Goal: Information Seeking & Learning: Check status

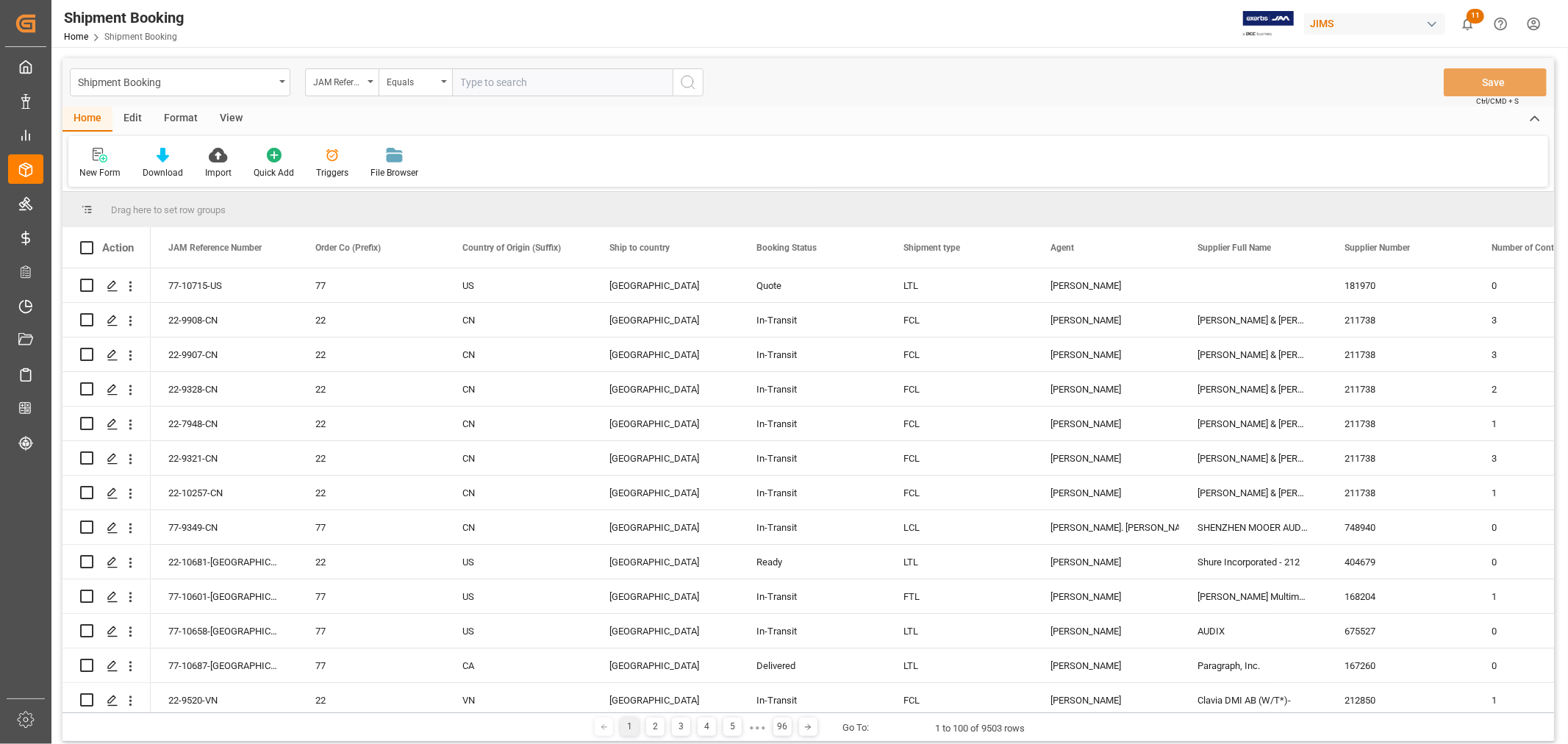
click at [524, 79] on input "text" at bounding box center [562, 82] width 220 height 28
type input "77-10052-SE"
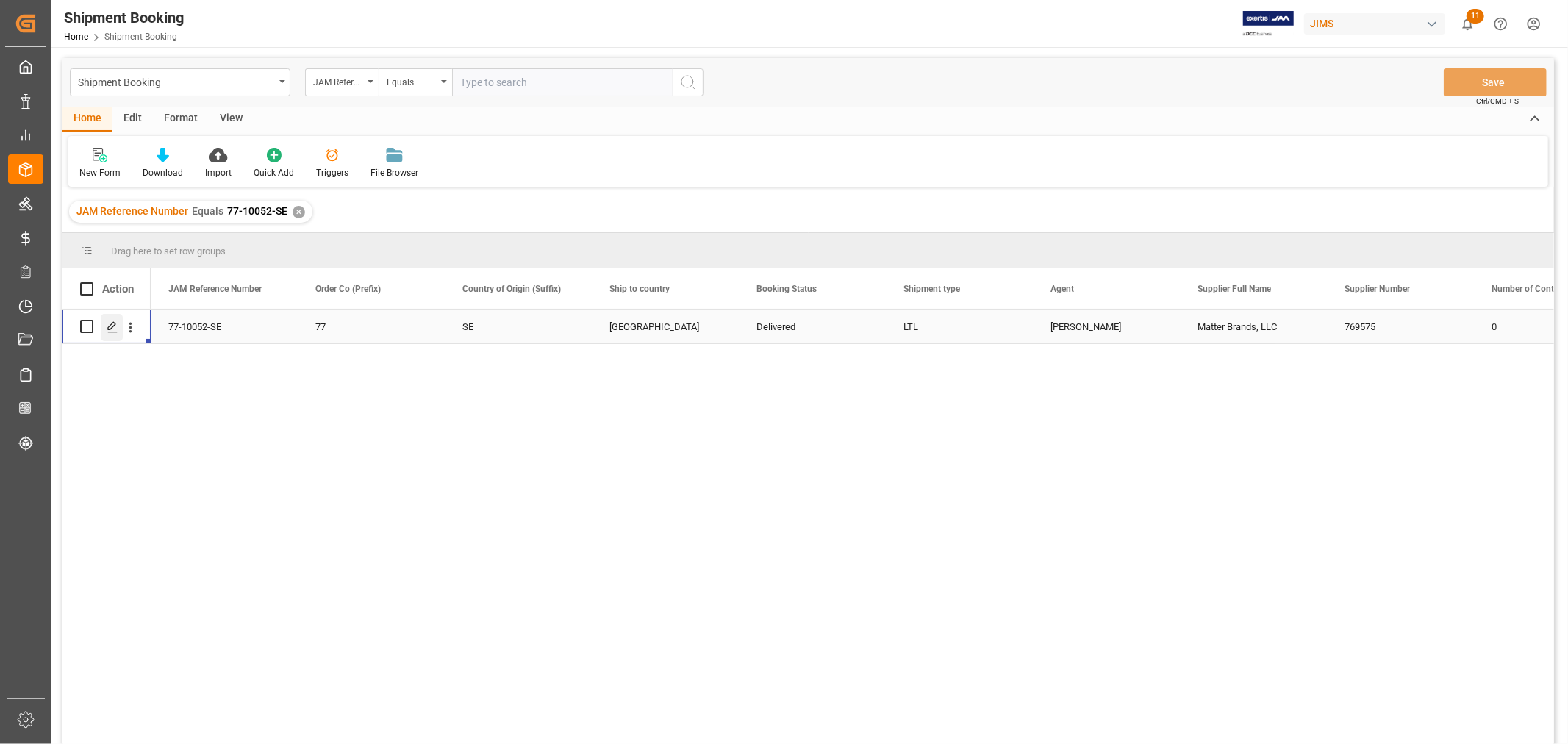
click at [111, 322] on icon "Press SPACE to select this row." at bounding box center [112, 327] width 12 height 12
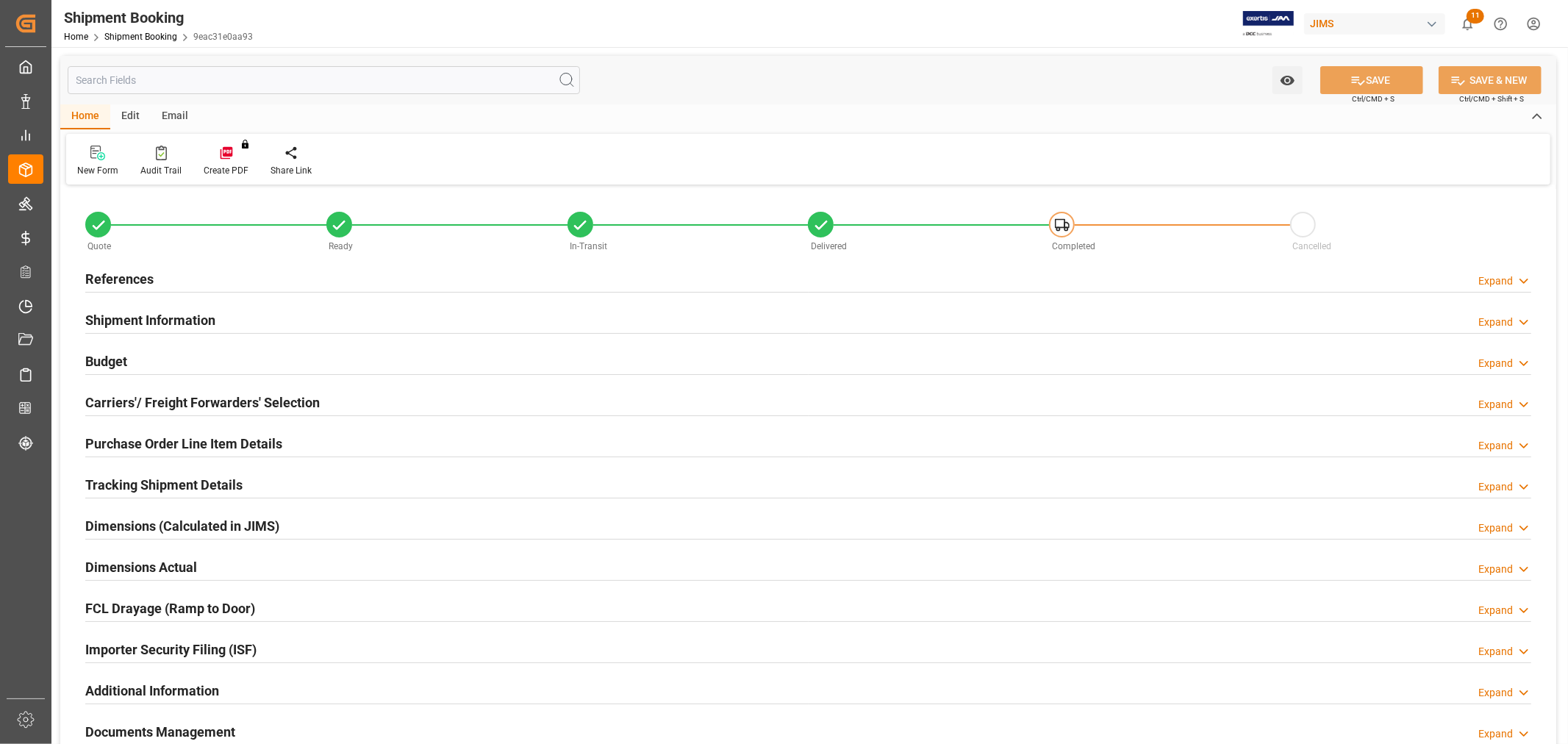
type input "J"
type input "FEDEX INTERNATIONAL ECONOMY"
type input "FOB [GEOGRAPHIC_DATA],[GEOGRAPHIC_DATA]"
type input "US"
type input "M"
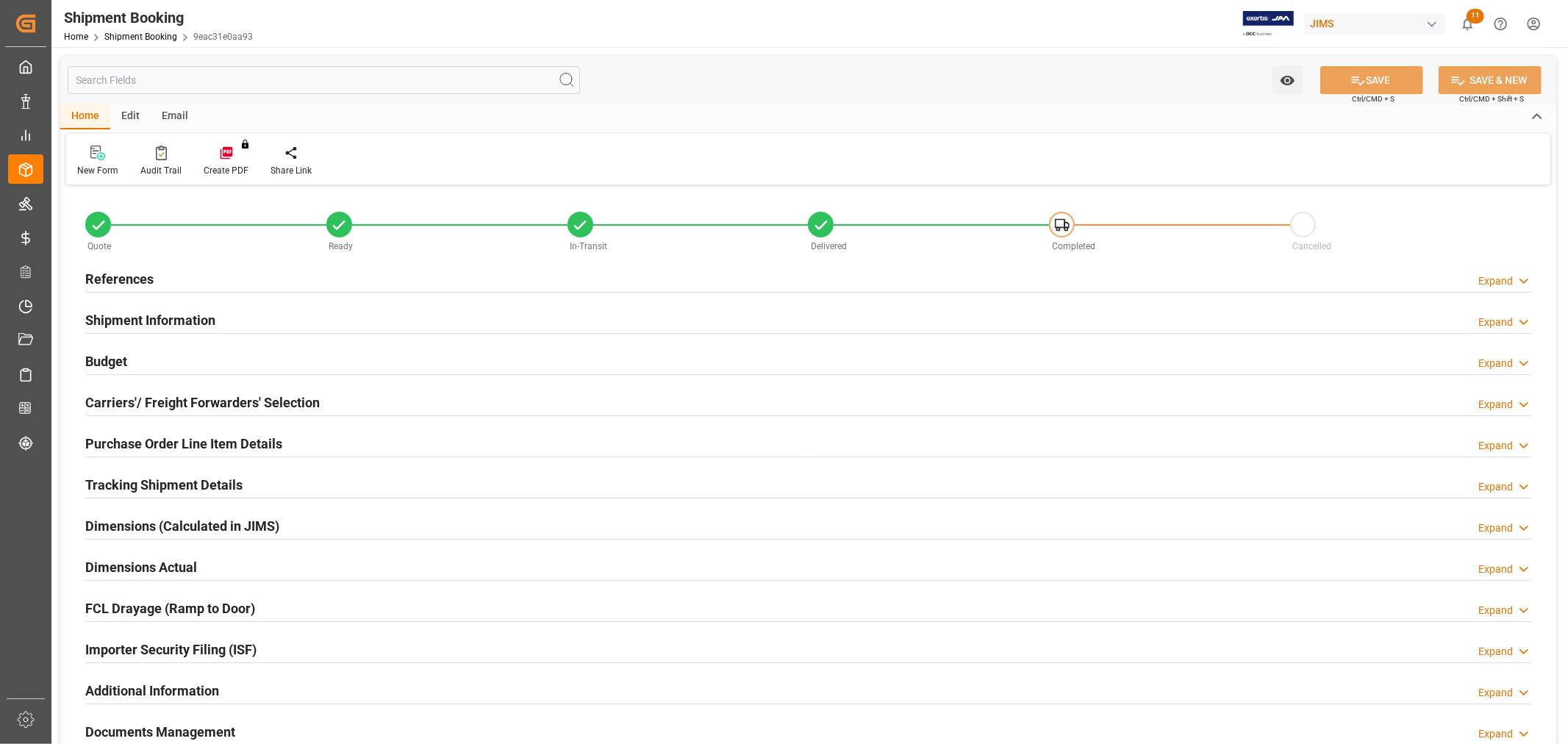
type input "US-ZONE 3"
type input "882794562853"
type input "29"
click at [136, 319] on h2 "Shipment Information" at bounding box center [150, 320] width 130 height 20
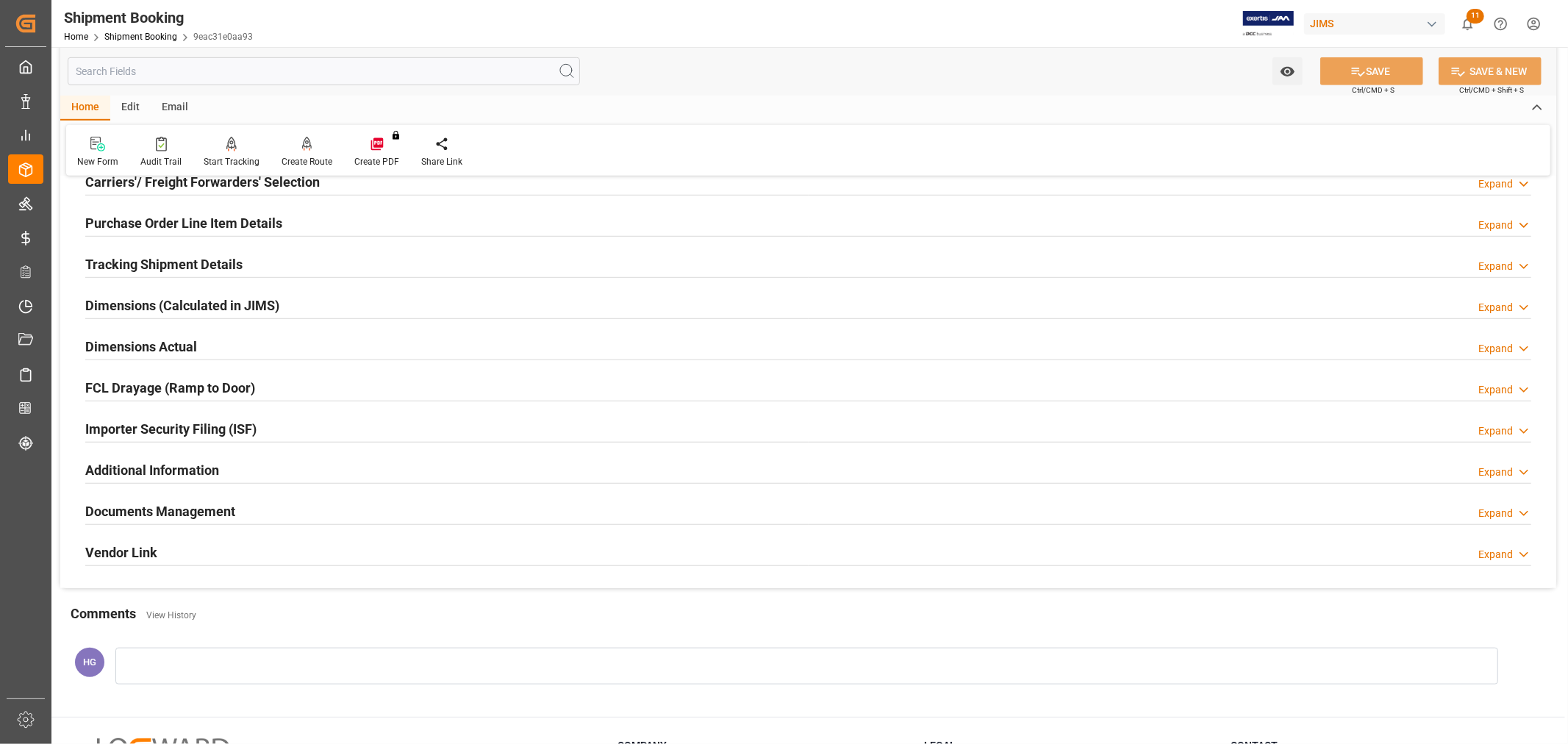
scroll to position [817, 0]
click at [148, 507] on h2 "Documents Management" at bounding box center [160, 509] width 150 height 20
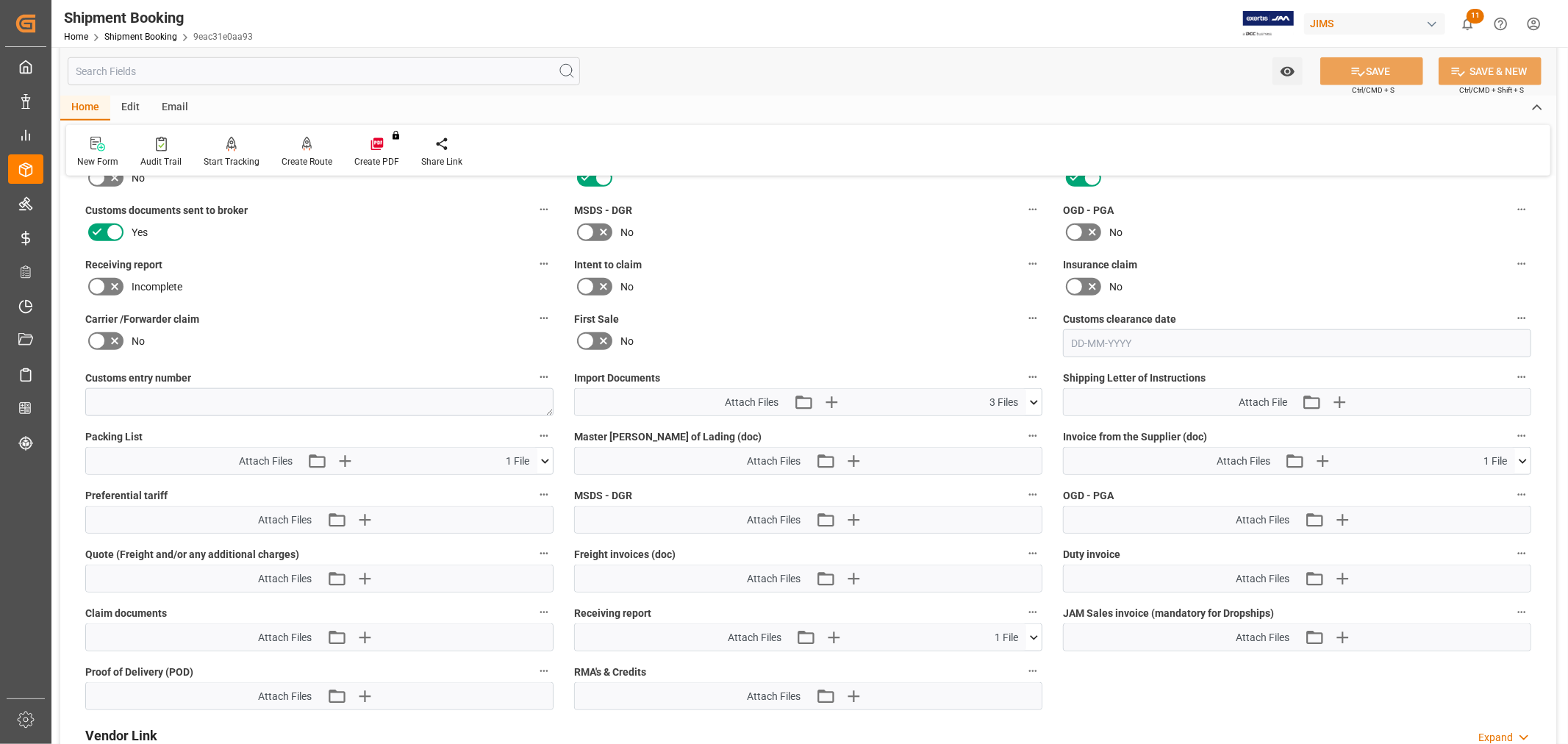
scroll to position [1225, 0]
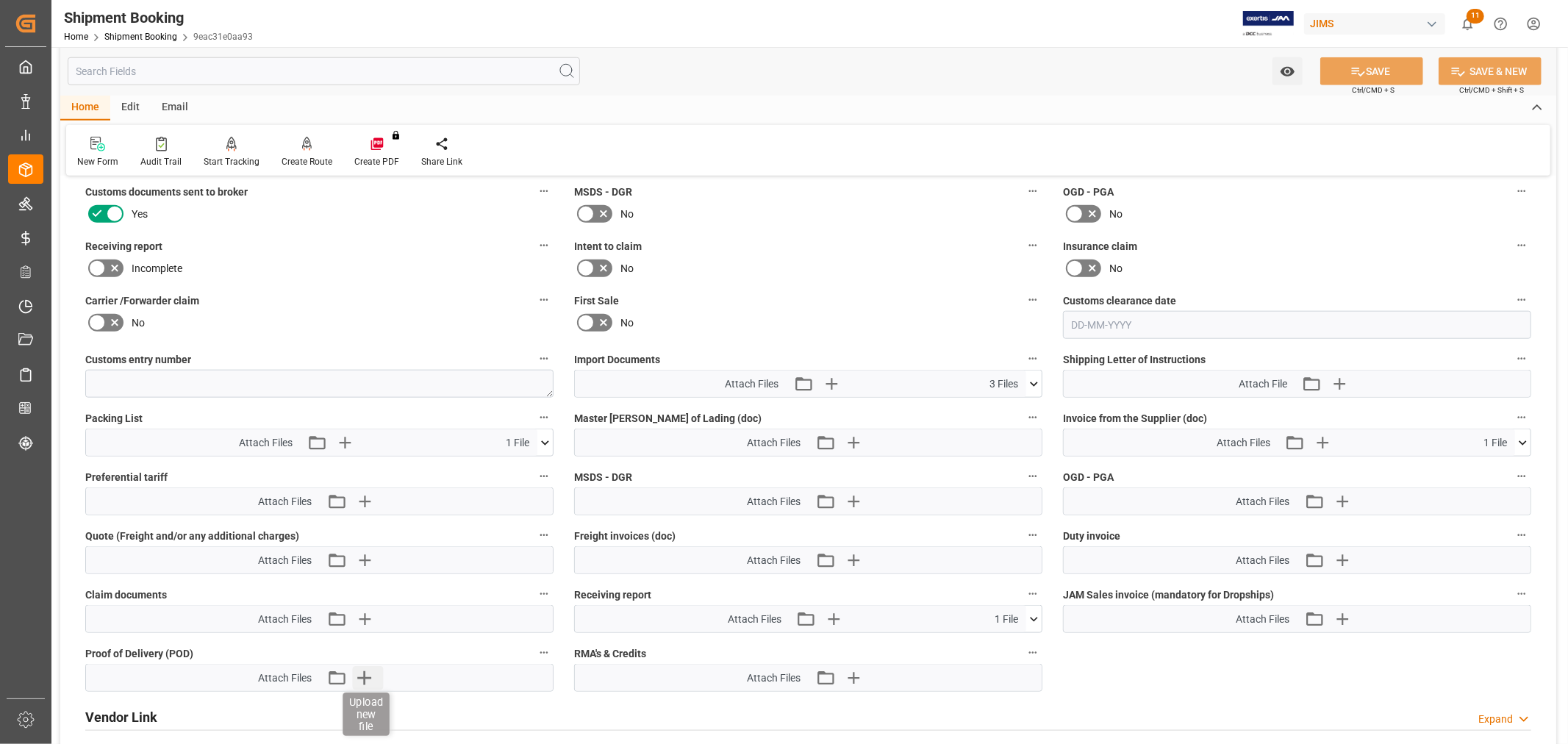
click at [357, 672] on icon "button" at bounding box center [364, 678] width 24 height 24
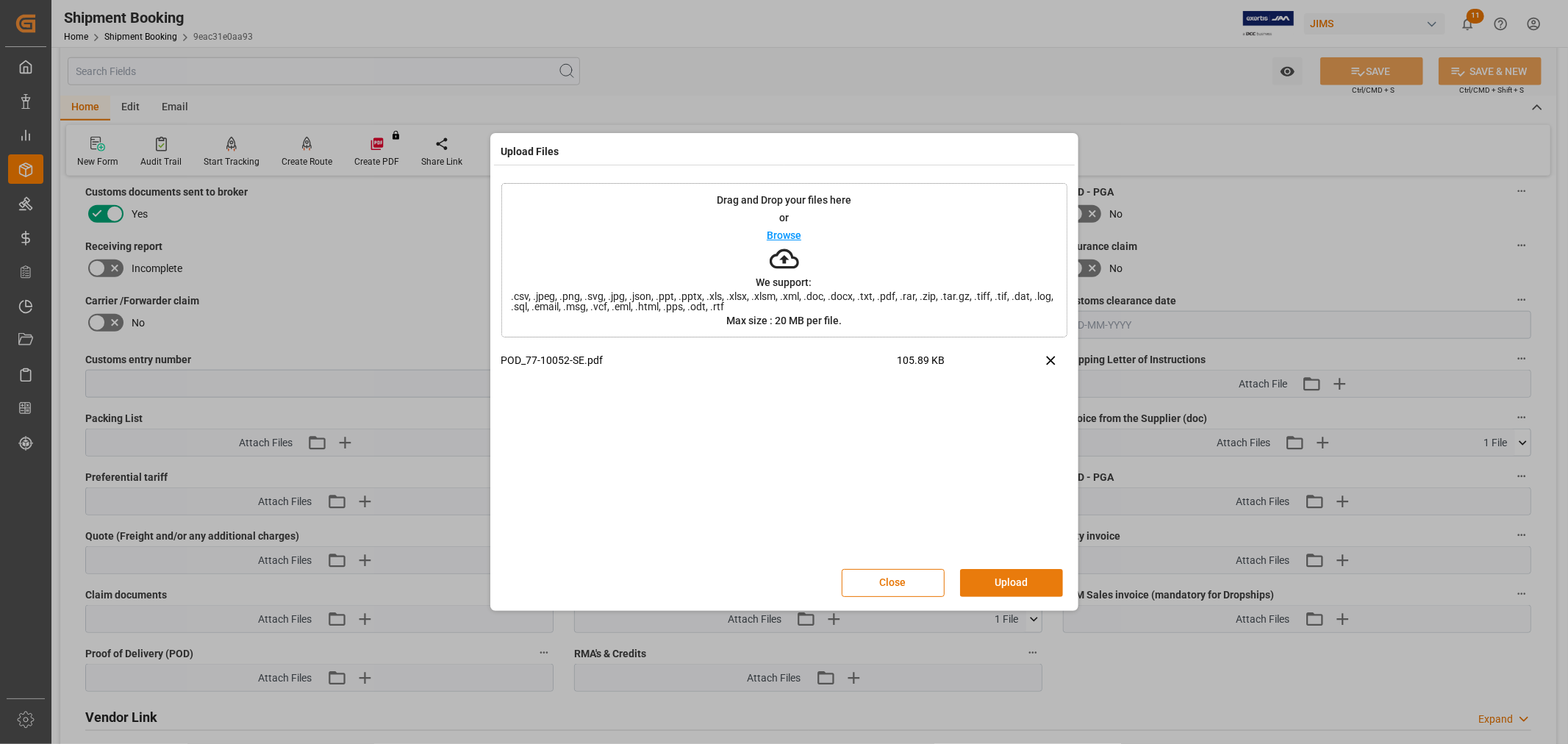
click at [1000, 581] on button "Upload" at bounding box center [1011, 583] width 103 height 28
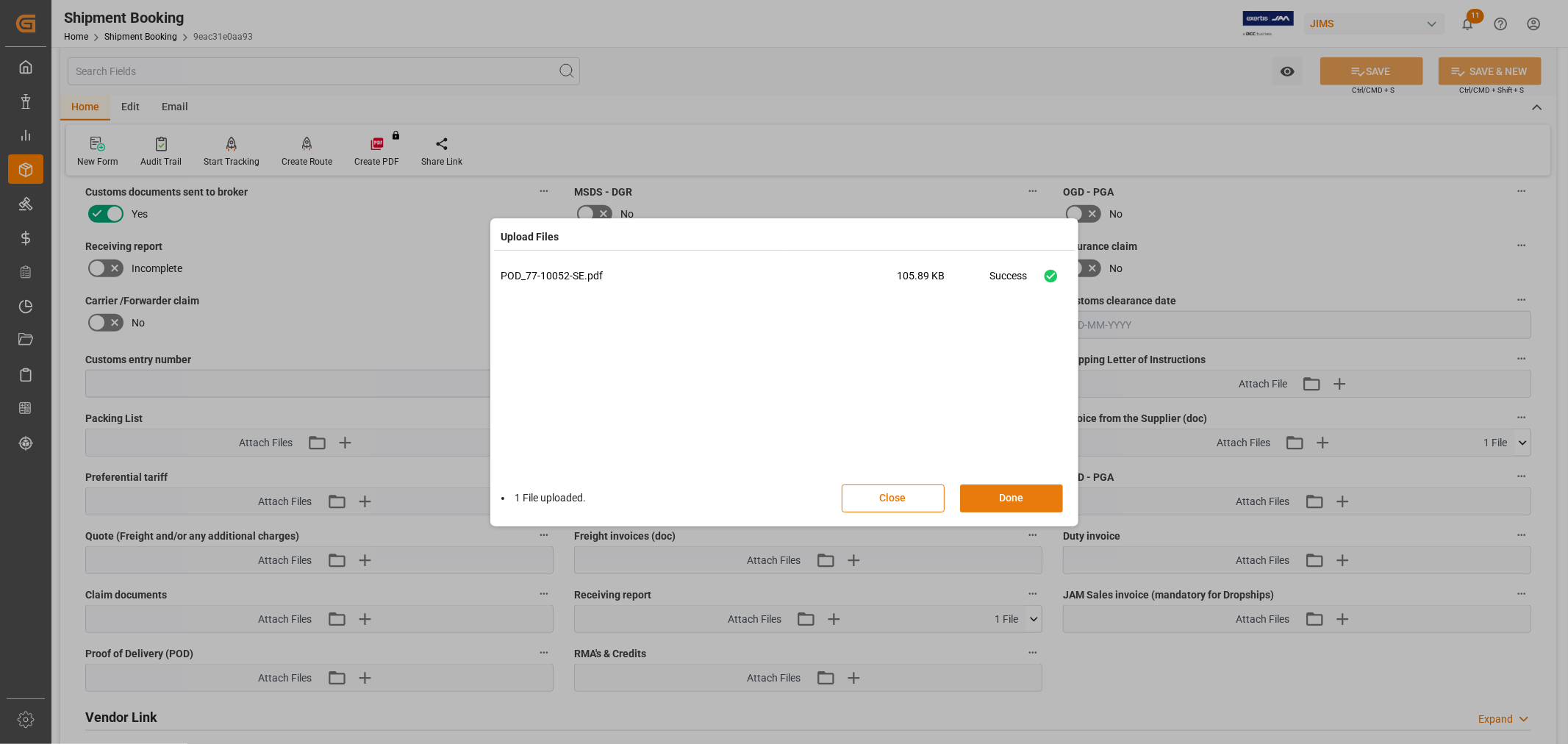
click at [1000, 495] on button "Done" at bounding box center [1011, 498] width 103 height 28
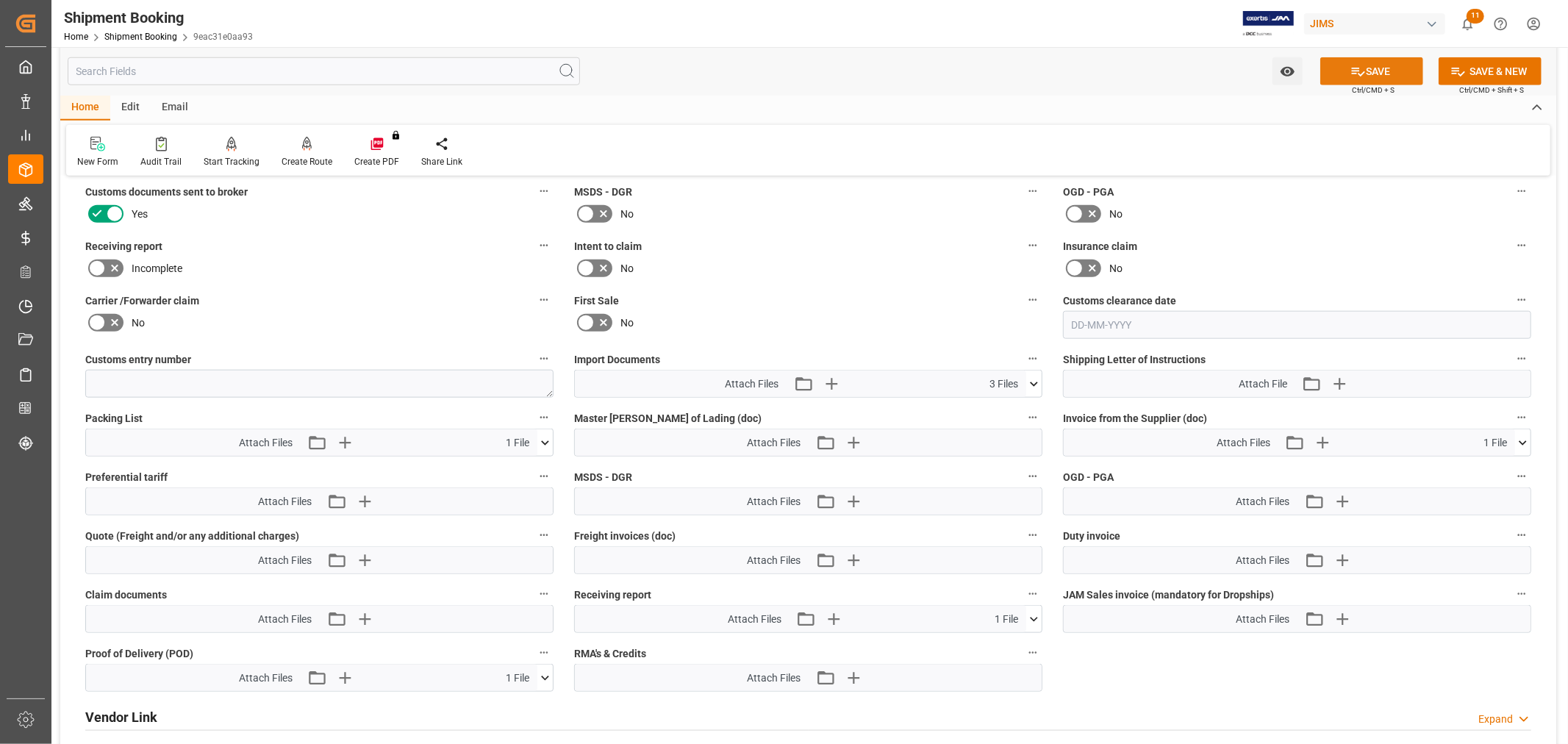
click at [1341, 67] on button "SAVE" at bounding box center [1372, 71] width 103 height 28
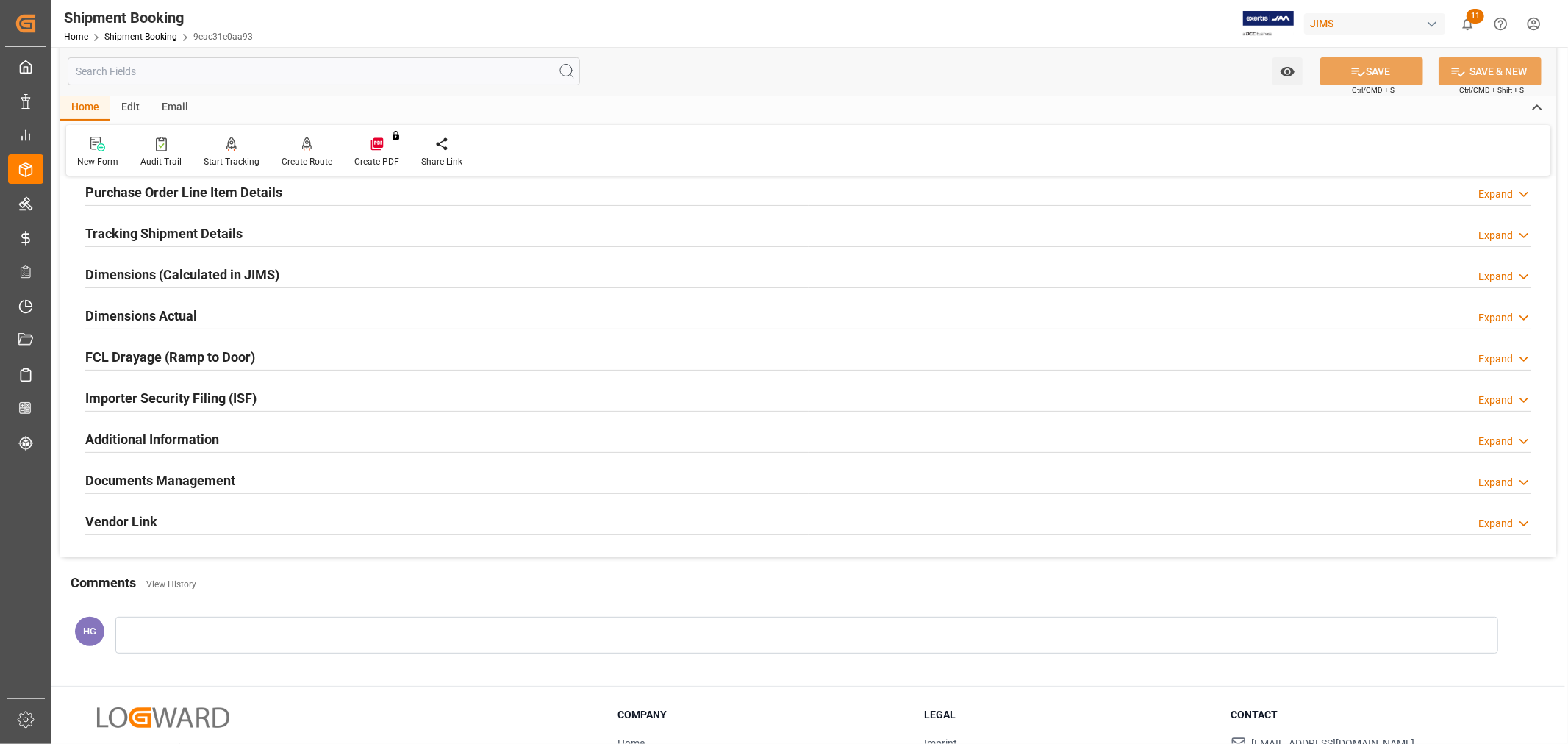
scroll to position [115, 0]
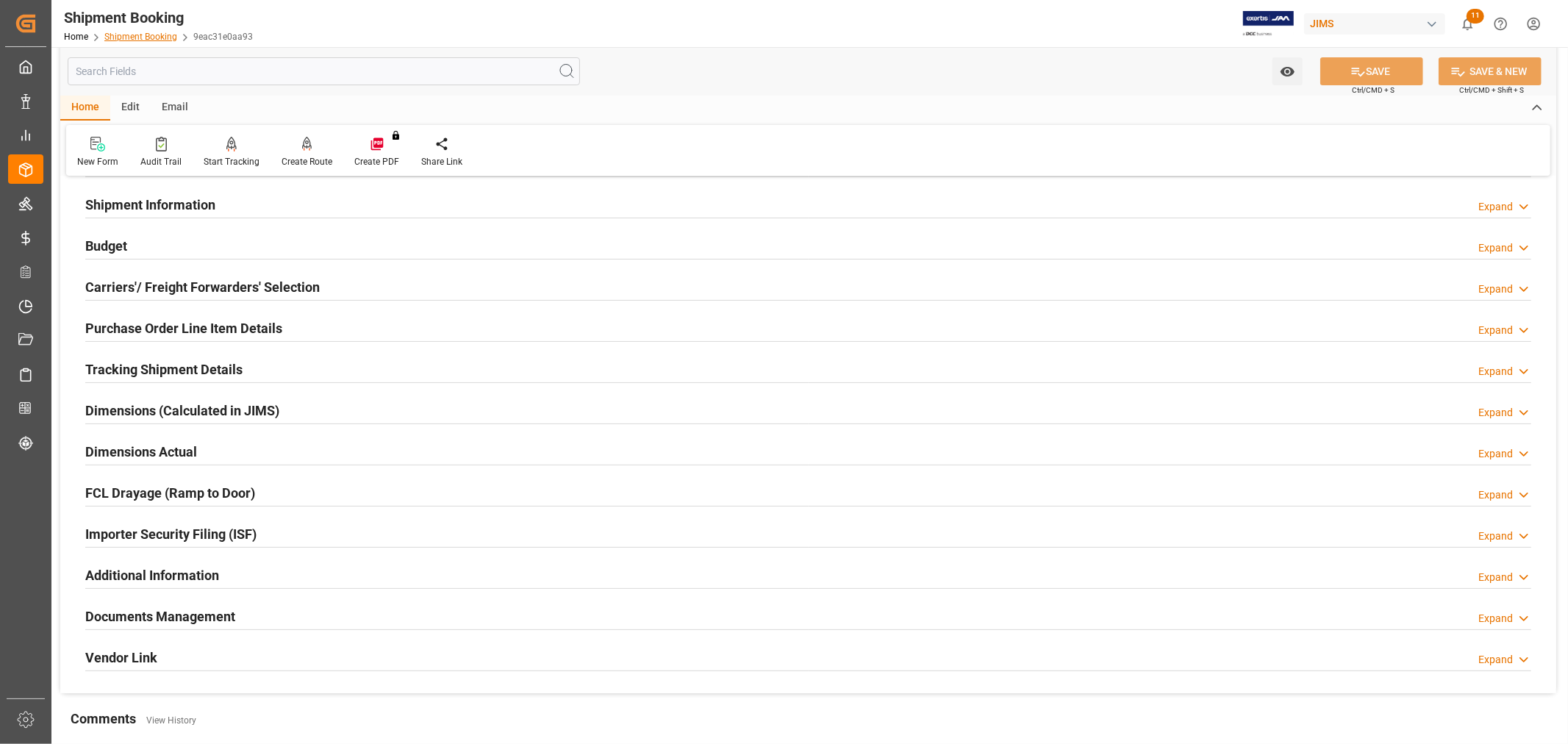
click at [133, 31] on link "Shipment Booking" at bounding box center [140, 36] width 73 height 10
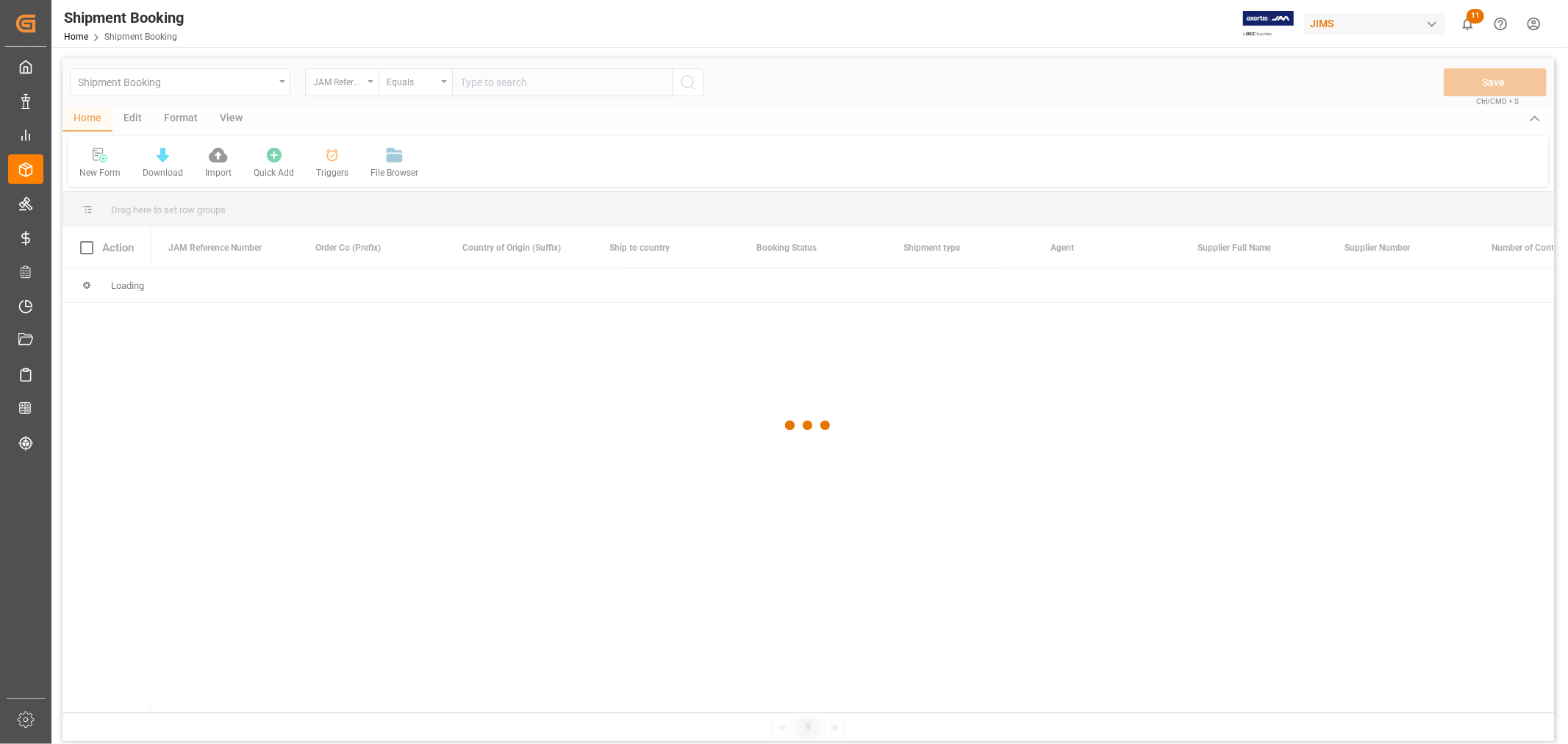
click at [513, 82] on div at bounding box center [808, 425] width 1492 height 735
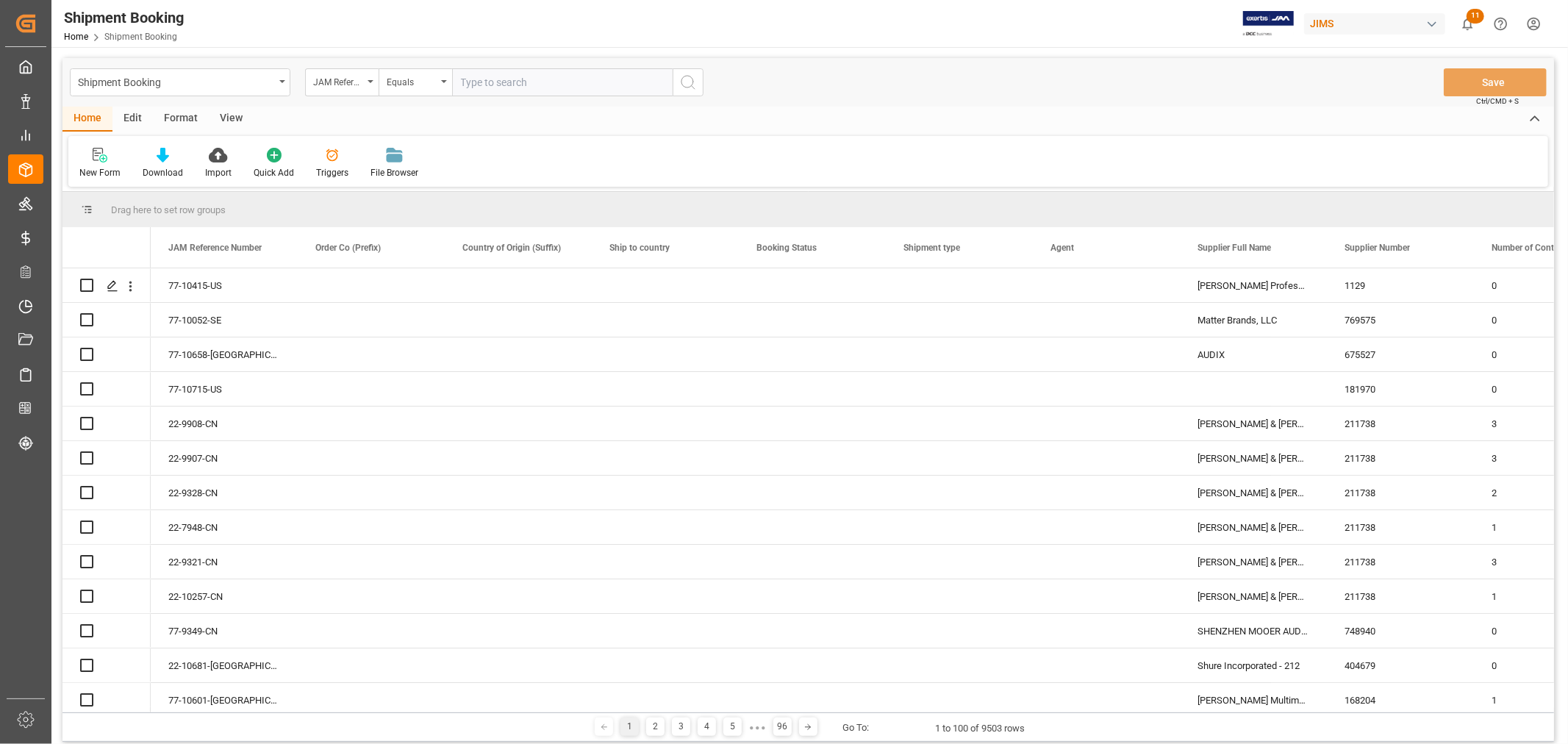
click at [513, 82] on input "text" at bounding box center [562, 82] width 220 height 28
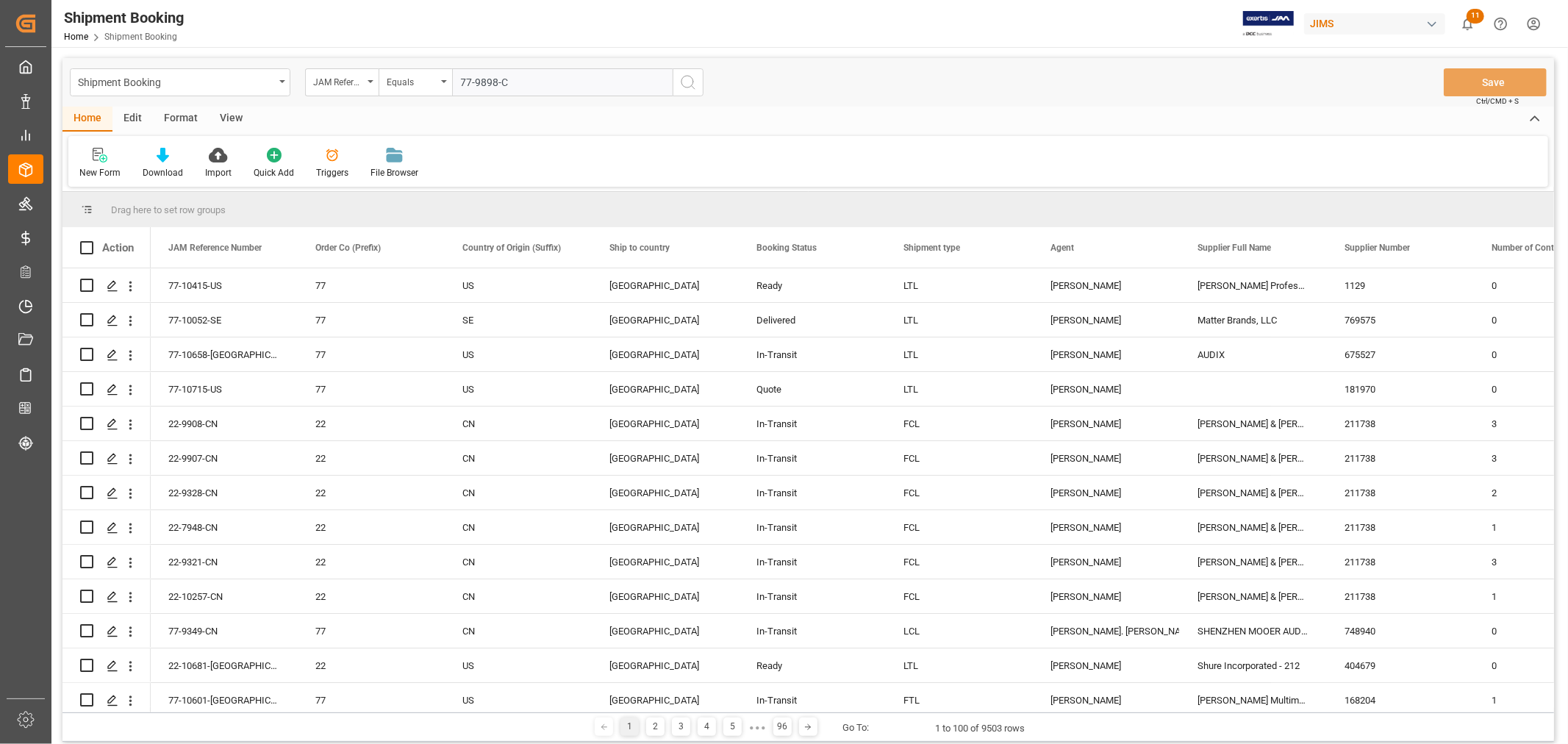
type input "77-9898-CN"
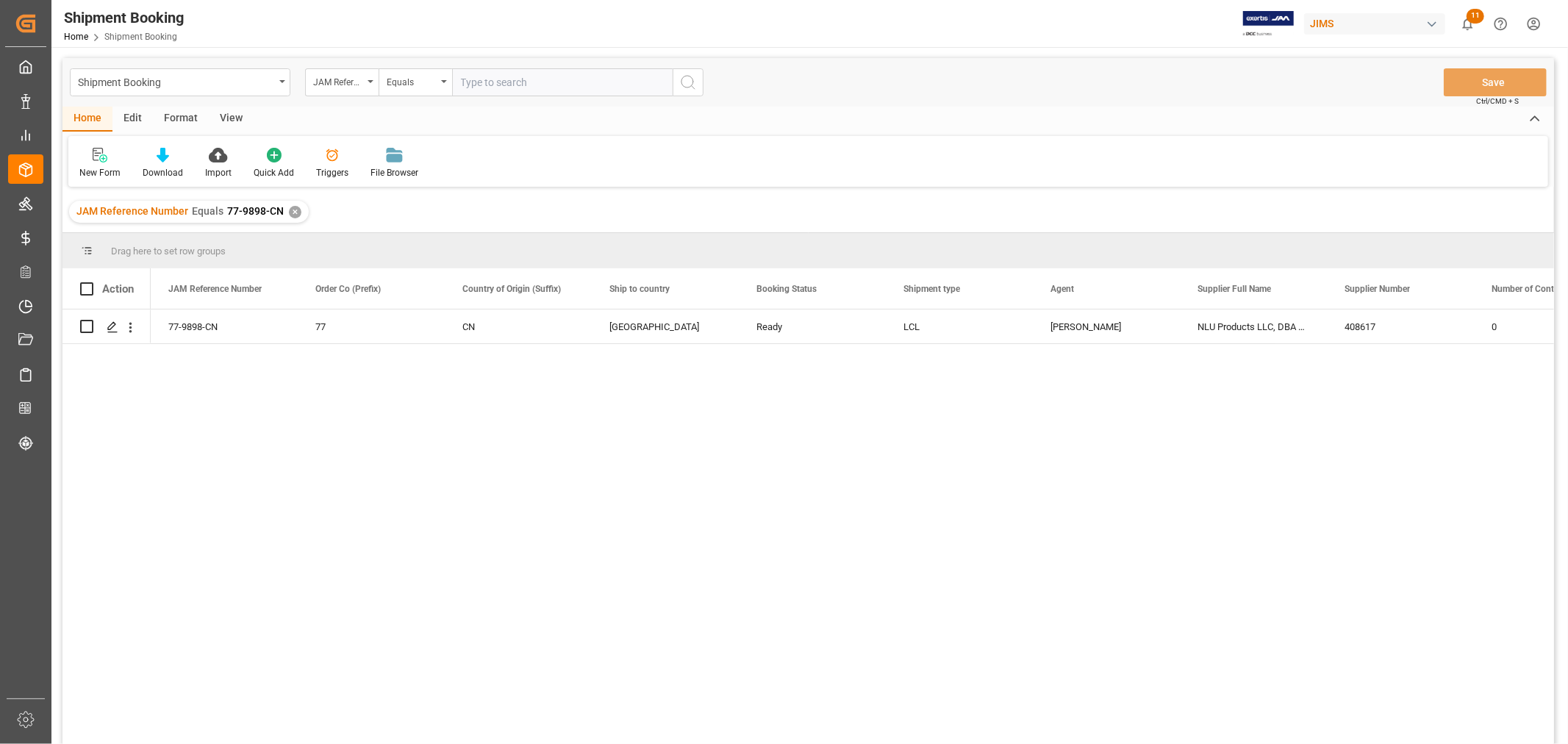
click at [229, 115] on div "View" at bounding box center [231, 119] width 45 height 25
click at [89, 169] on div "Default" at bounding box center [93, 172] width 29 height 13
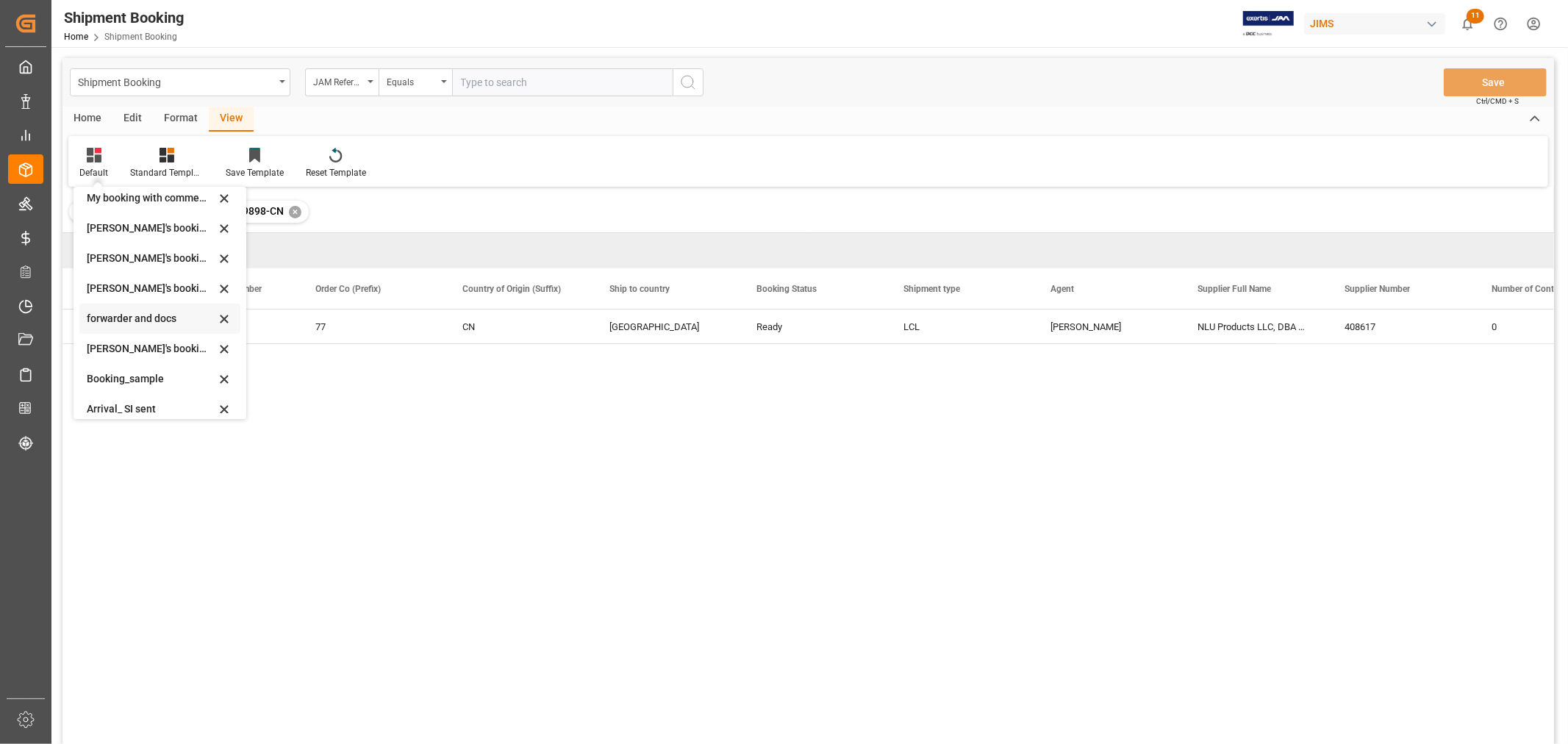
scroll to position [140, 0]
click at [115, 398] on div "booking_5" at bounding box center [151, 399] width 129 height 16
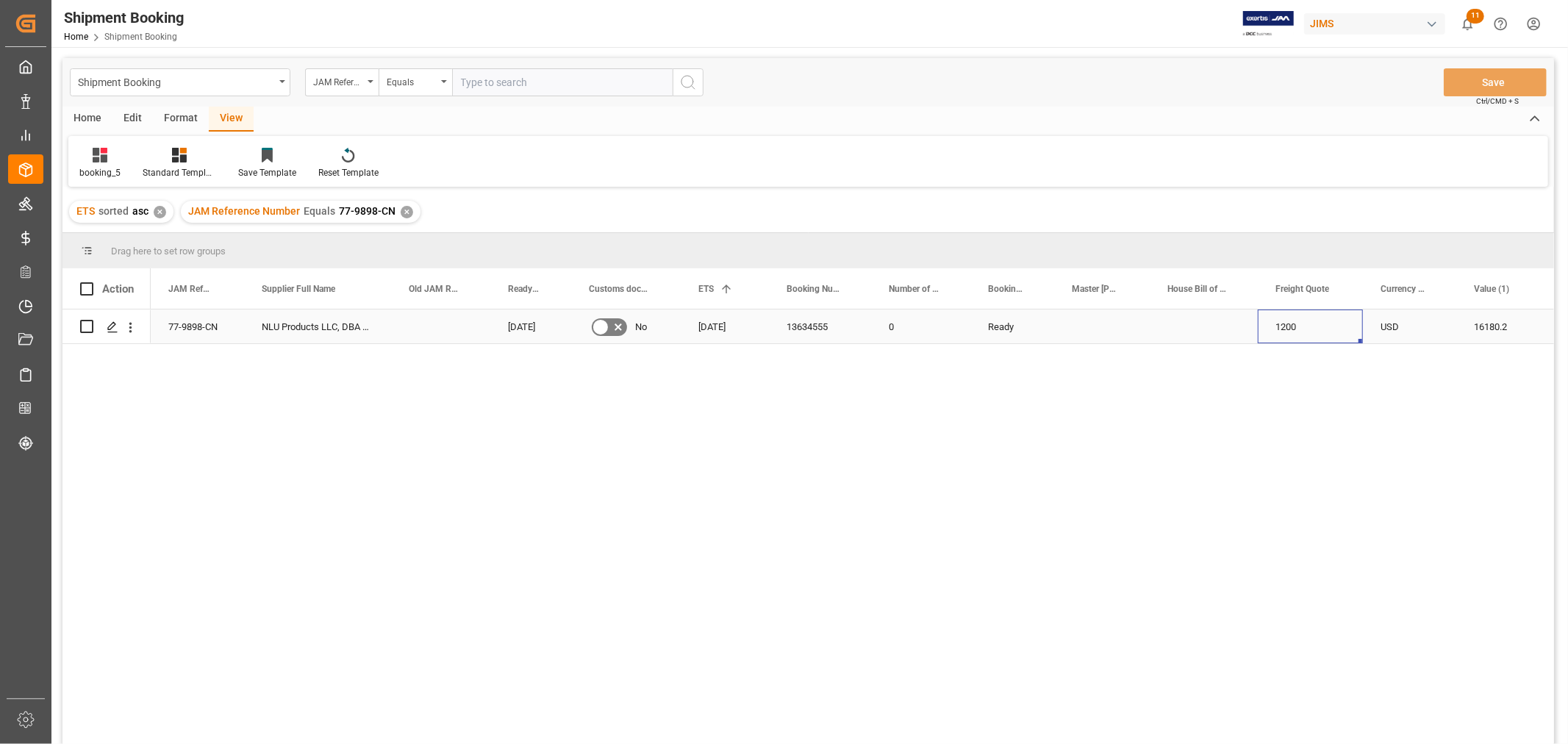
click at [1292, 328] on div "1200" at bounding box center [1310, 326] width 105 height 34
click at [401, 213] on div "✕" at bounding box center [407, 212] width 13 height 13
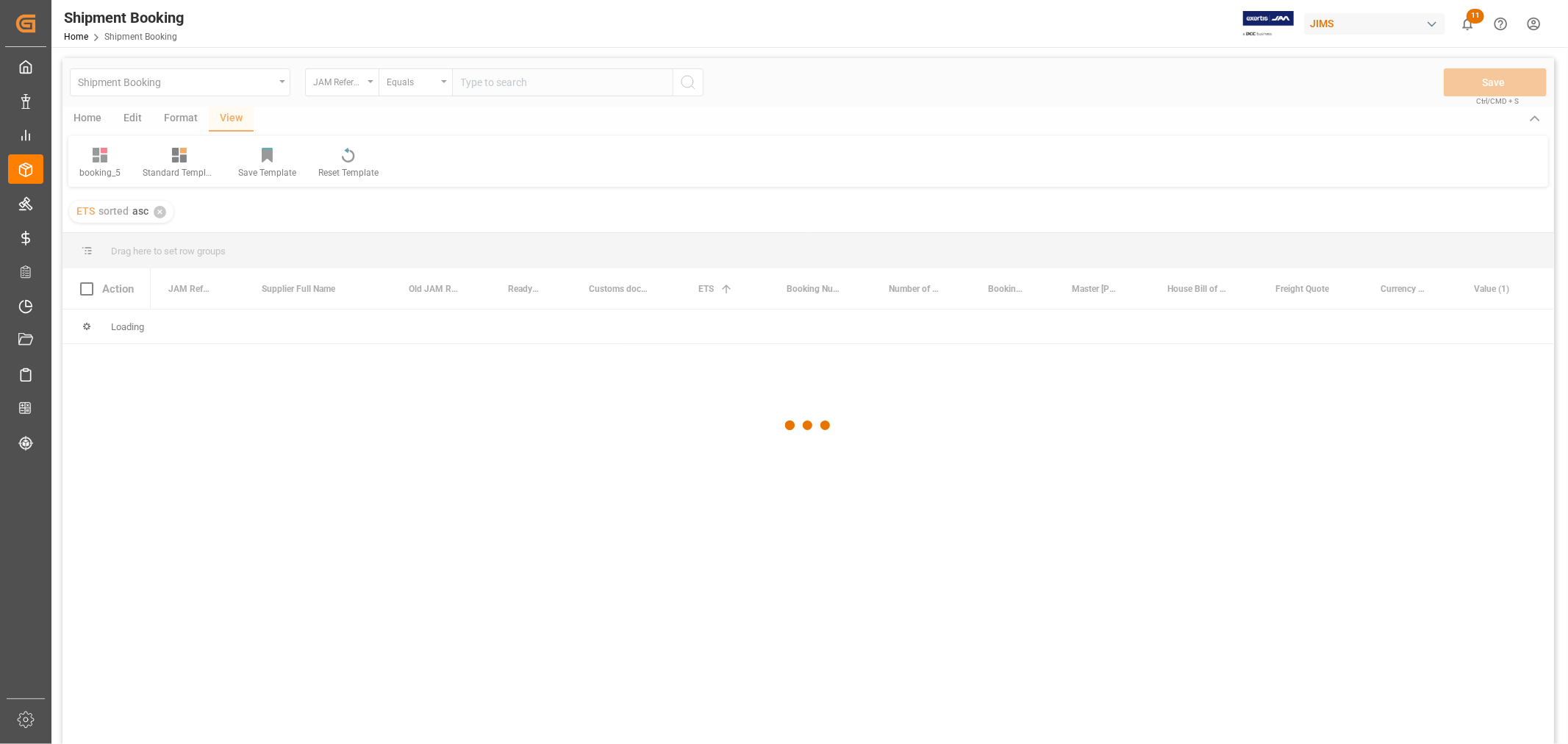
click at [480, 87] on div at bounding box center [808, 425] width 1492 height 735
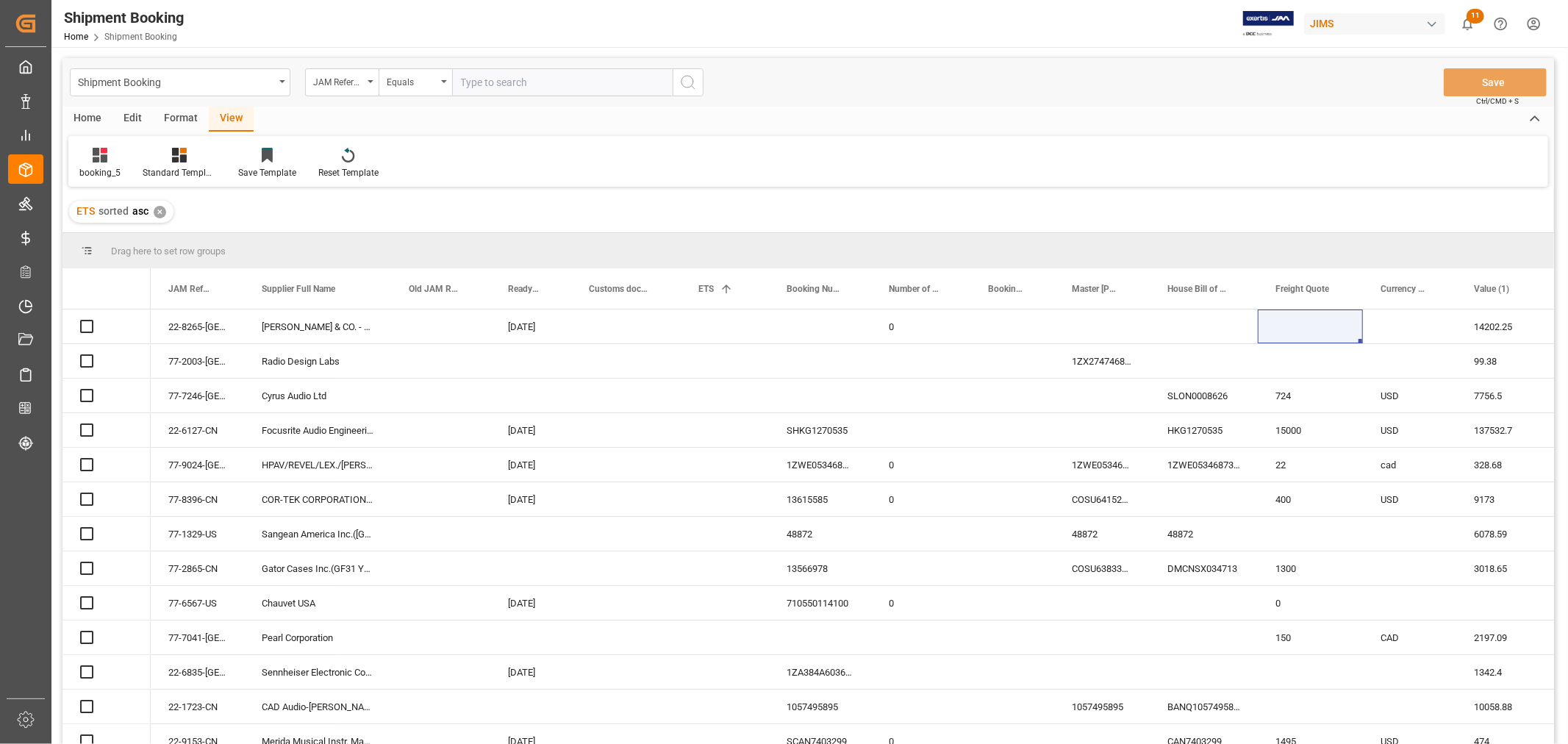
click at [479, 84] on input "text" at bounding box center [562, 82] width 220 height 28
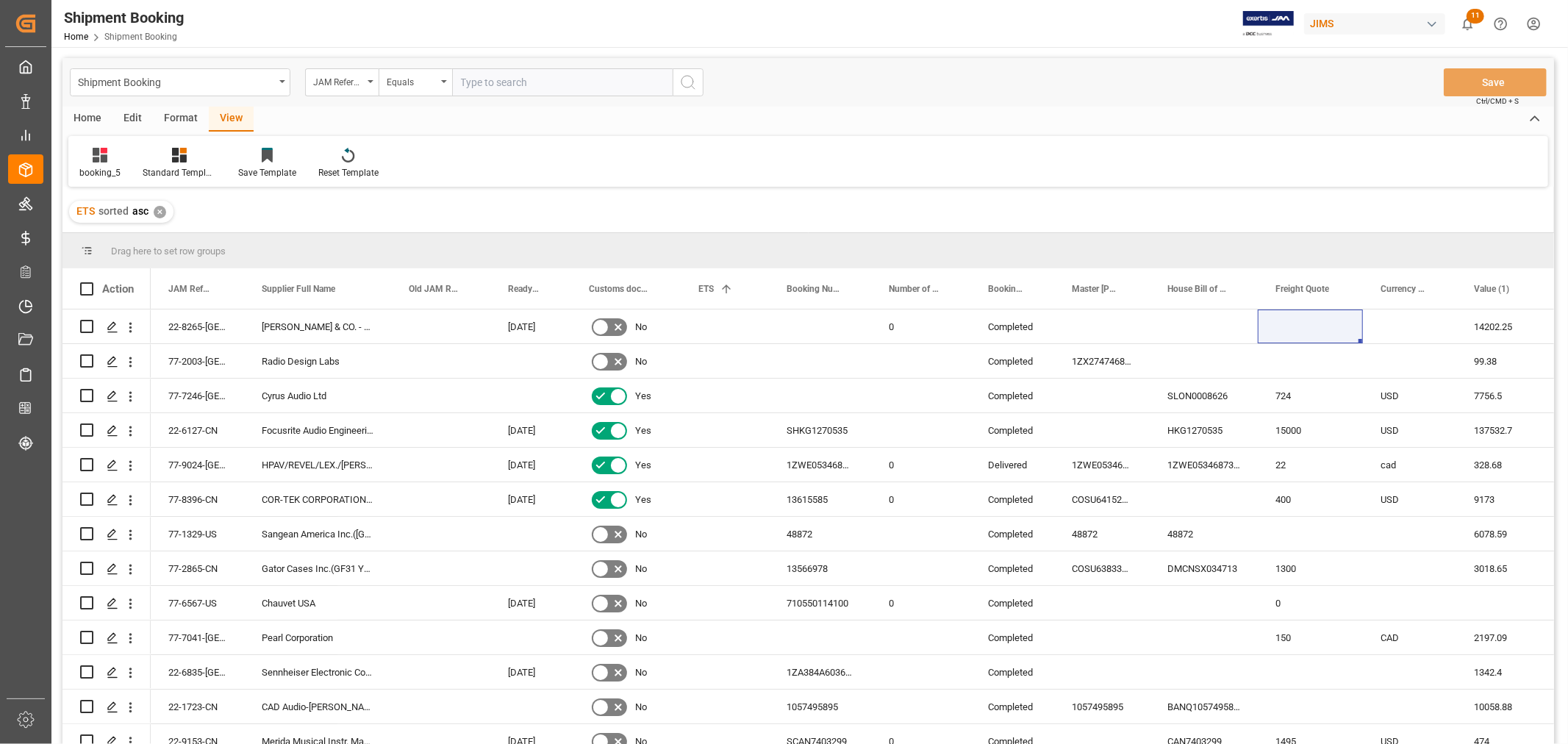
click at [479, 83] on input "text" at bounding box center [562, 82] width 220 height 28
paste input "77-10509-CN"
type input "77-10509-CN"
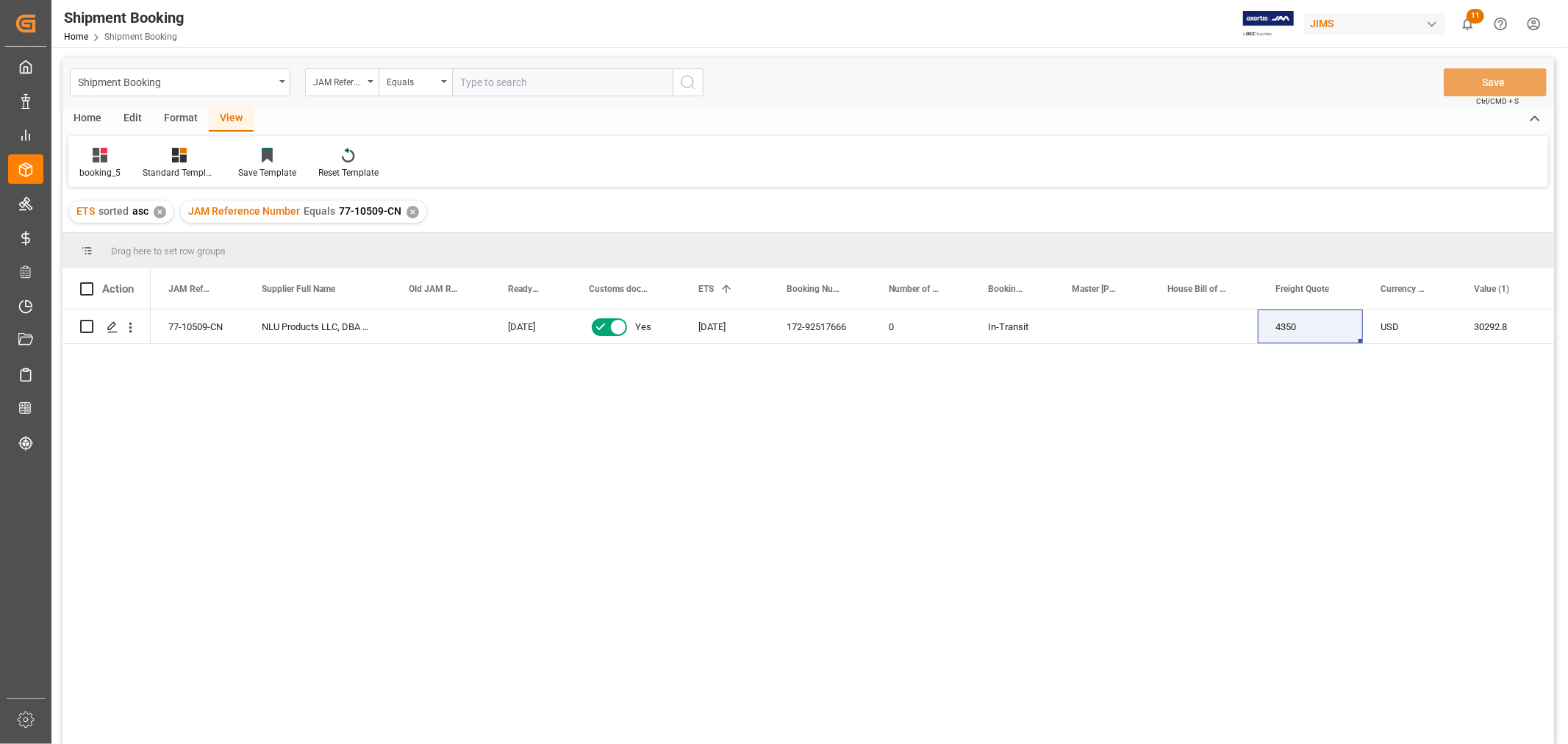
click at [408, 210] on div "✕" at bounding box center [412, 212] width 13 height 13
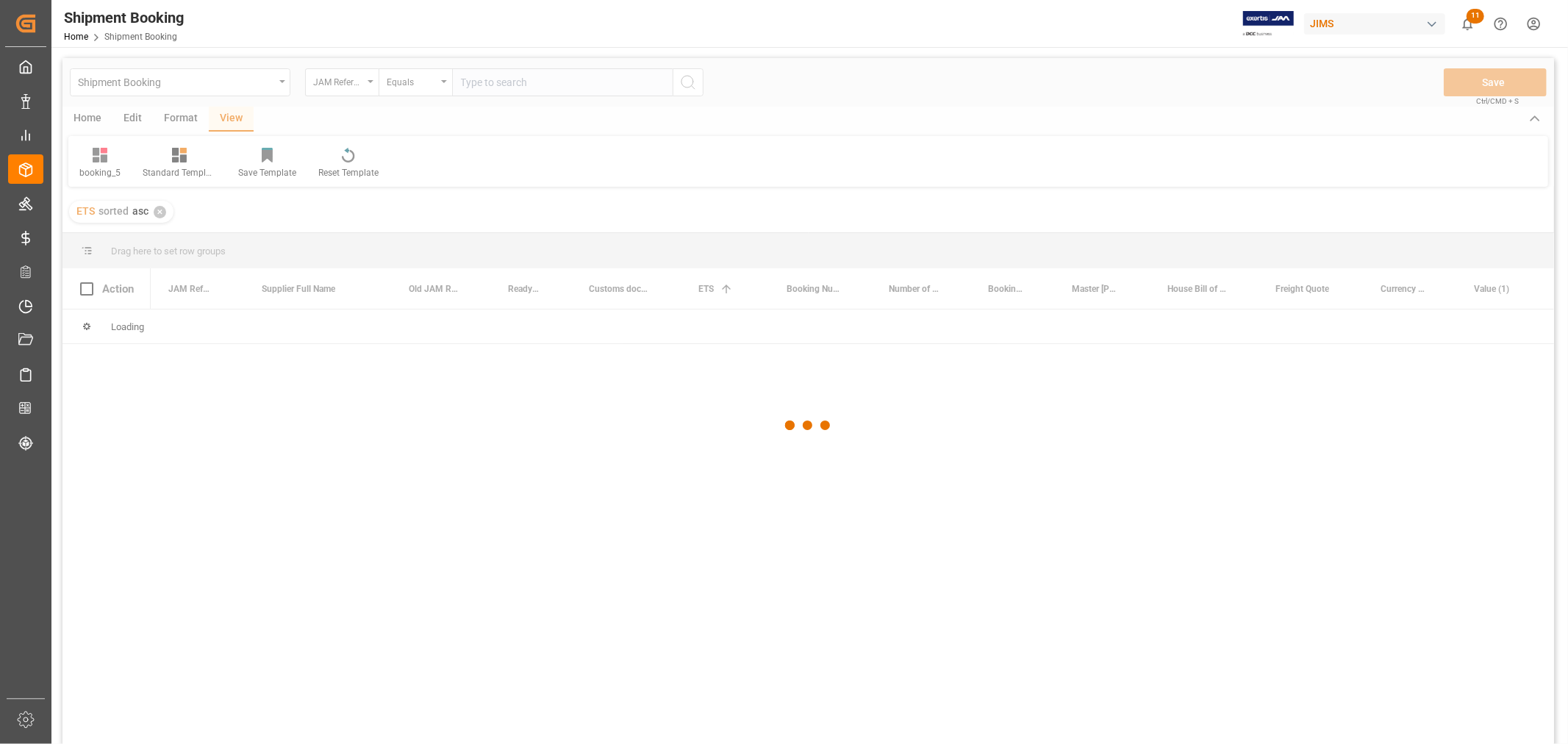
click at [479, 78] on div at bounding box center [808, 425] width 1492 height 735
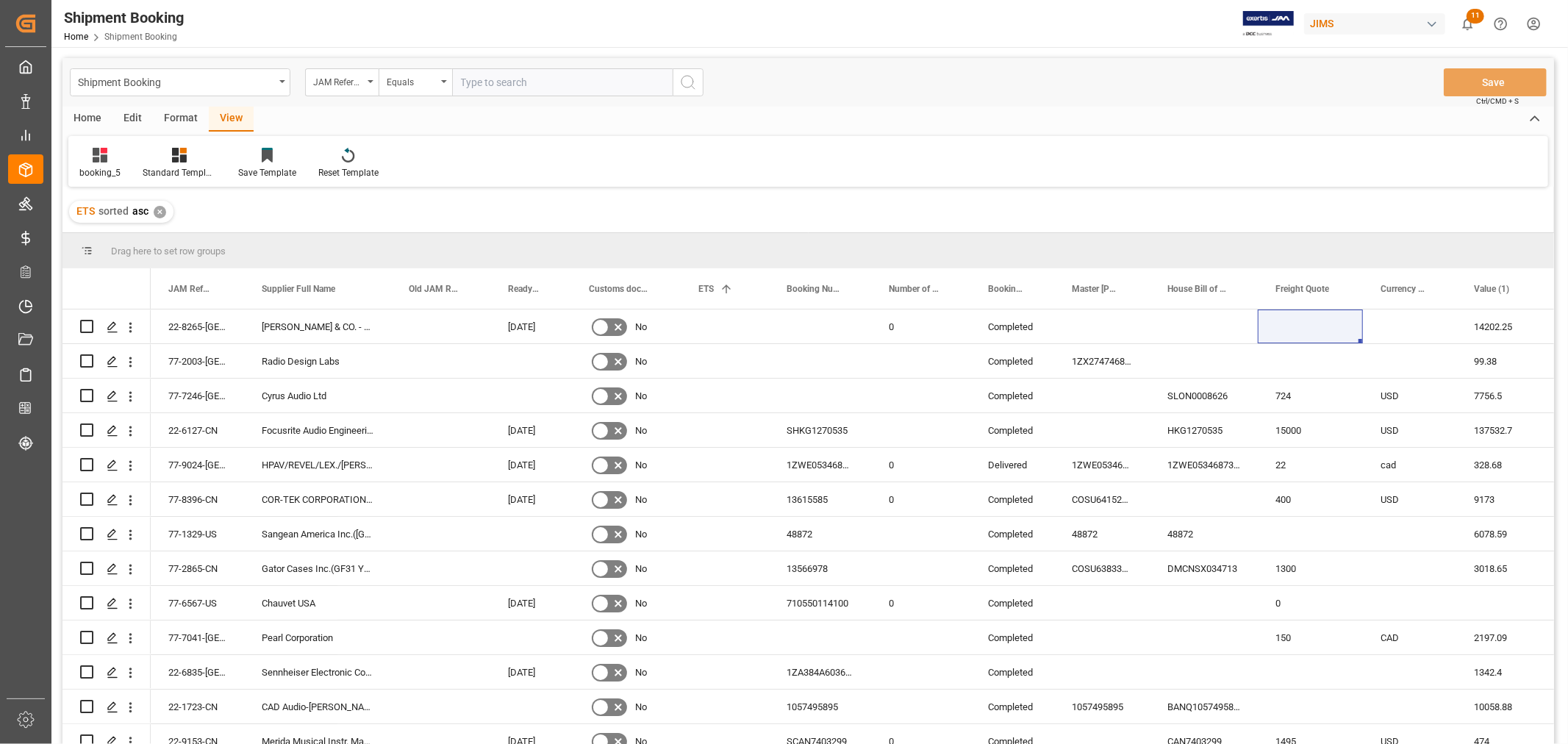
click at [479, 78] on input "text" at bounding box center [562, 82] width 220 height 28
paste input "77-10496-CN"
type input "77-10496-CN"
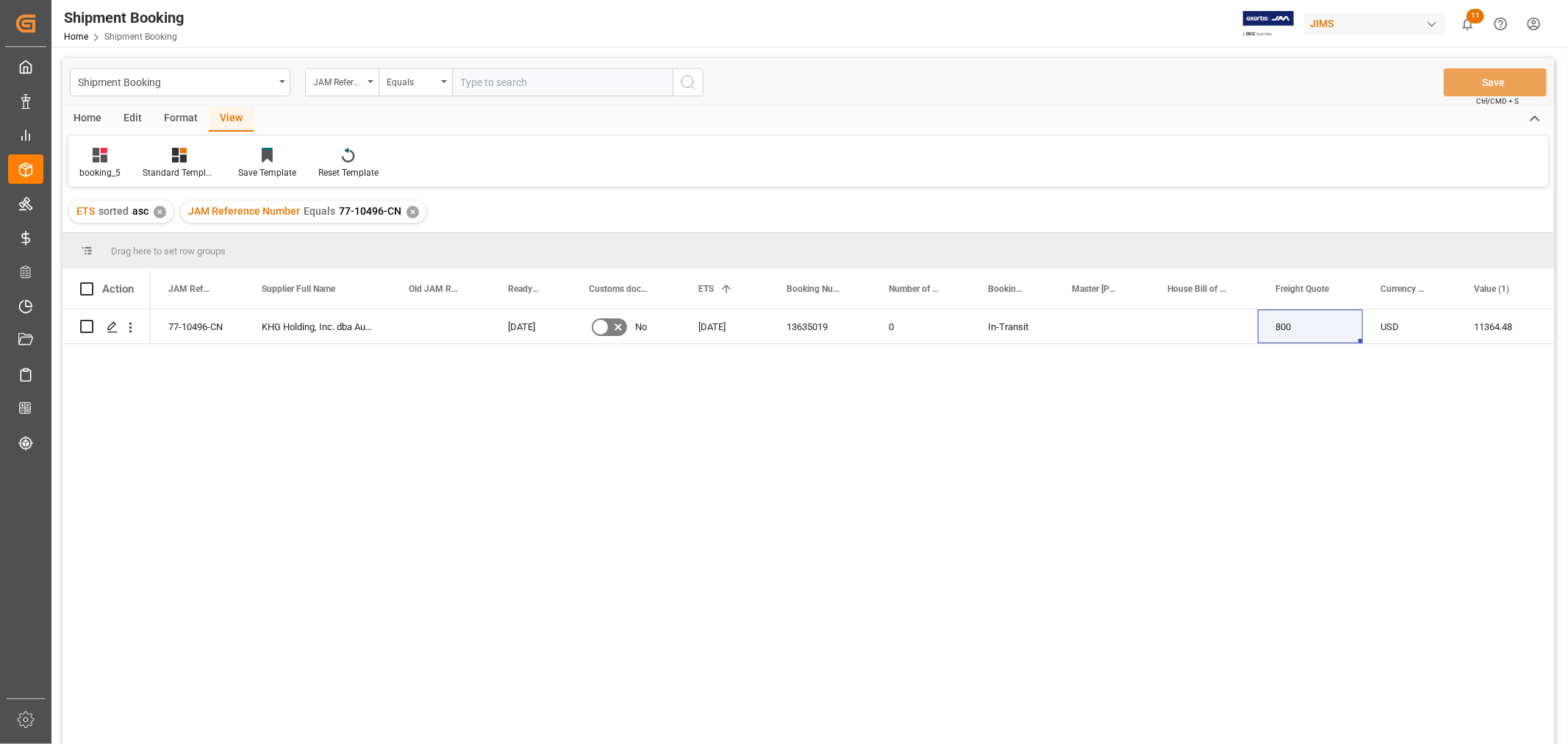
click at [407, 212] on div "✕" at bounding box center [412, 212] width 13 height 13
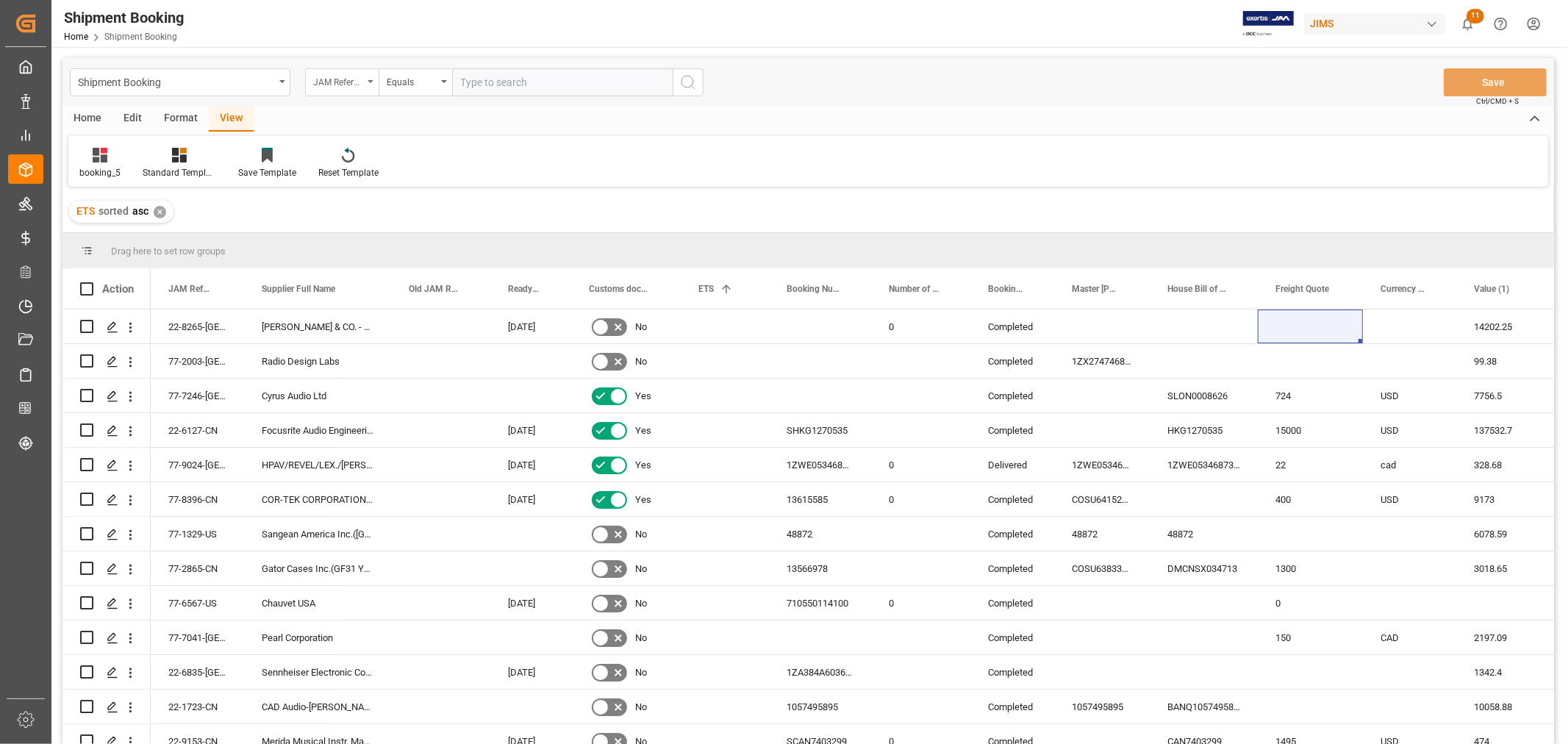
click at [335, 87] on div "JAM Reference Number" at bounding box center [338, 80] width 50 height 17
type input "AGENT"
click at [336, 150] on div "Agent" at bounding box center [415, 150] width 219 height 31
click at [467, 82] on span "Select Items" at bounding box center [492, 82] width 63 height 12
type input "HUI"
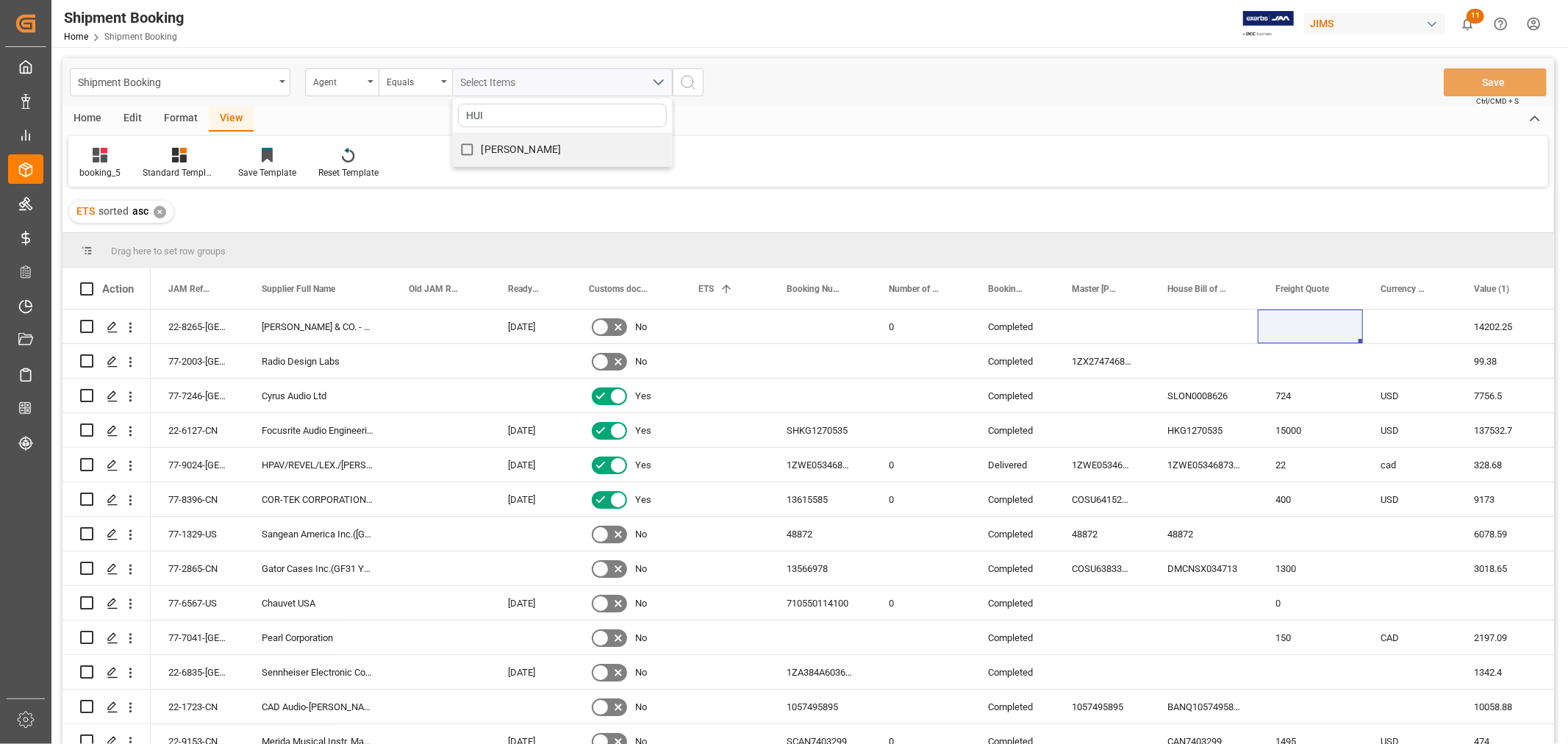
click at [500, 147] on span "[PERSON_NAME]" at bounding box center [521, 149] width 80 height 12
click at [482, 147] on input "[PERSON_NAME]" at bounding box center [467, 149] width 29 height 29
checkbox input "true"
click at [687, 77] on icon "search button" at bounding box center [688, 82] width 17 height 17
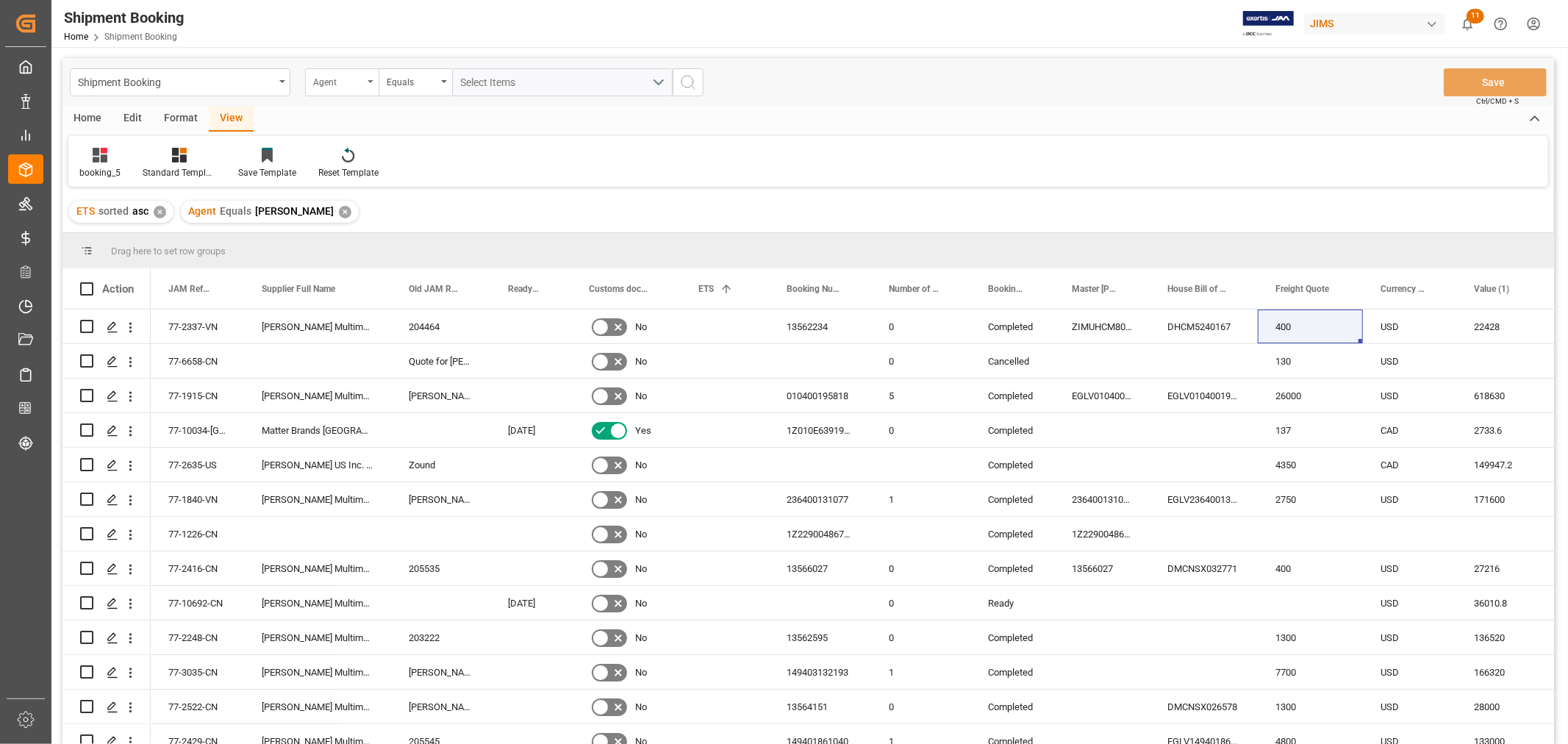
click at [348, 83] on div "Agent" at bounding box center [338, 80] width 50 height 17
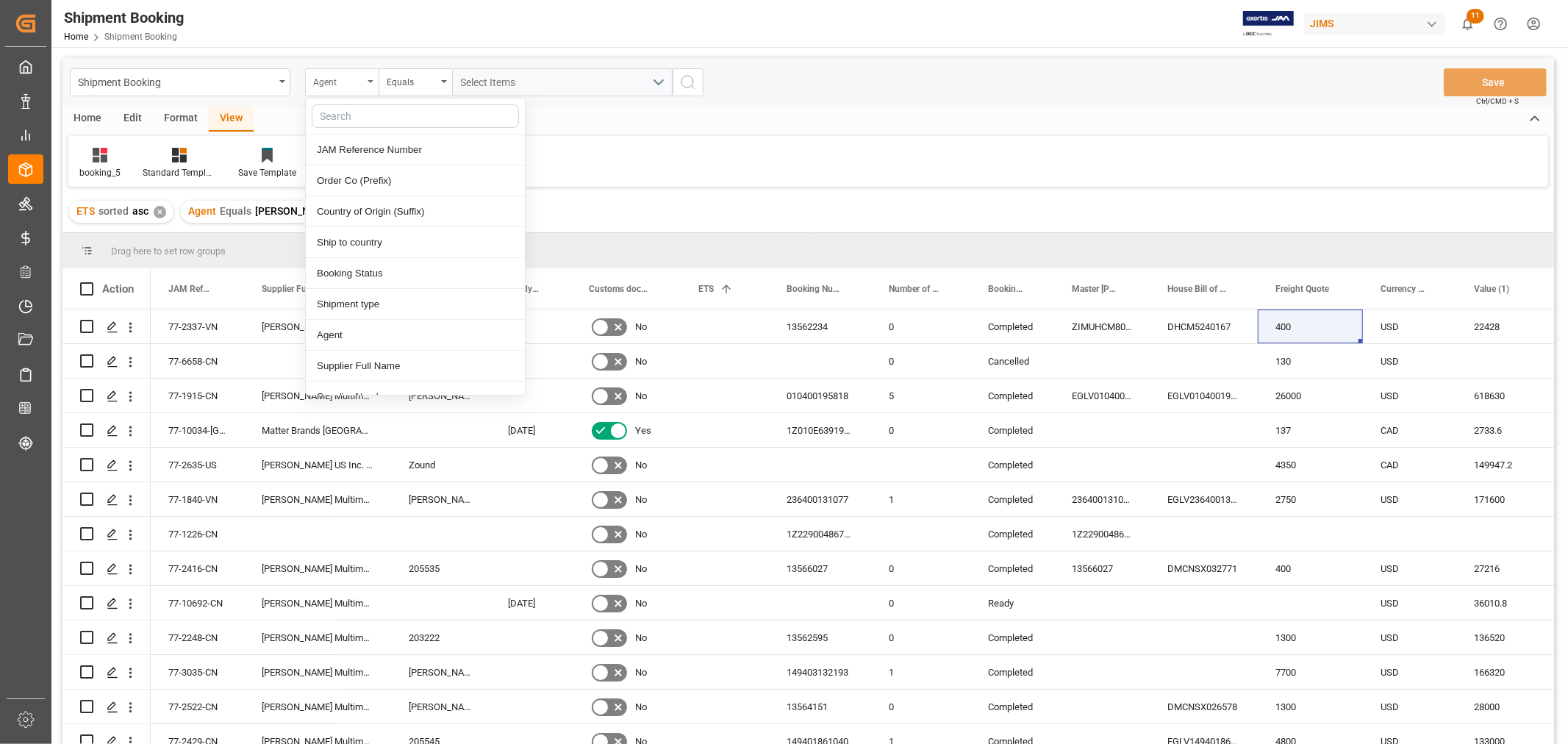
click at [369, 78] on div "Agent" at bounding box center [342, 82] width 74 height 28
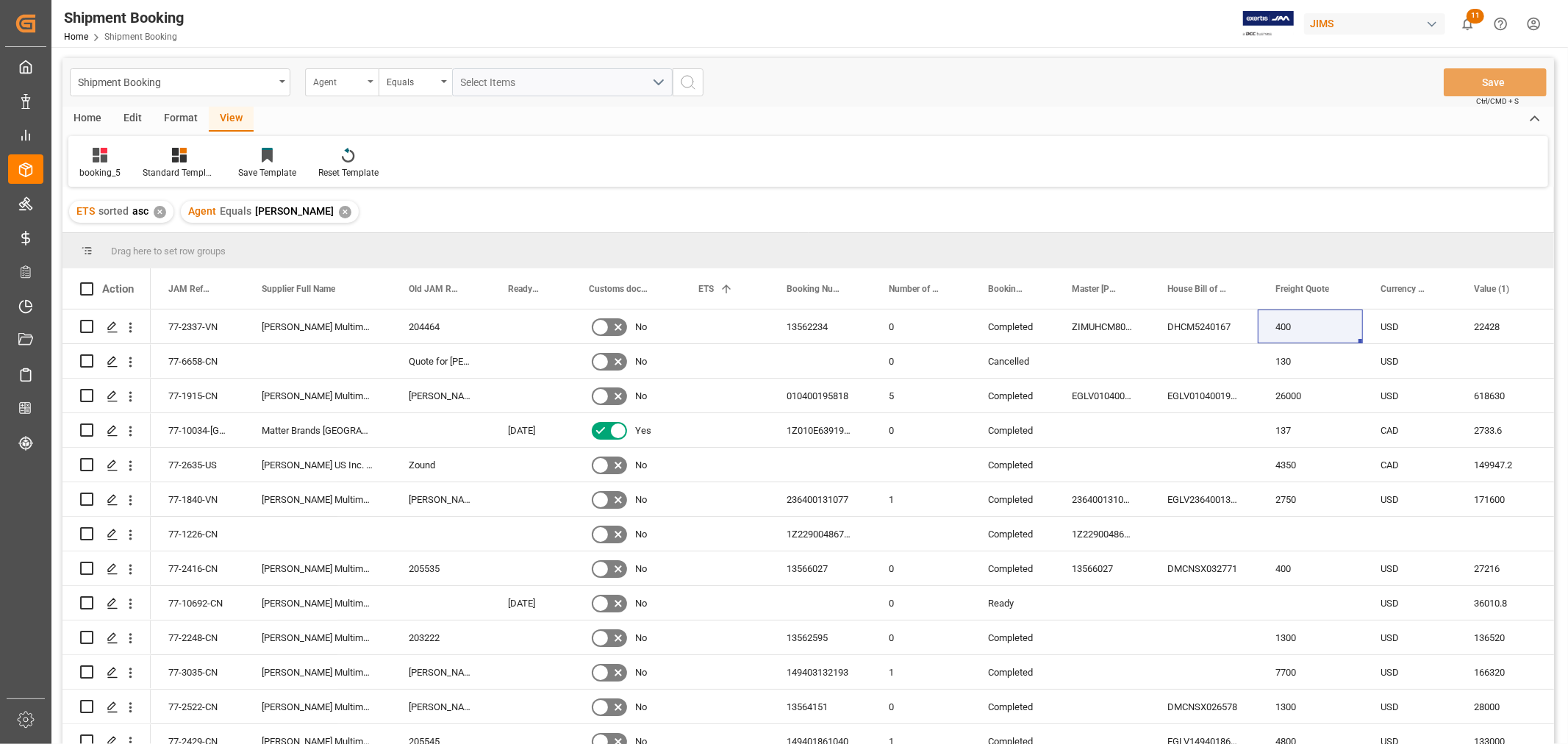
click at [369, 78] on div "Agent" at bounding box center [342, 82] width 74 height 28
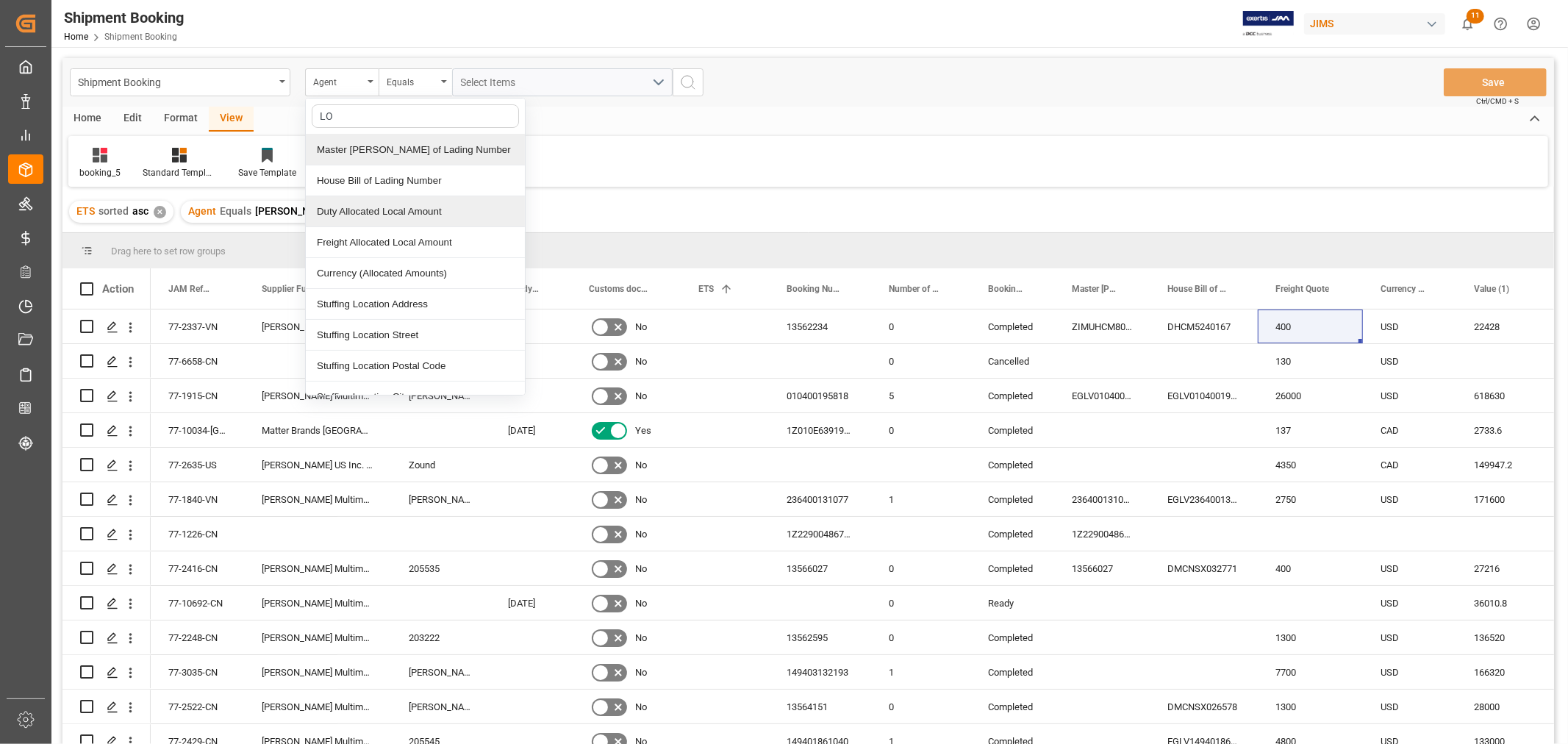
type input "L"
click at [355, 78] on div "Agent" at bounding box center [338, 80] width 50 height 17
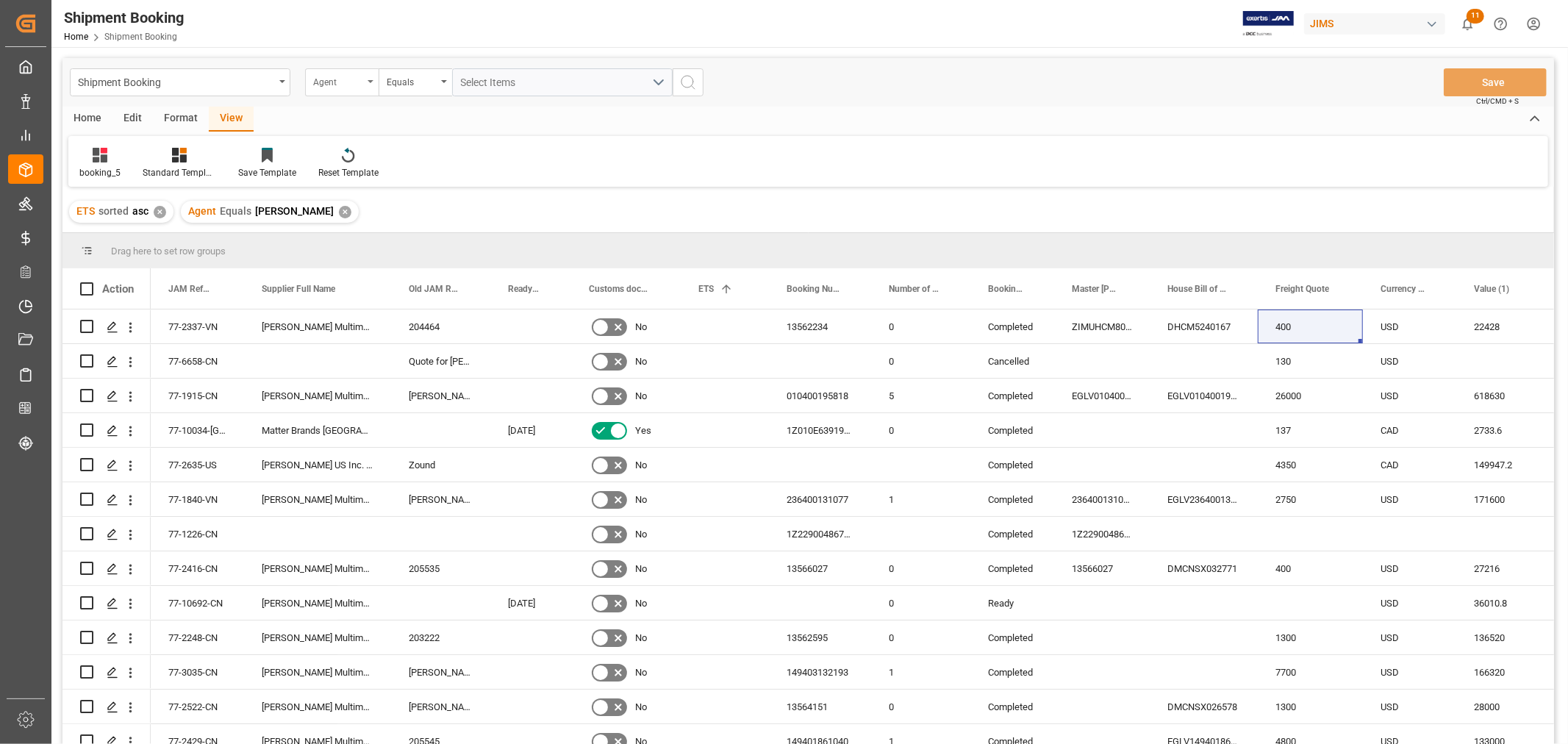
click at [369, 77] on div "Agent" at bounding box center [342, 82] width 74 height 28
type input "STA"
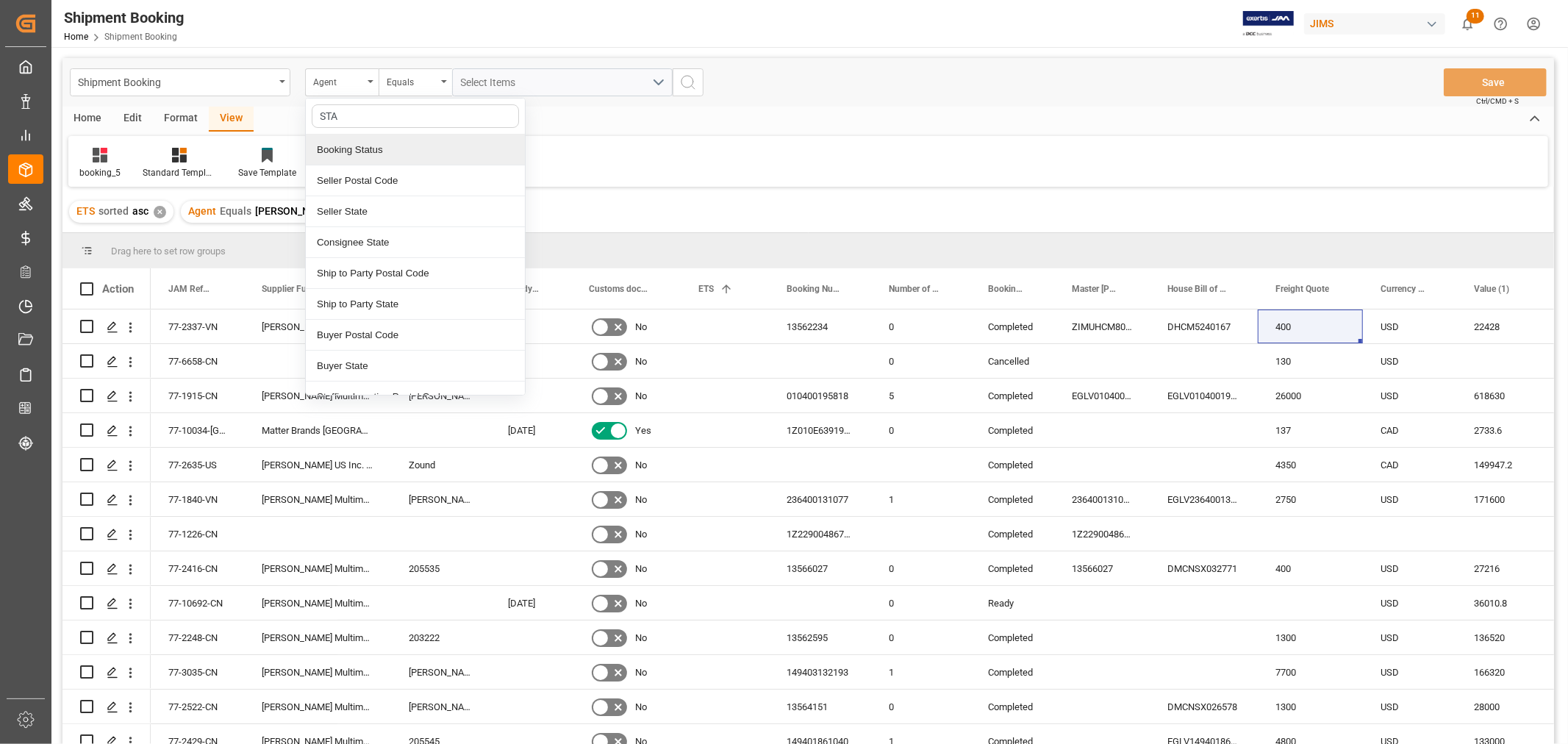
click at [377, 150] on div "Booking Status" at bounding box center [415, 150] width 219 height 31
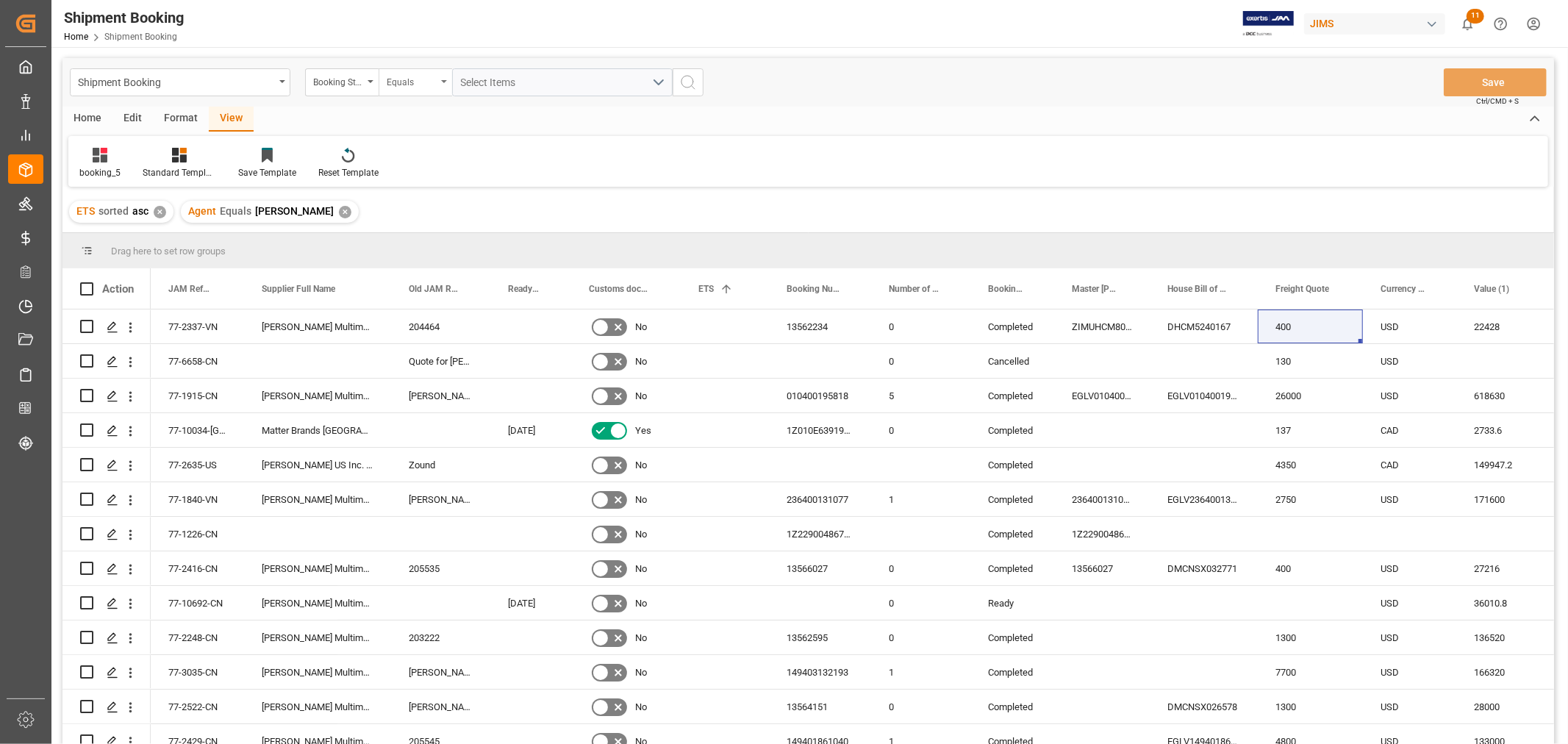
click at [416, 74] on div "Equals" at bounding box center [412, 80] width 50 height 17
click at [420, 224] on div "Contains" at bounding box center [489, 212] width 219 height 31
click at [523, 81] on span "Select Items" at bounding box center [492, 82] width 63 height 12
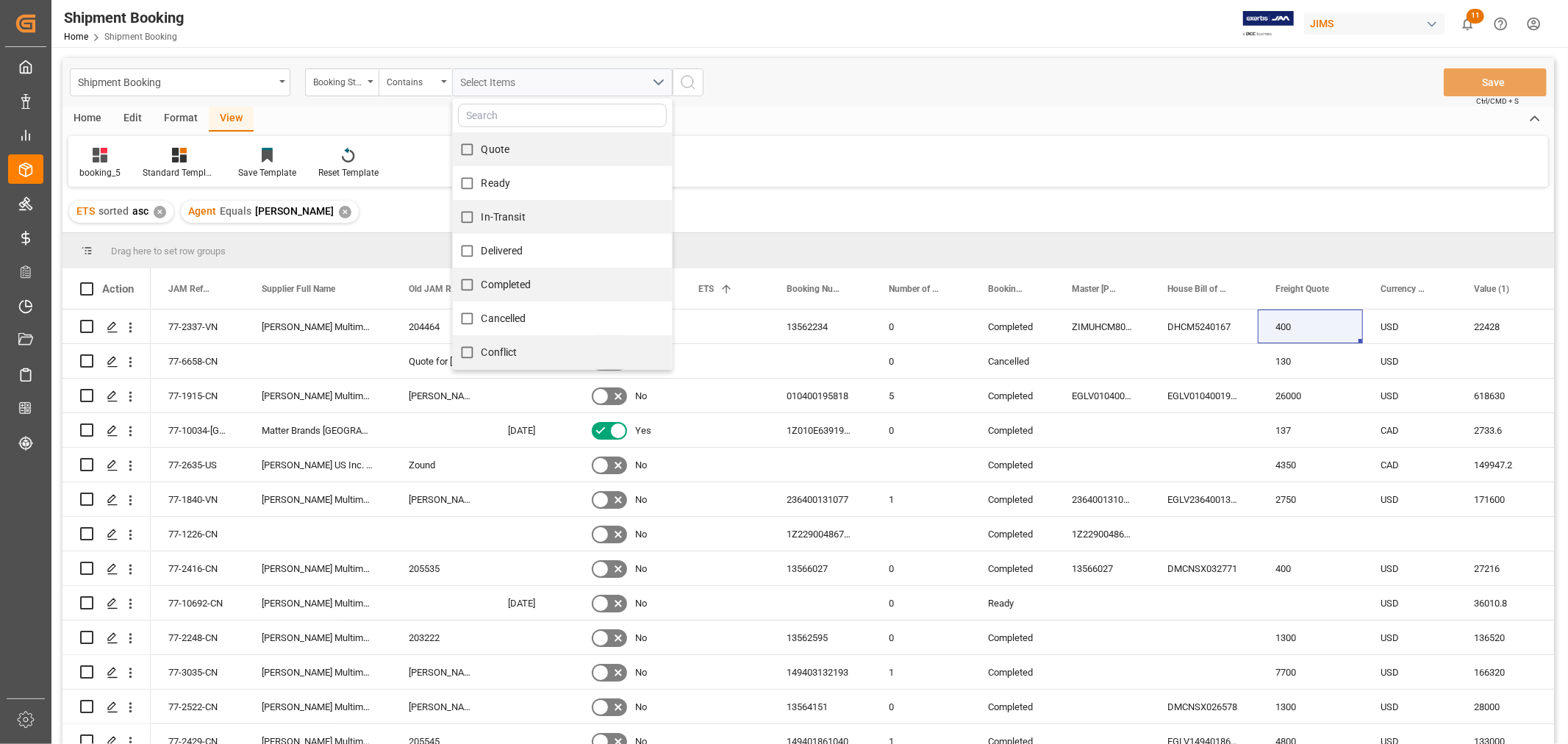
click at [498, 142] on span "Quote" at bounding box center [495, 149] width 29 height 16
click at [482, 141] on input "Quote" at bounding box center [467, 149] width 29 height 29
checkbox input "true"
click at [488, 185] on span "Ready" at bounding box center [496, 182] width 29 height 12
click at [482, 185] on input "Ready" at bounding box center [467, 183] width 29 height 29
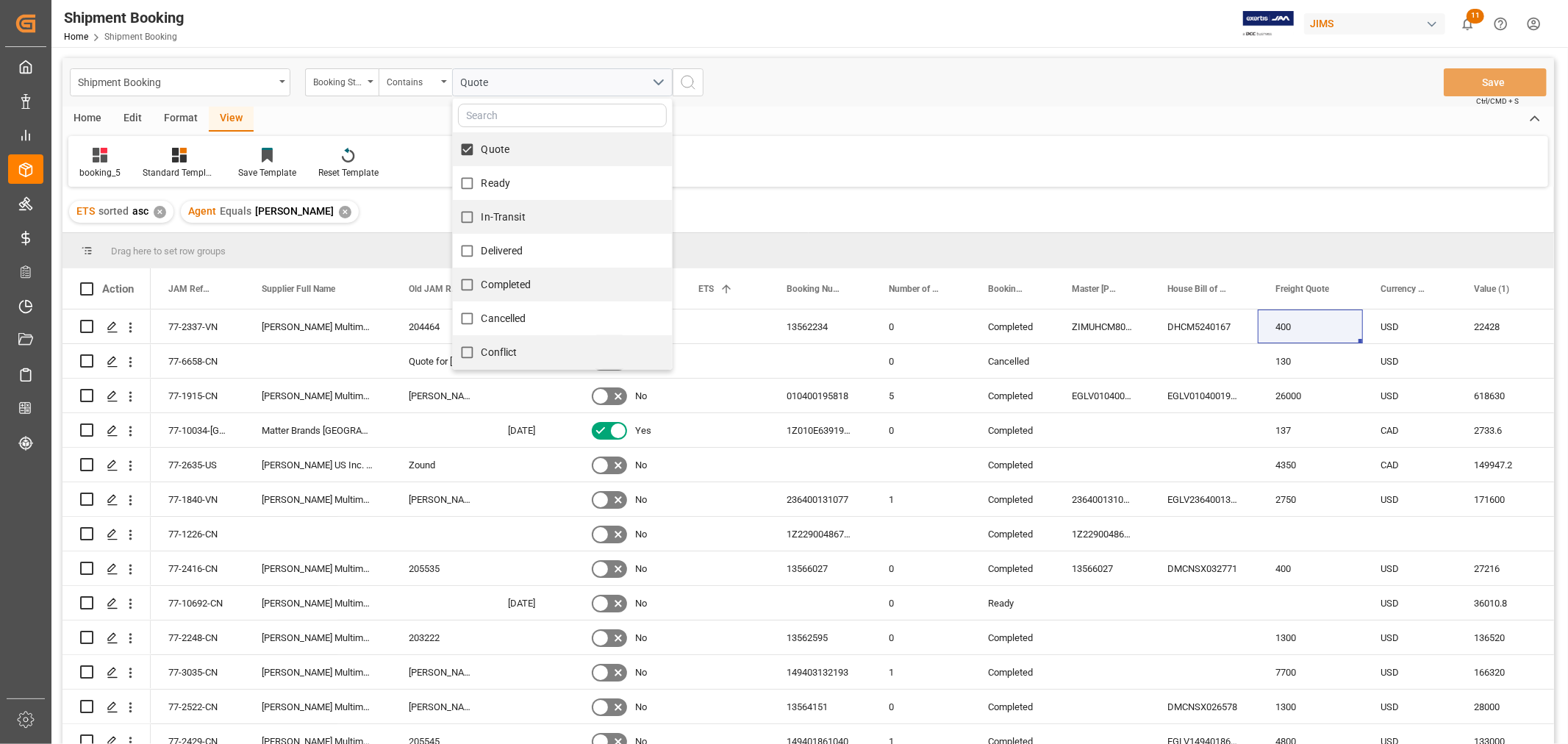
checkbox input "true"
click at [497, 216] on span "In-Transit" at bounding box center [504, 216] width 44 height 12
click at [482, 216] on input "In-Transit" at bounding box center [467, 216] width 29 height 29
checkbox input "true"
click at [686, 86] on icon "search button" at bounding box center [688, 82] width 17 height 17
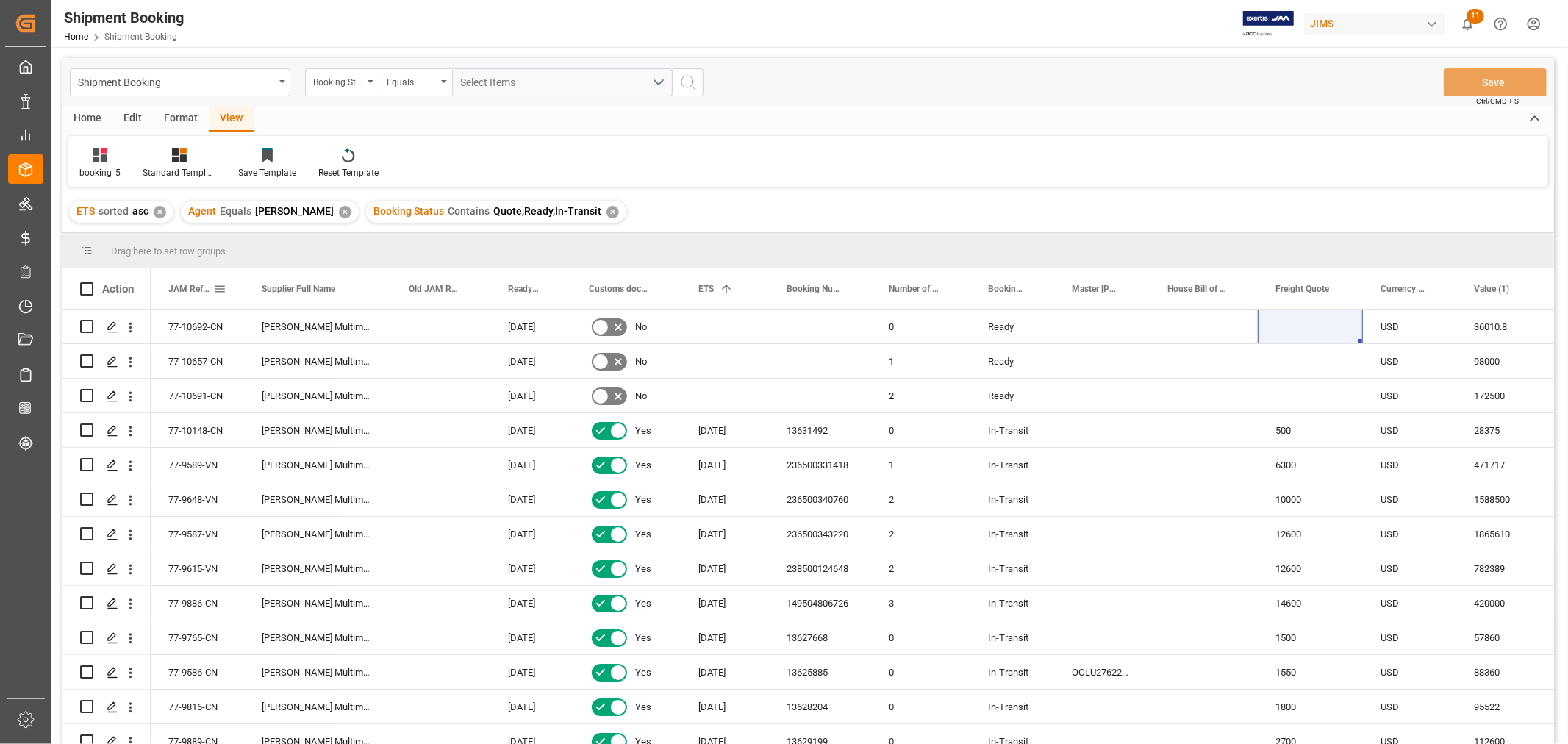
click at [200, 293] on span "JAM Reference Number" at bounding box center [191, 288] width 45 height 10
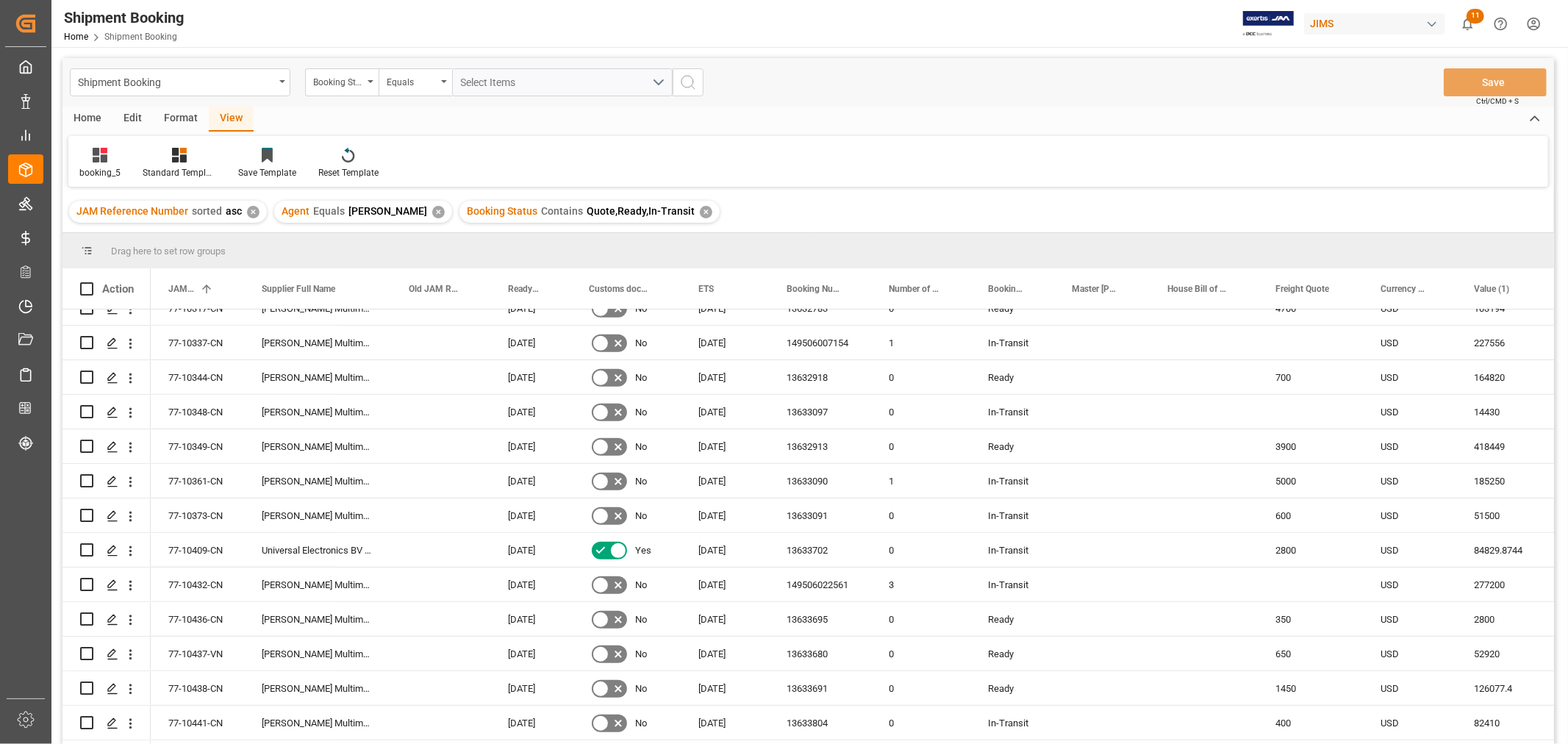
scroll to position [653, 0]
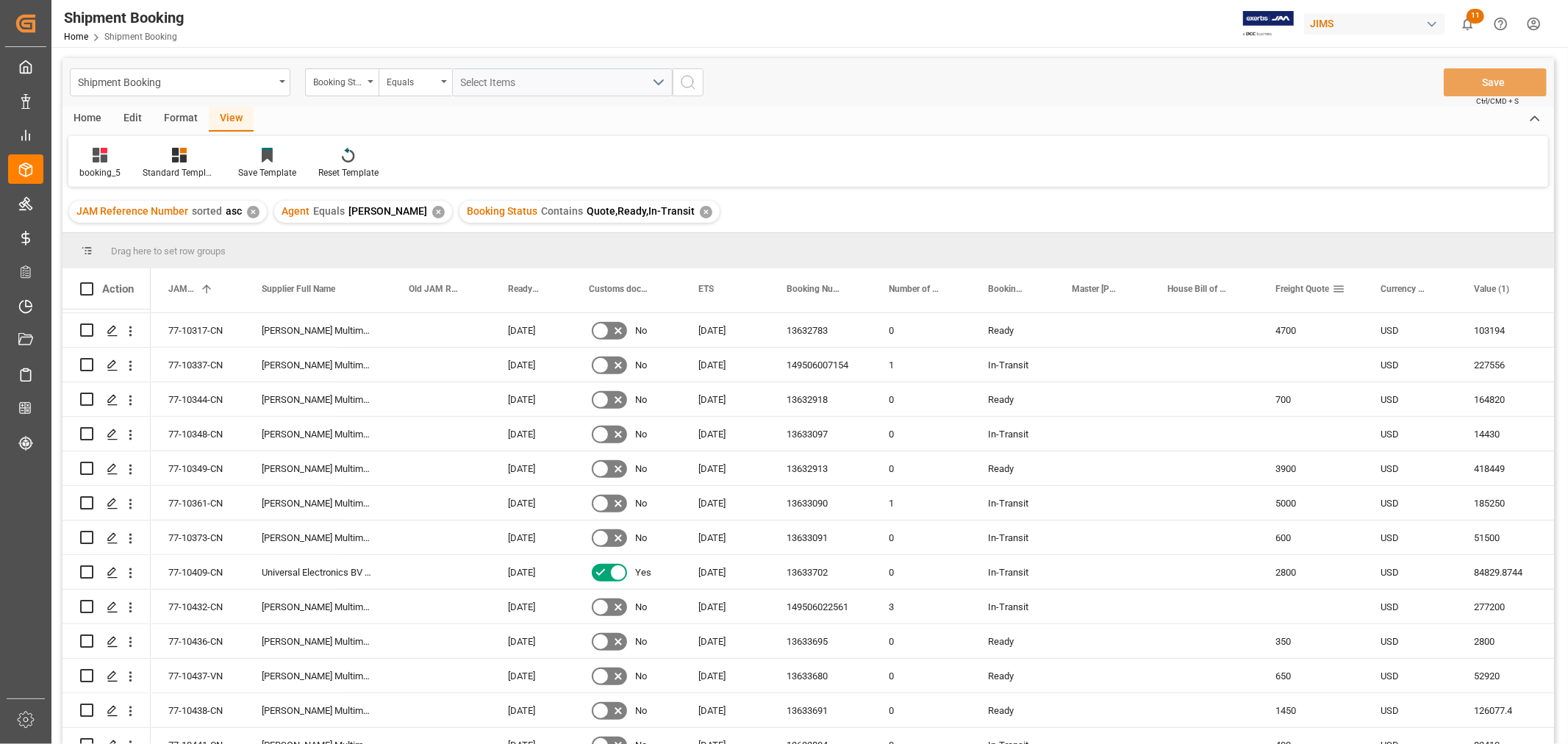
click at [1295, 287] on span "Freight Quote" at bounding box center [1302, 288] width 53 height 10
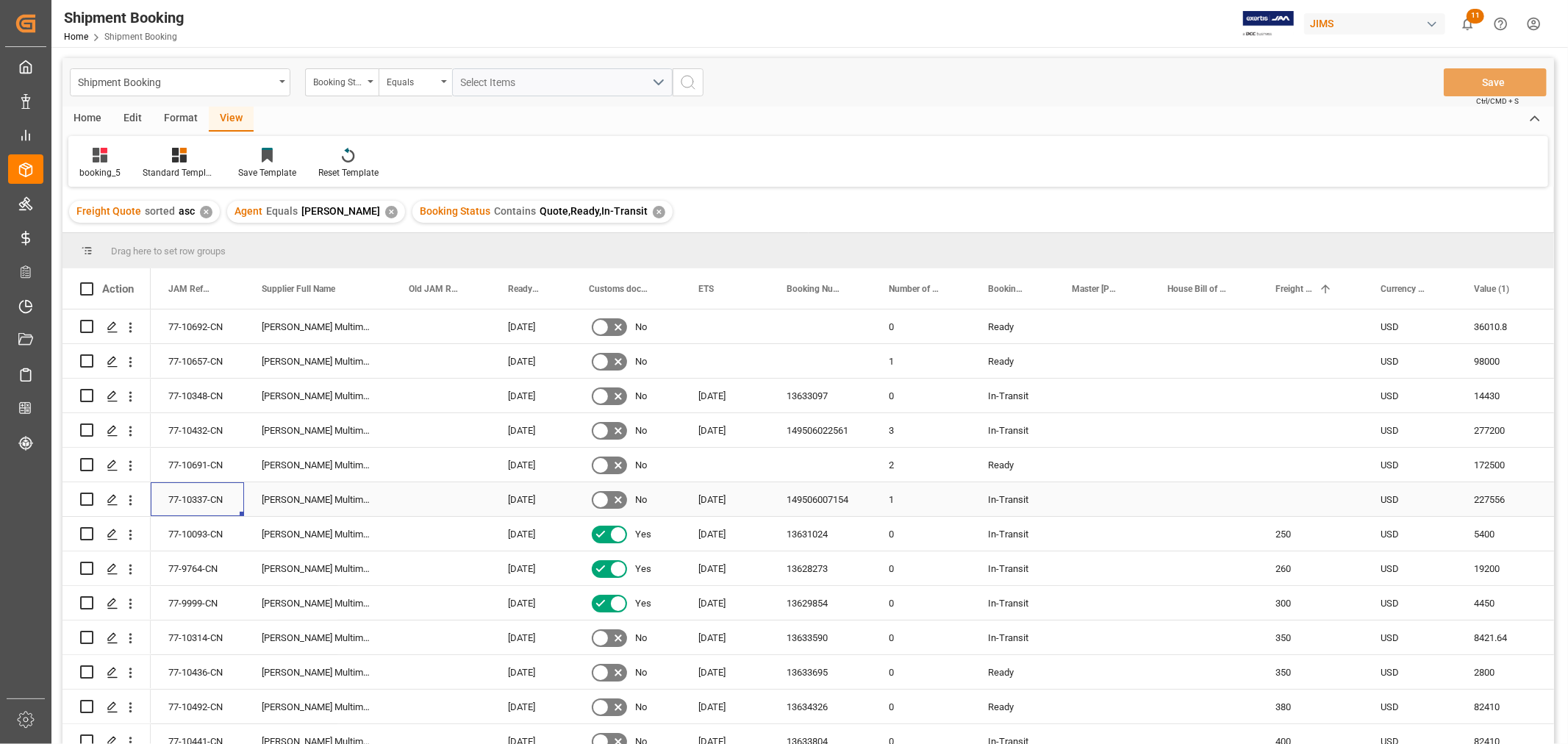
click at [185, 508] on div "77-10337-CN" at bounding box center [197, 499] width 93 height 34
click at [1274, 505] on div "Press SPACE to select this row." at bounding box center [1310, 499] width 105 height 34
click at [720, 473] on div "Press SPACE to select this row." at bounding box center [725, 464] width 88 height 34
click at [717, 503] on div "[DATE]" at bounding box center [725, 499] width 88 height 34
click at [818, 394] on div "13633097" at bounding box center [819, 395] width 102 height 34
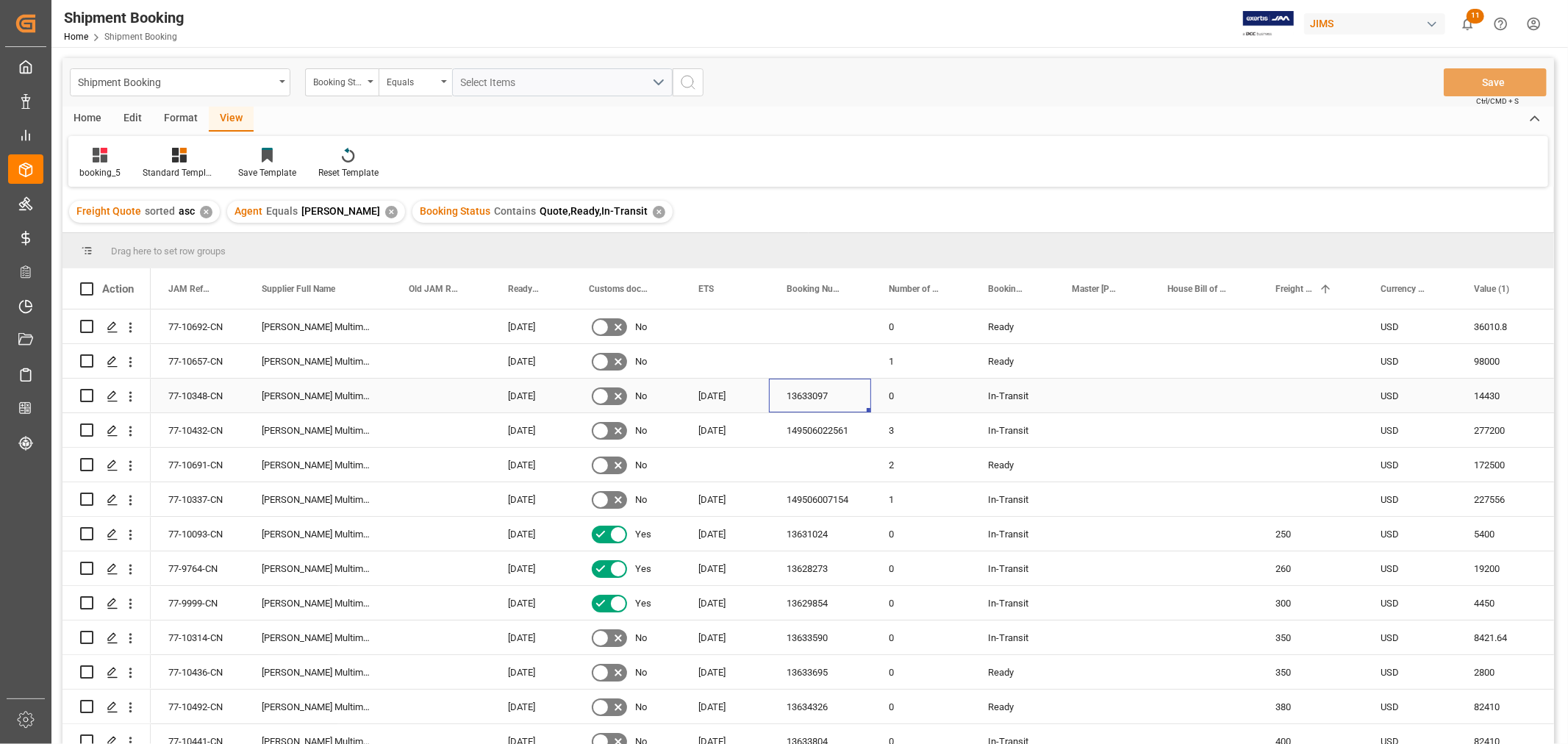
click at [200, 399] on div "77-10348-CN" at bounding box center [197, 395] width 93 height 34
click at [983, 89] on div "Shipment Booking Booking Status Equals Select Items Save Ctrl/CMD + S" at bounding box center [808, 82] width 1492 height 49
click at [1299, 397] on div "Press SPACE to select this row." at bounding box center [1310, 395] width 105 height 34
click at [1302, 398] on input "Press SPACE to select this row." at bounding box center [1309, 404] width 82 height 28
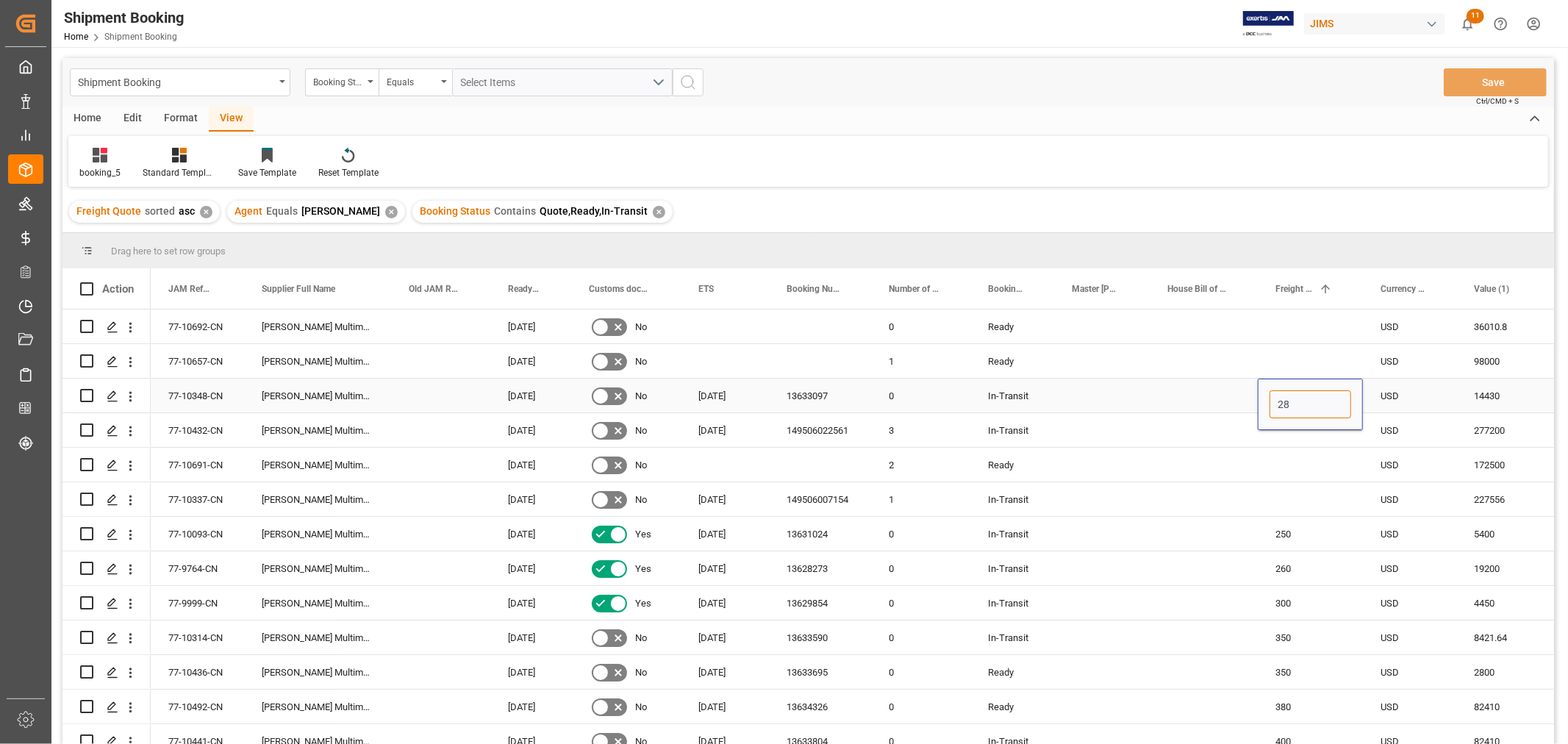
type input "280"
click at [1327, 444] on div "Press SPACE to select this row." at bounding box center [1310, 430] width 105 height 34
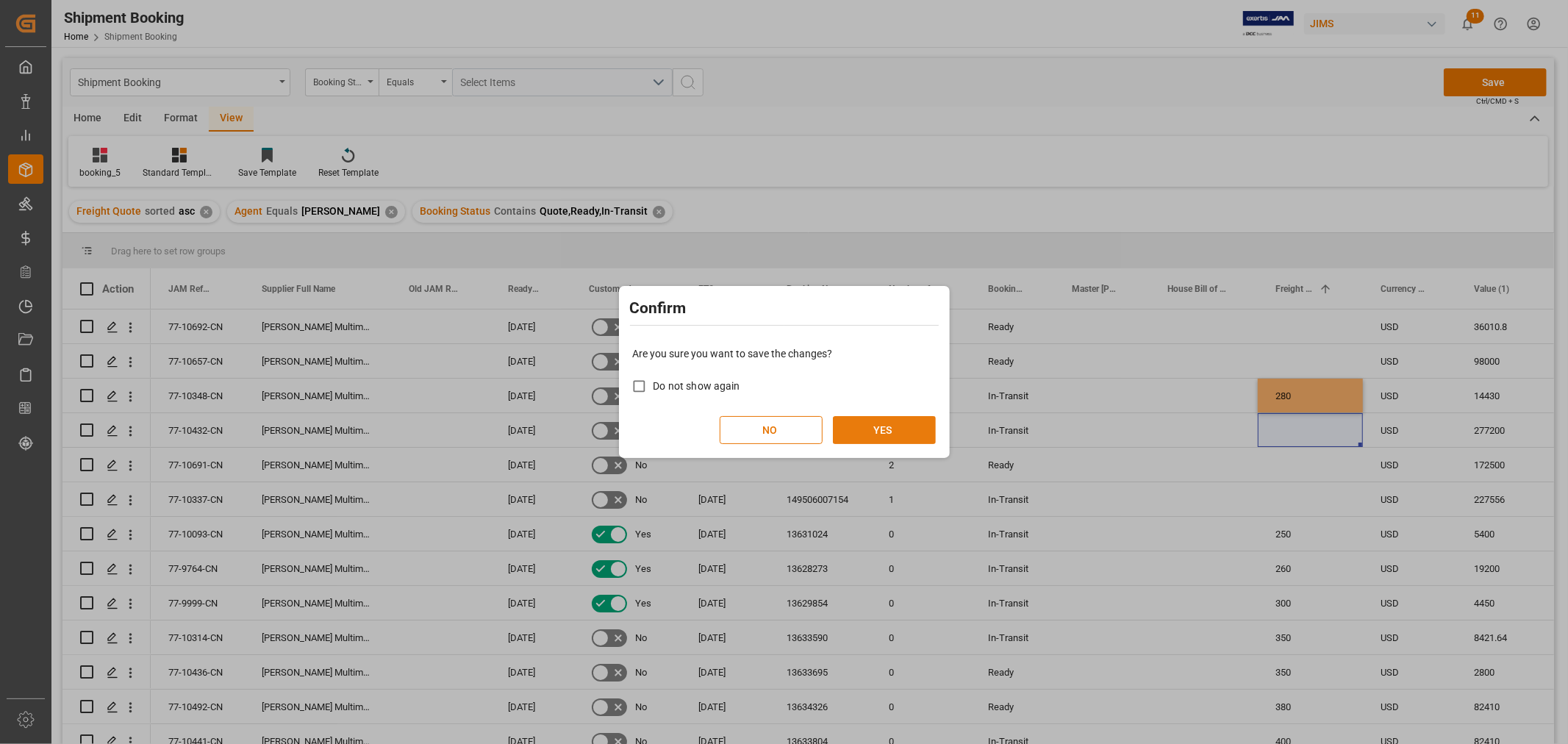
click at [902, 428] on button "YES" at bounding box center [884, 430] width 103 height 28
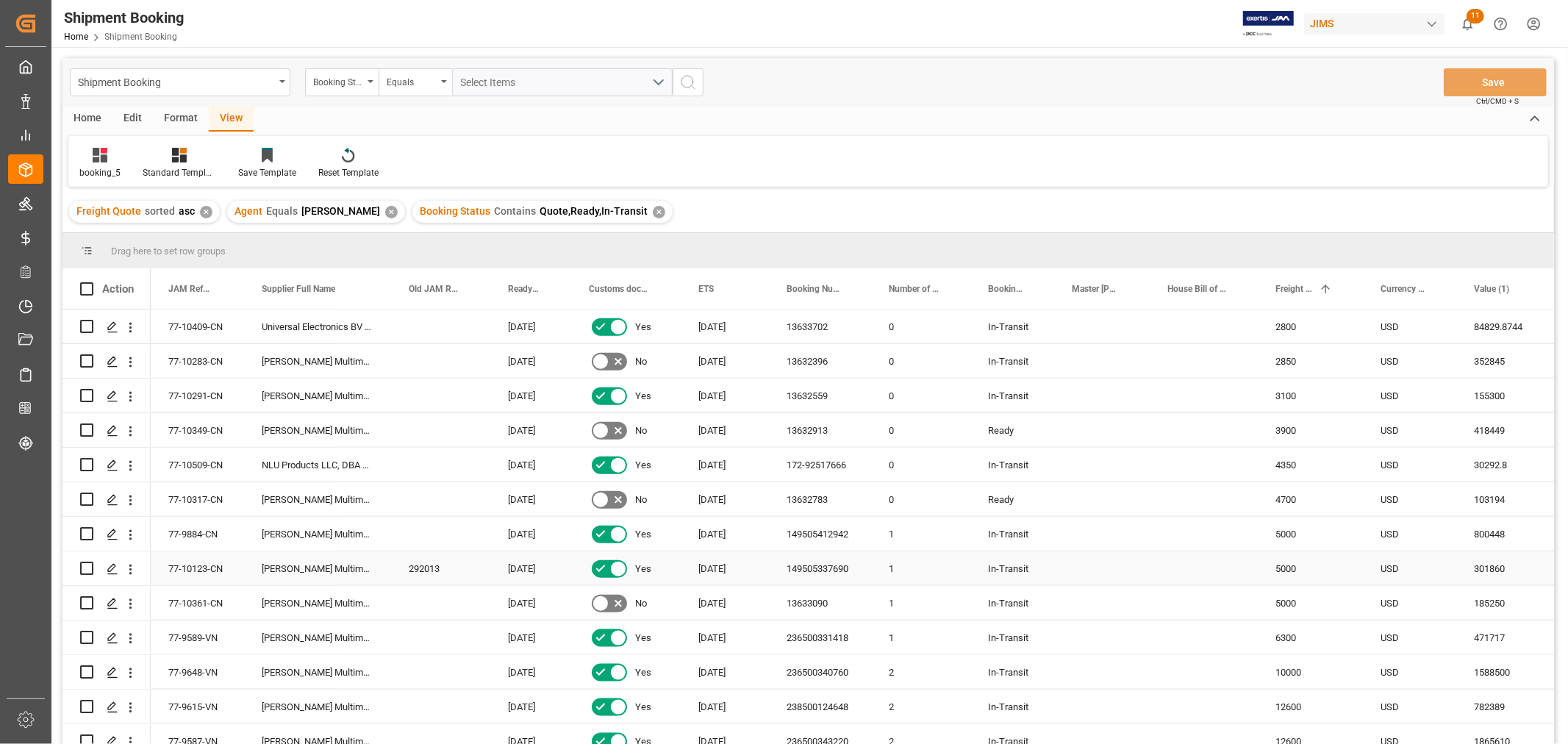
scroll to position [1534, 0]
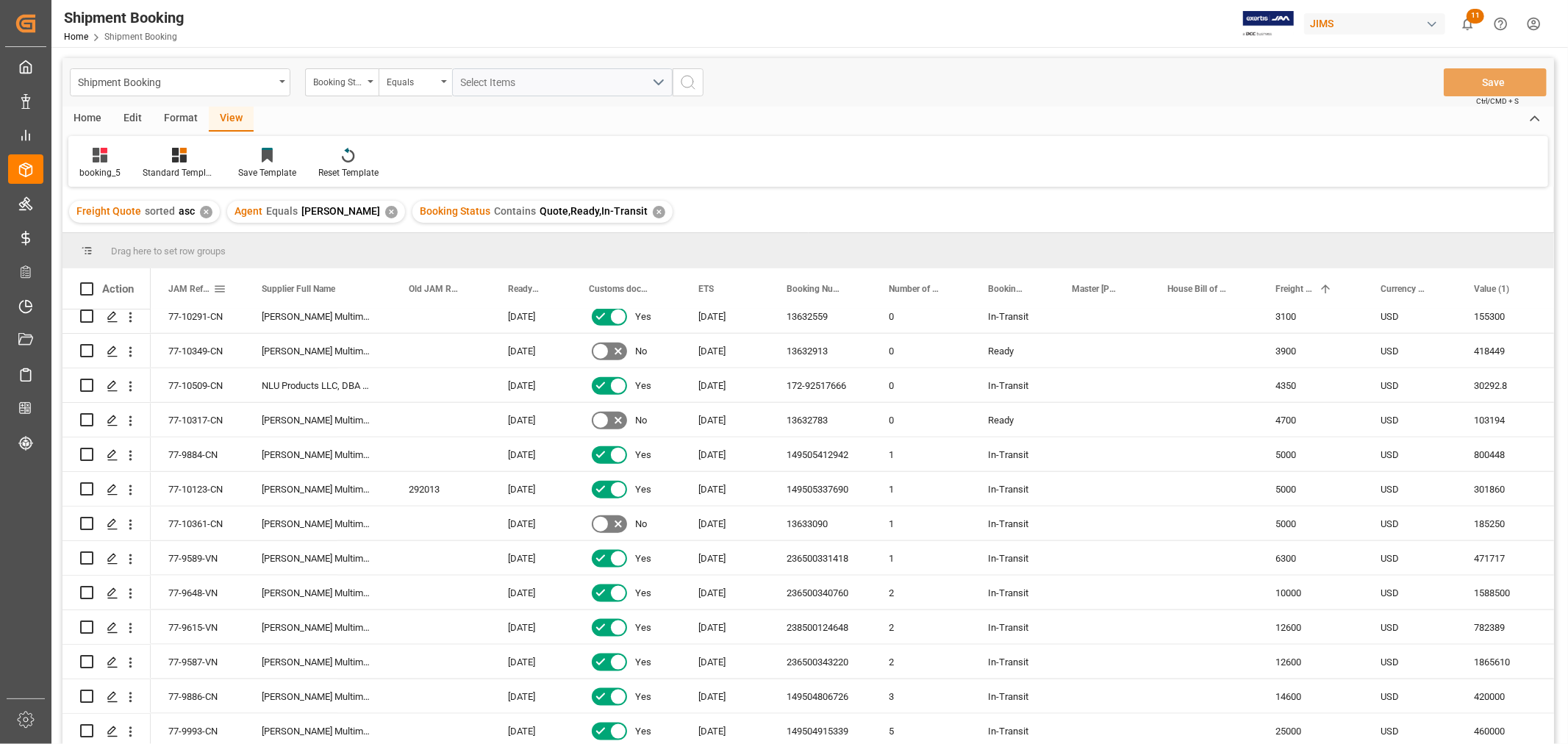
click at [185, 289] on span "JAM Reference Number" at bounding box center [191, 288] width 45 height 10
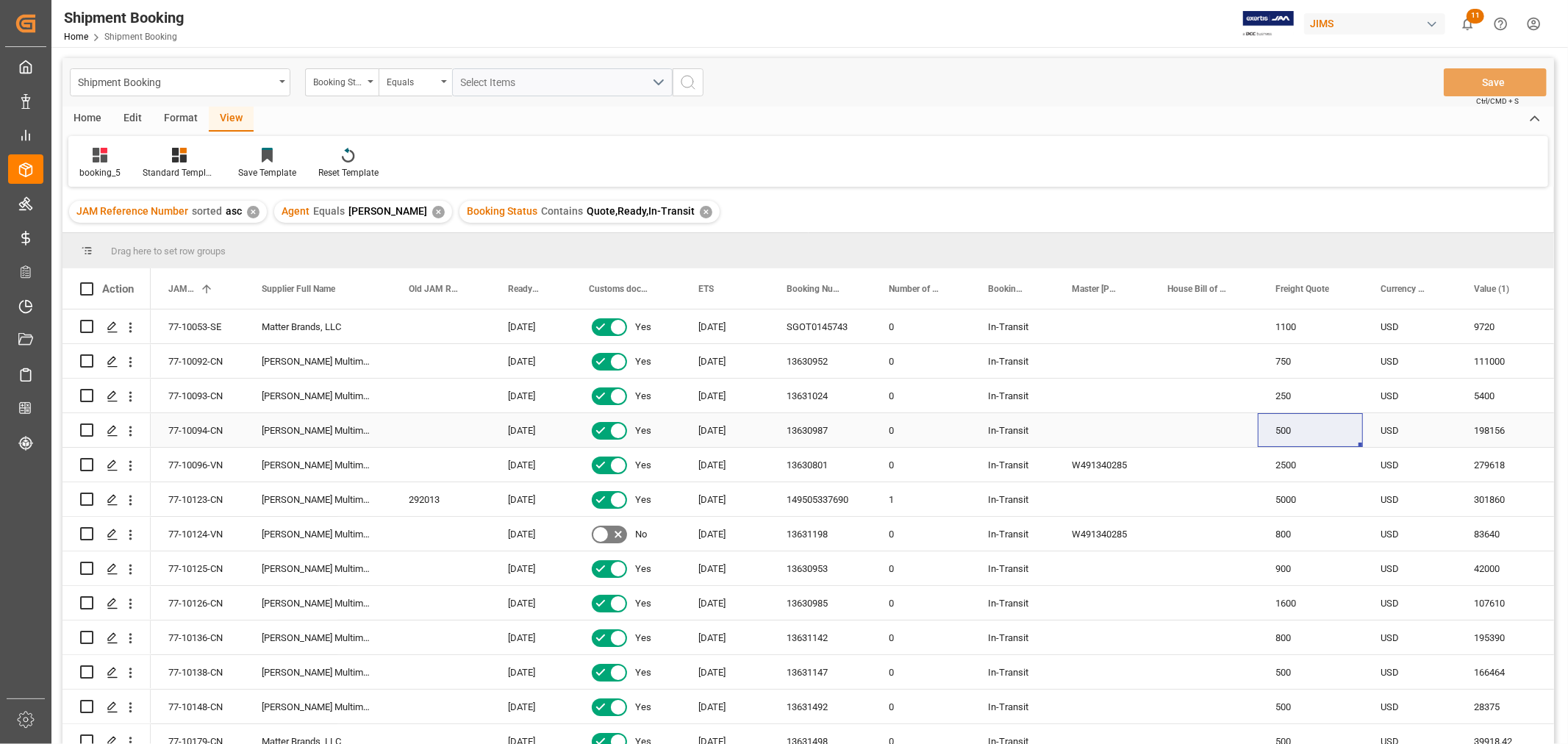
scroll to position [490, 0]
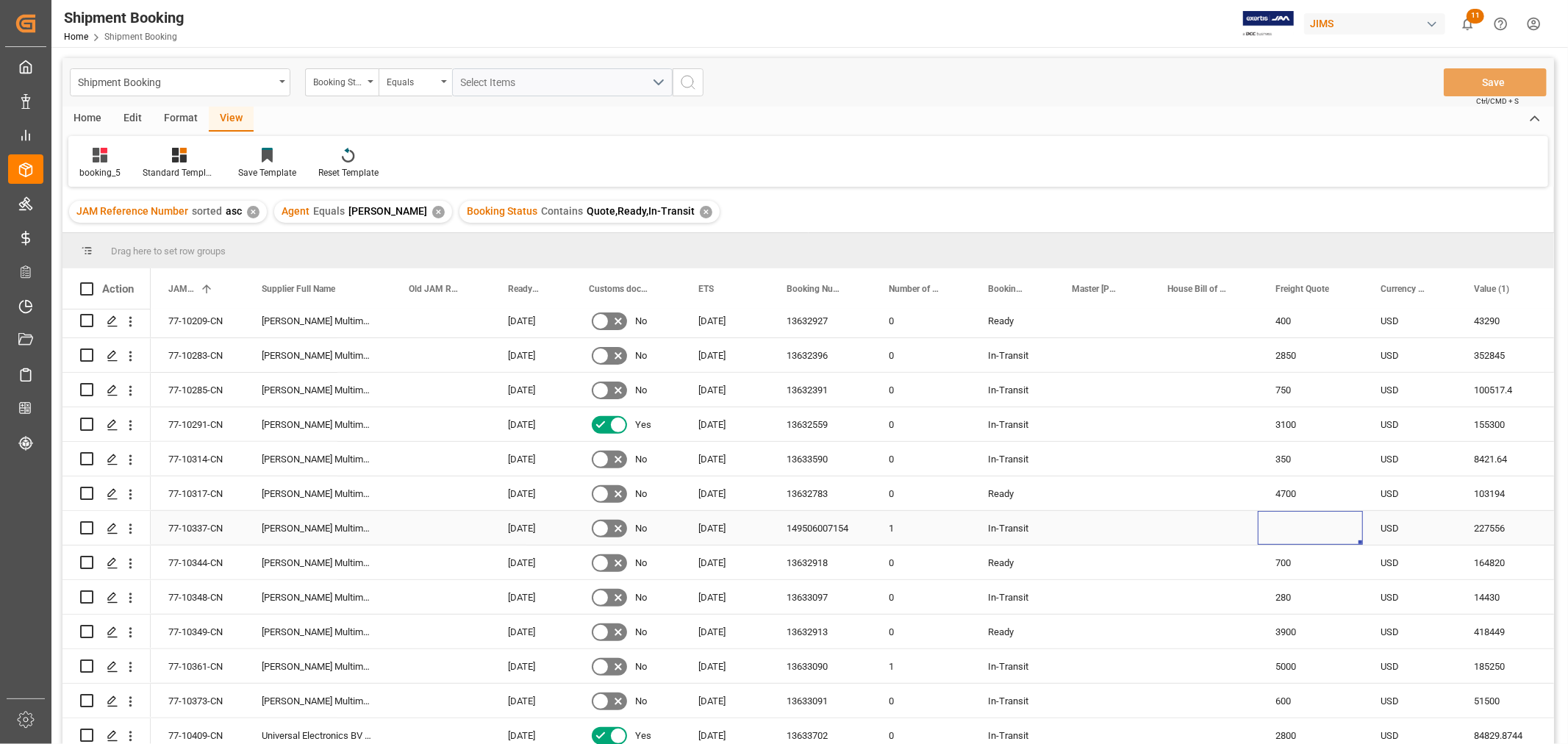
click at [1292, 518] on div "Press SPACE to select this row." at bounding box center [1310, 528] width 105 height 34
click at [1283, 289] on span "Freight Quote" at bounding box center [1302, 288] width 53 height 10
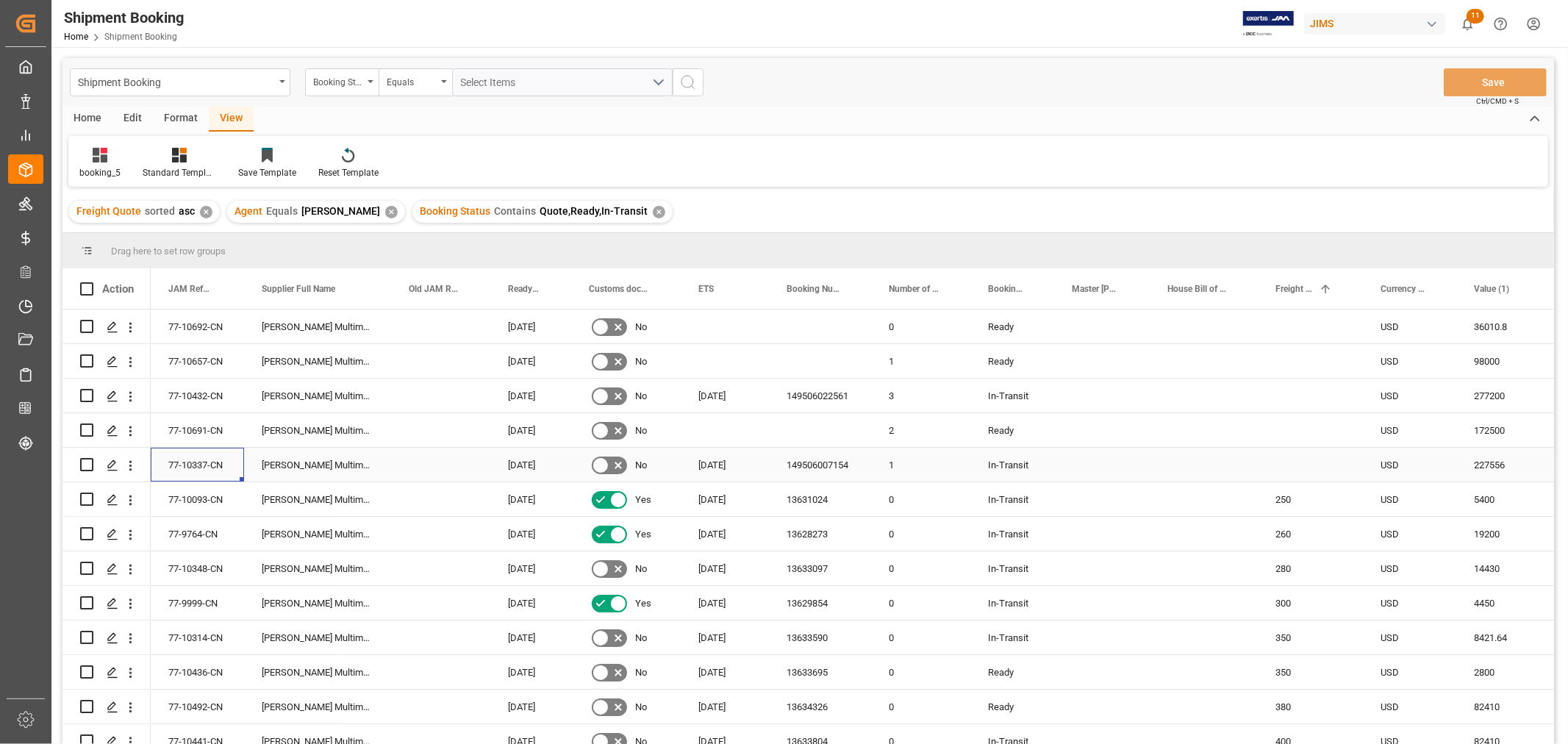
click at [180, 464] on div "77-10337-CN" at bounding box center [197, 464] width 93 height 34
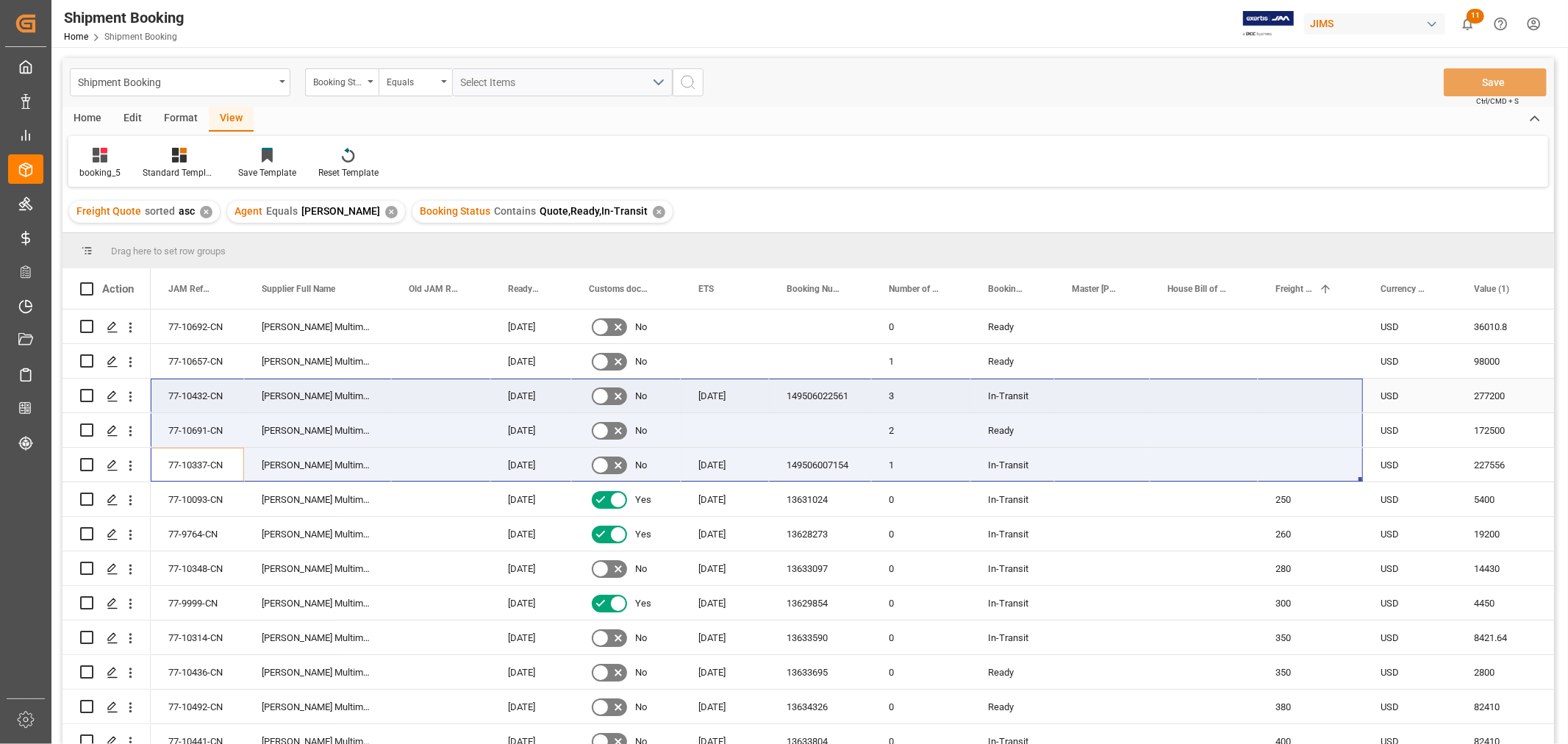
drag, startPoint x: 202, startPoint y: 461, endPoint x: 1318, endPoint y: 391, distance: 1118.2
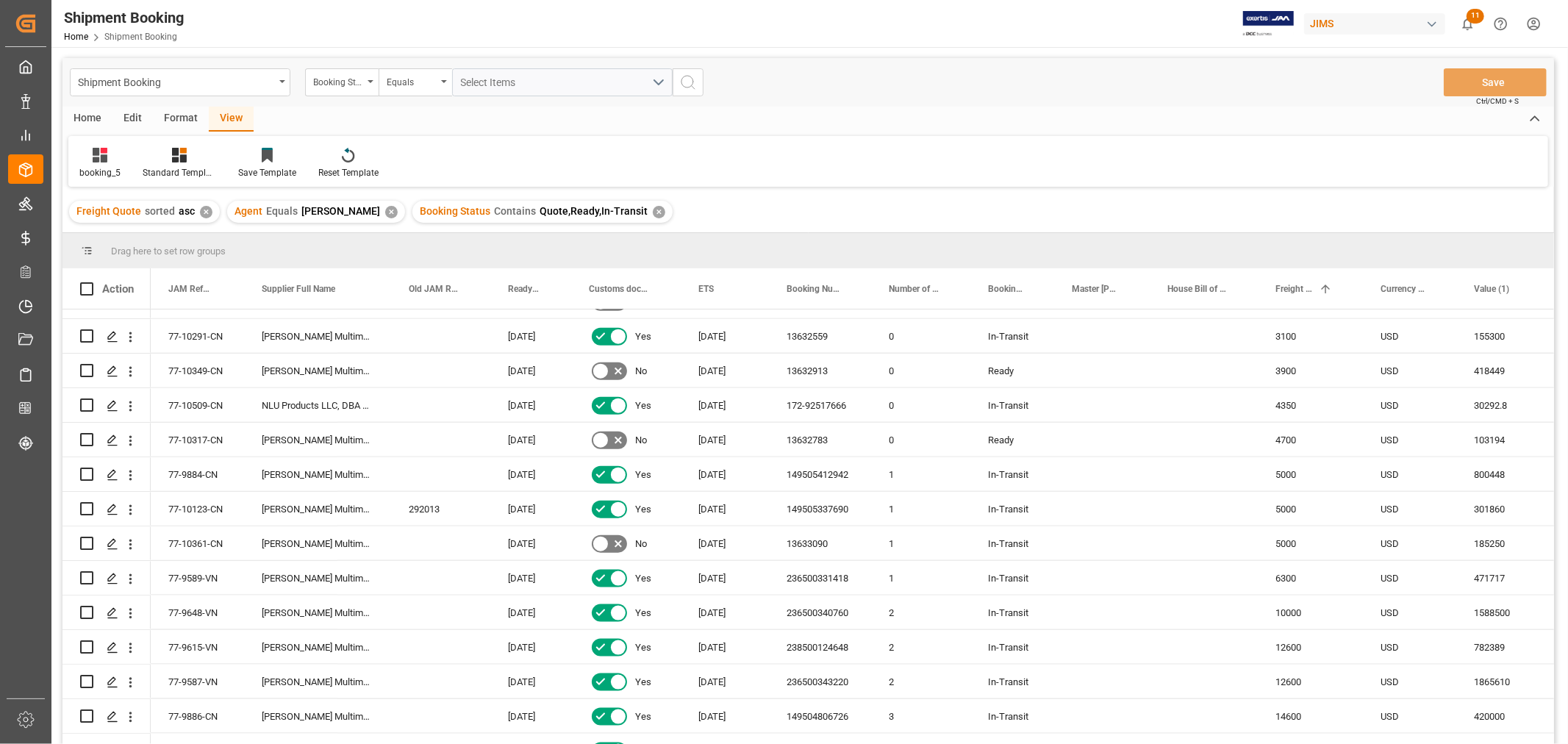
scroll to position [1534, 0]
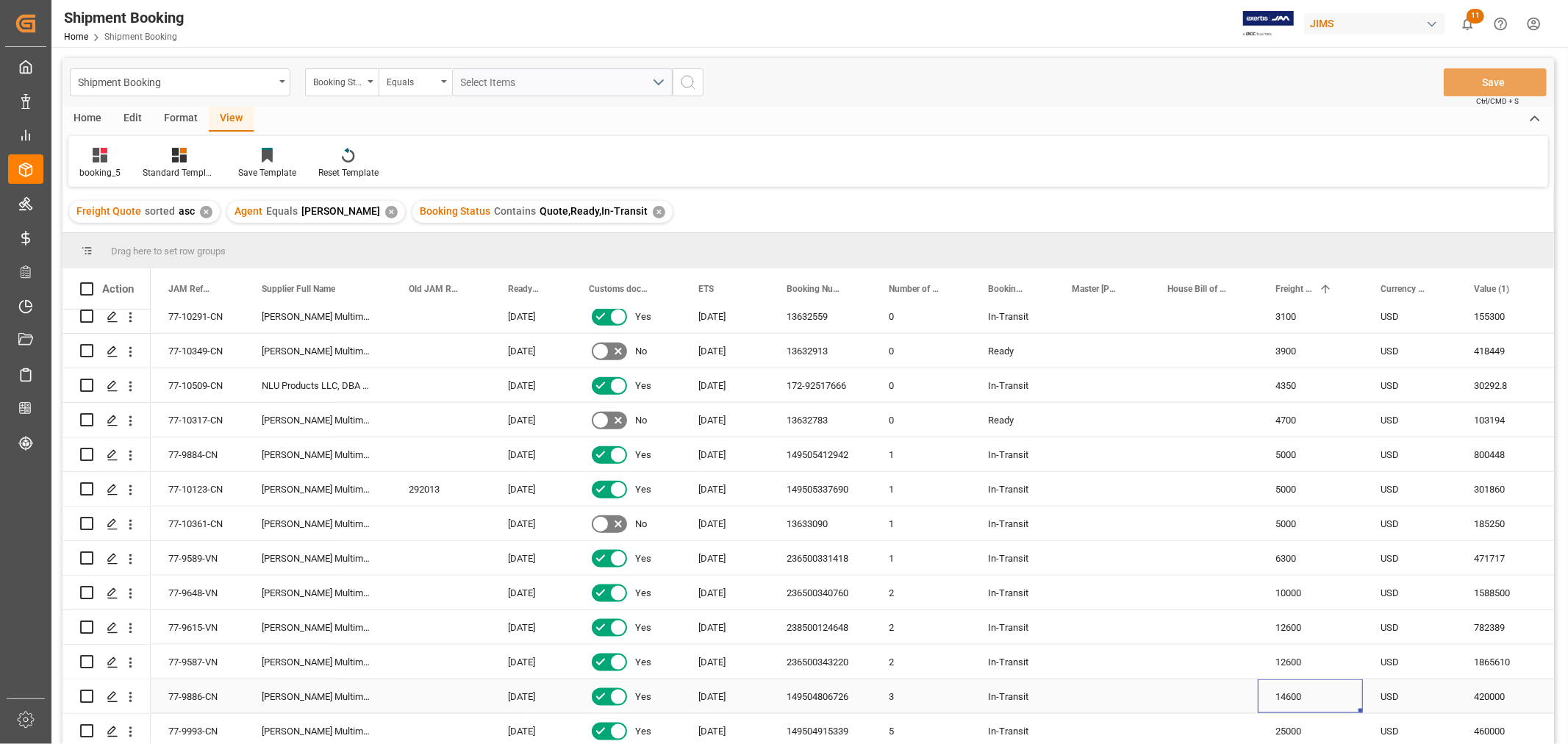
click at [1287, 693] on div "14600" at bounding box center [1310, 696] width 105 height 34
click at [1287, 730] on div "25000" at bounding box center [1310, 730] width 105 height 34
click at [710, 285] on span "ETS" at bounding box center [705, 288] width 16 height 10
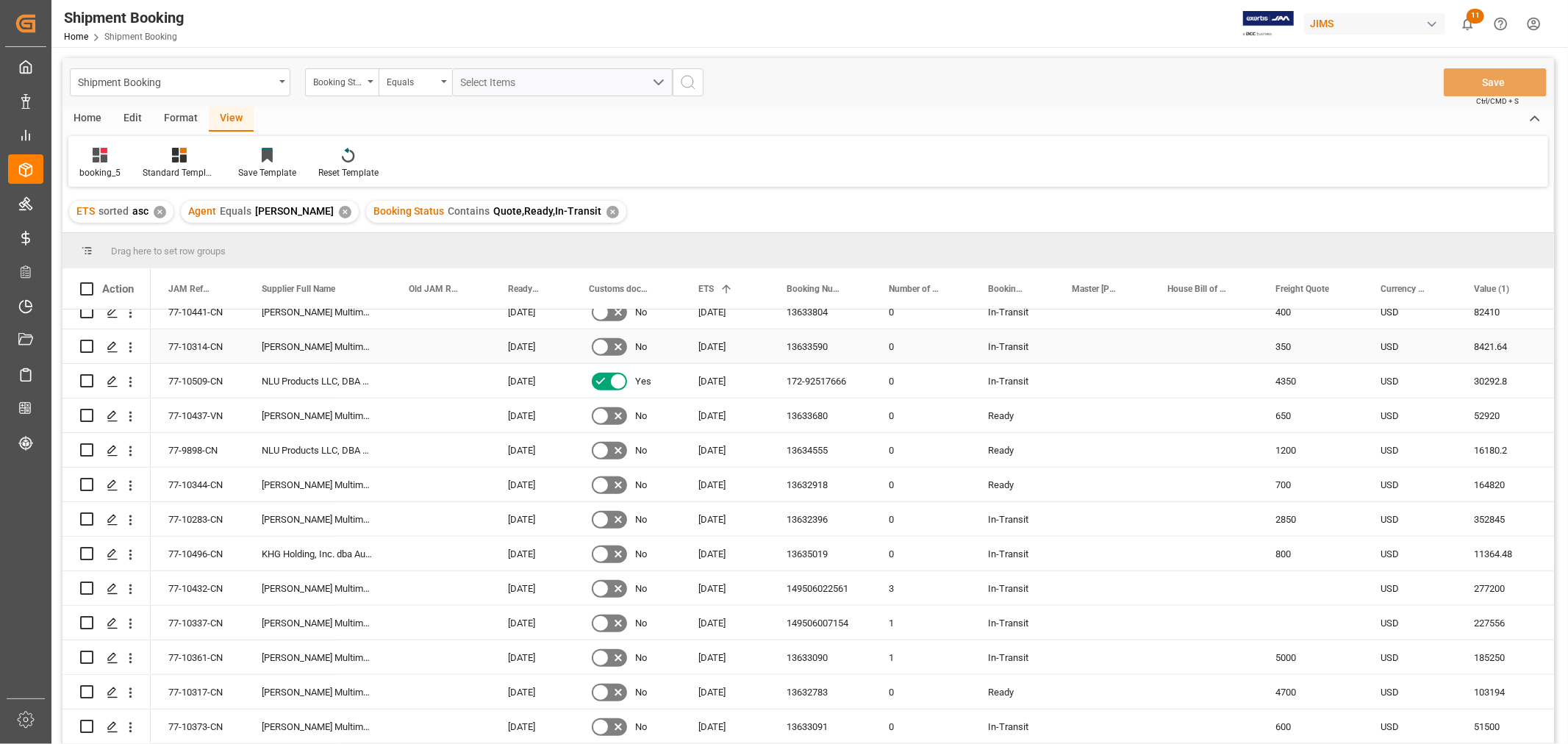
scroll to position [1243, 0]
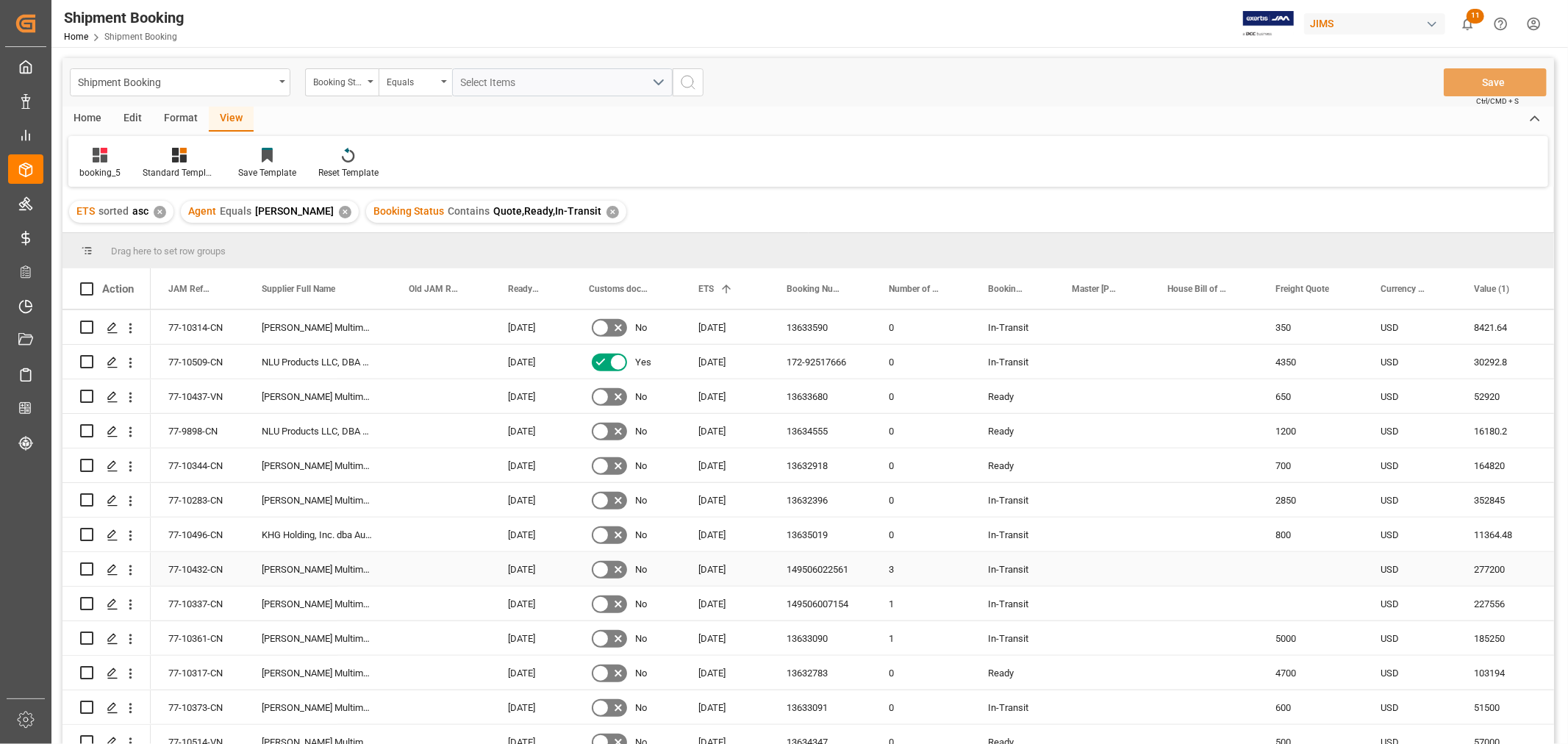
click at [1284, 569] on div "Press SPACE to select this row." at bounding box center [1310, 568] width 105 height 34
click at [1284, 569] on input "Press SPACE to select this row." at bounding box center [1309, 577] width 82 height 28
type input "15000"
click at [1291, 594] on div "Press SPACE to select this row." at bounding box center [1310, 603] width 105 height 34
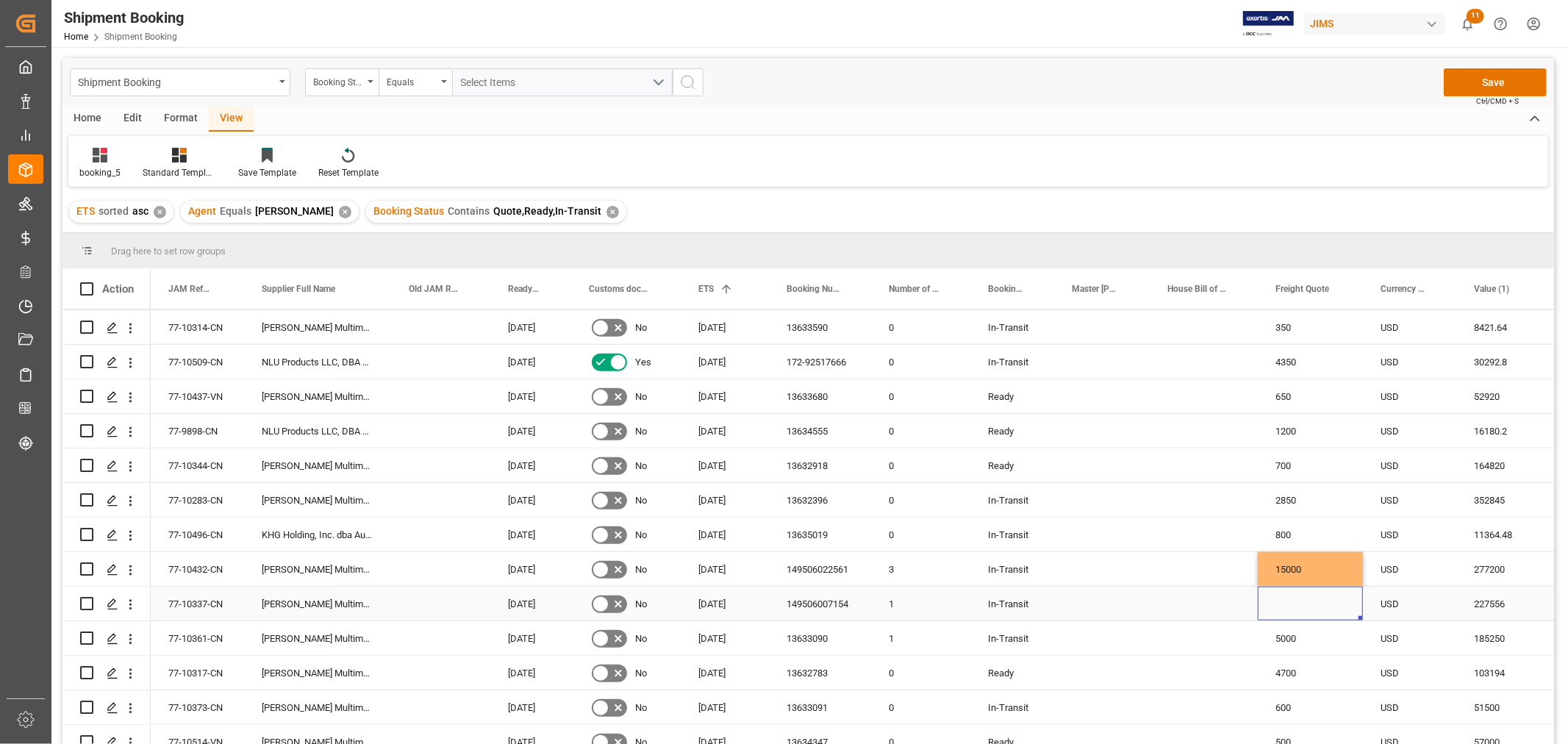
click at [1291, 598] on div "Press SPACE to select this row." at bounding box center [1310, 603] width 105 height 34
click at [1291, 607] on input "Press SPACE to select this row." at bounding box center [1309, 612] width 82 height 28
type input "5000"
click at [1203, 610] on div "Press SPACE to select this row." at bounding box center [1202, 603] width 108 height 34
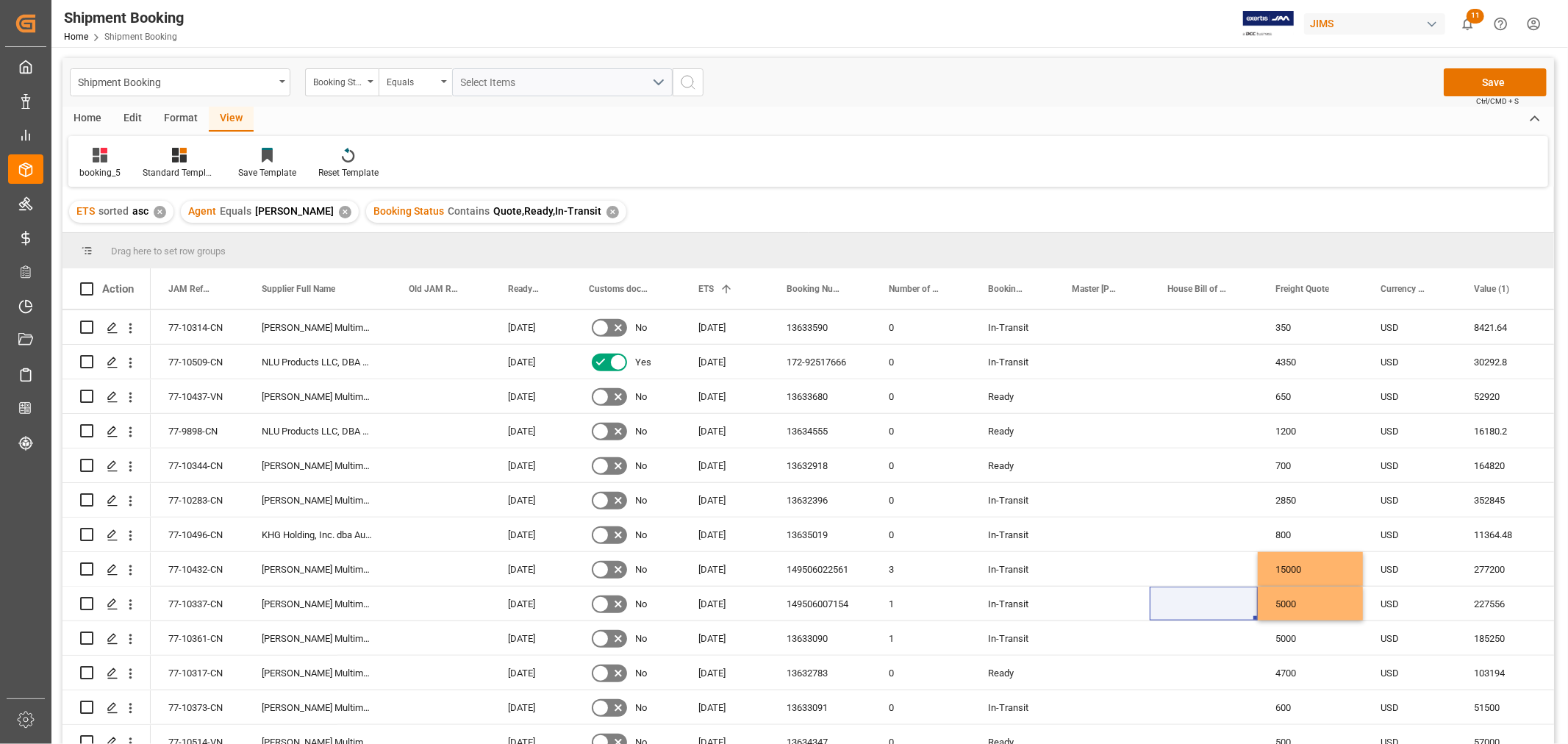
click at [849, 163] on div "booking_5 Standard Templates Save Template Reset Template" at bounding box center [807, 161] width 1480 height 51
click at [1150, 576] on div "Press SPACE to select this row." at bounding box center [1202, 568] width 108 height 34
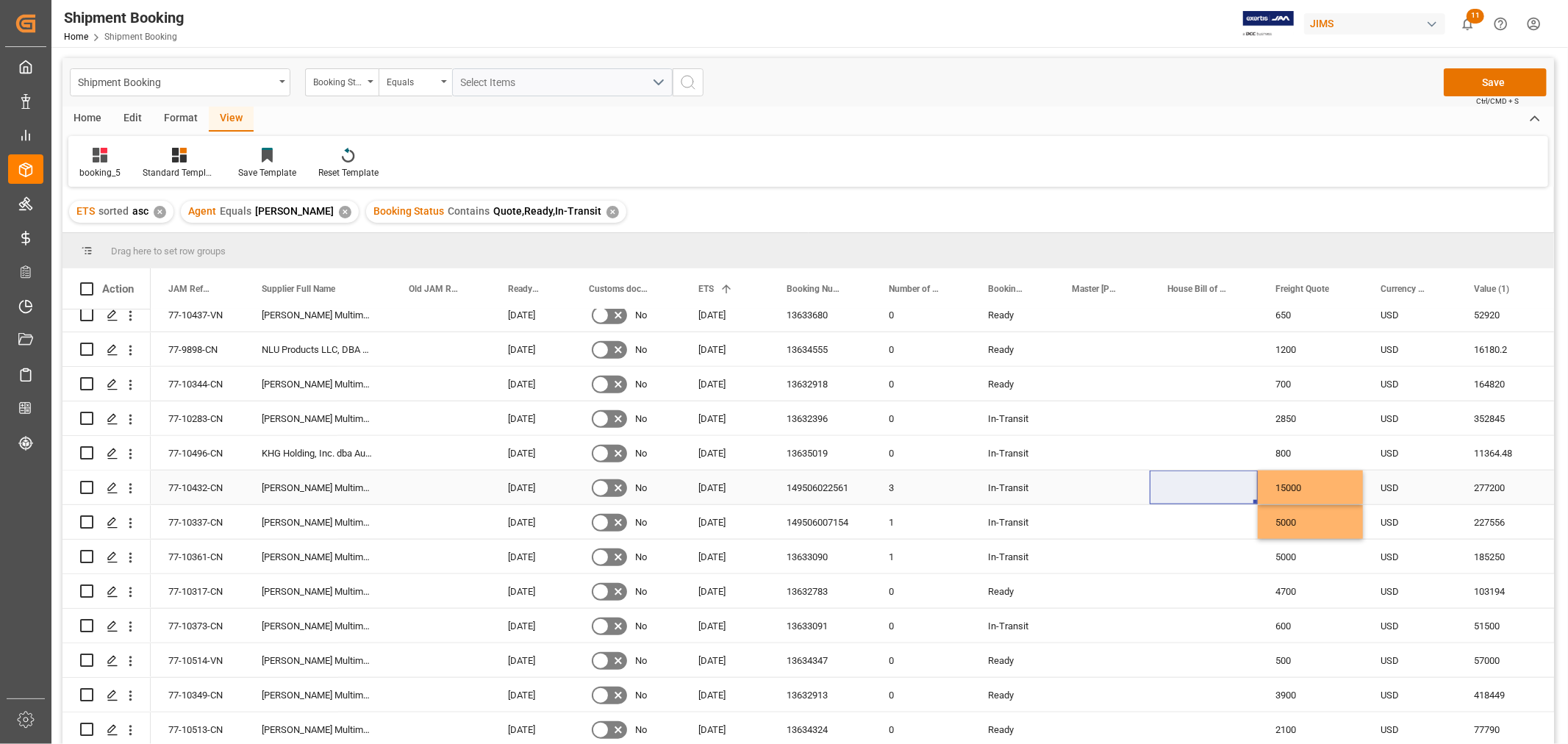
scroll to position [1406, 0]
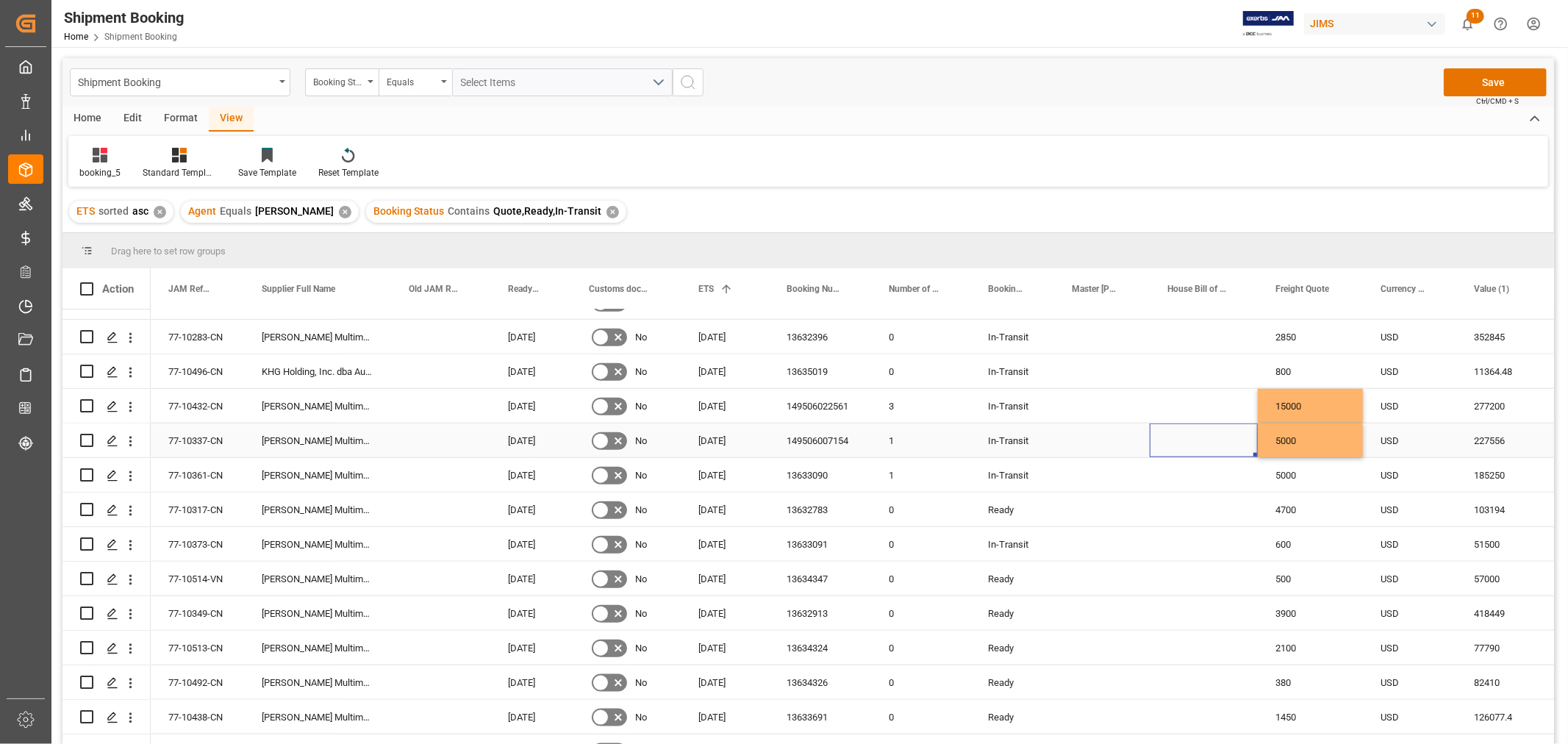
click at [1177, 434] on div "Press SPACE to select this row." at bounding box center [1202, 440] width 108 height 34
click at [1476, 75] on button "Save" at bounding box center [1495, 82] width 103 height 28
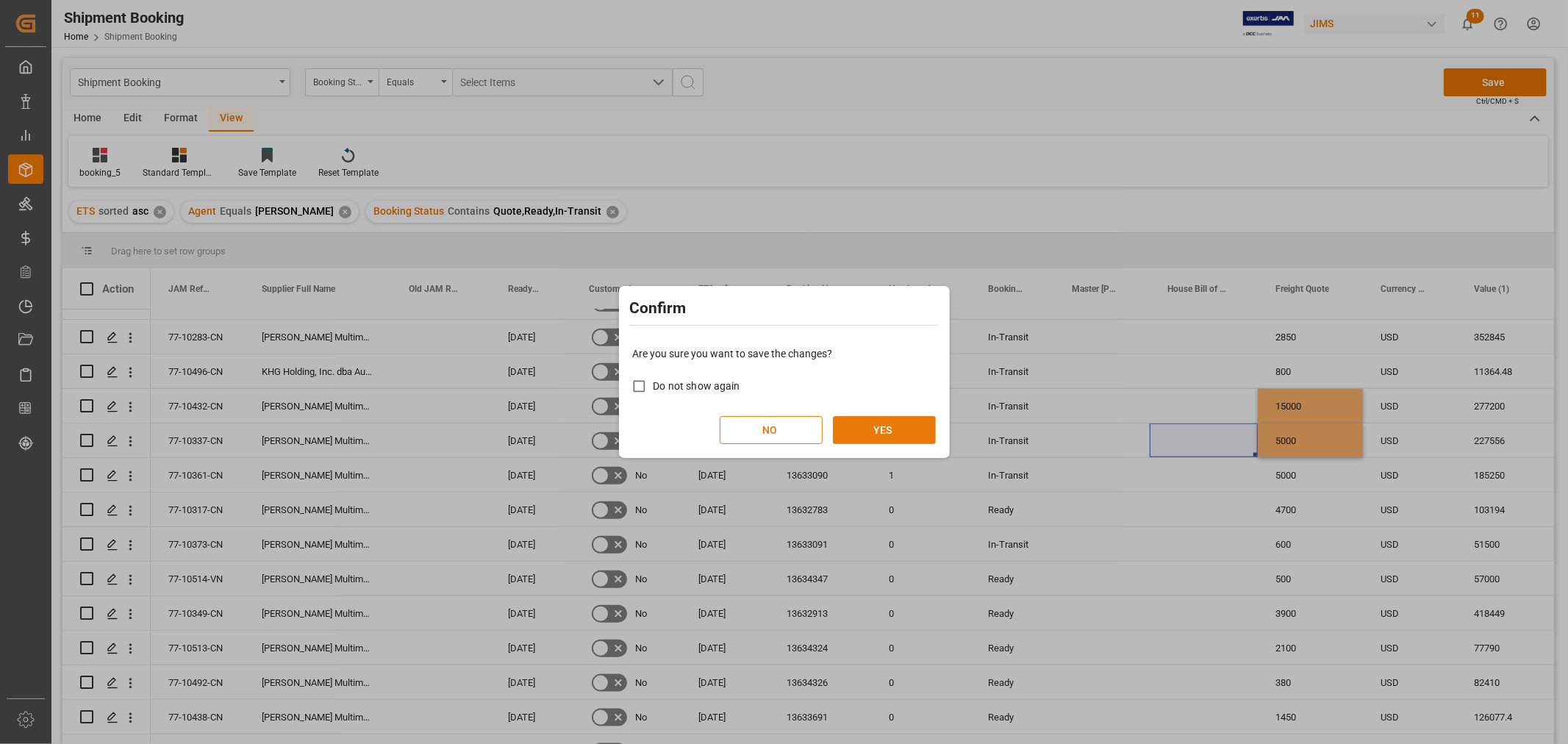
click at [901, 426] on button "YES" at bounding box center [884, 430] width 103 height 28
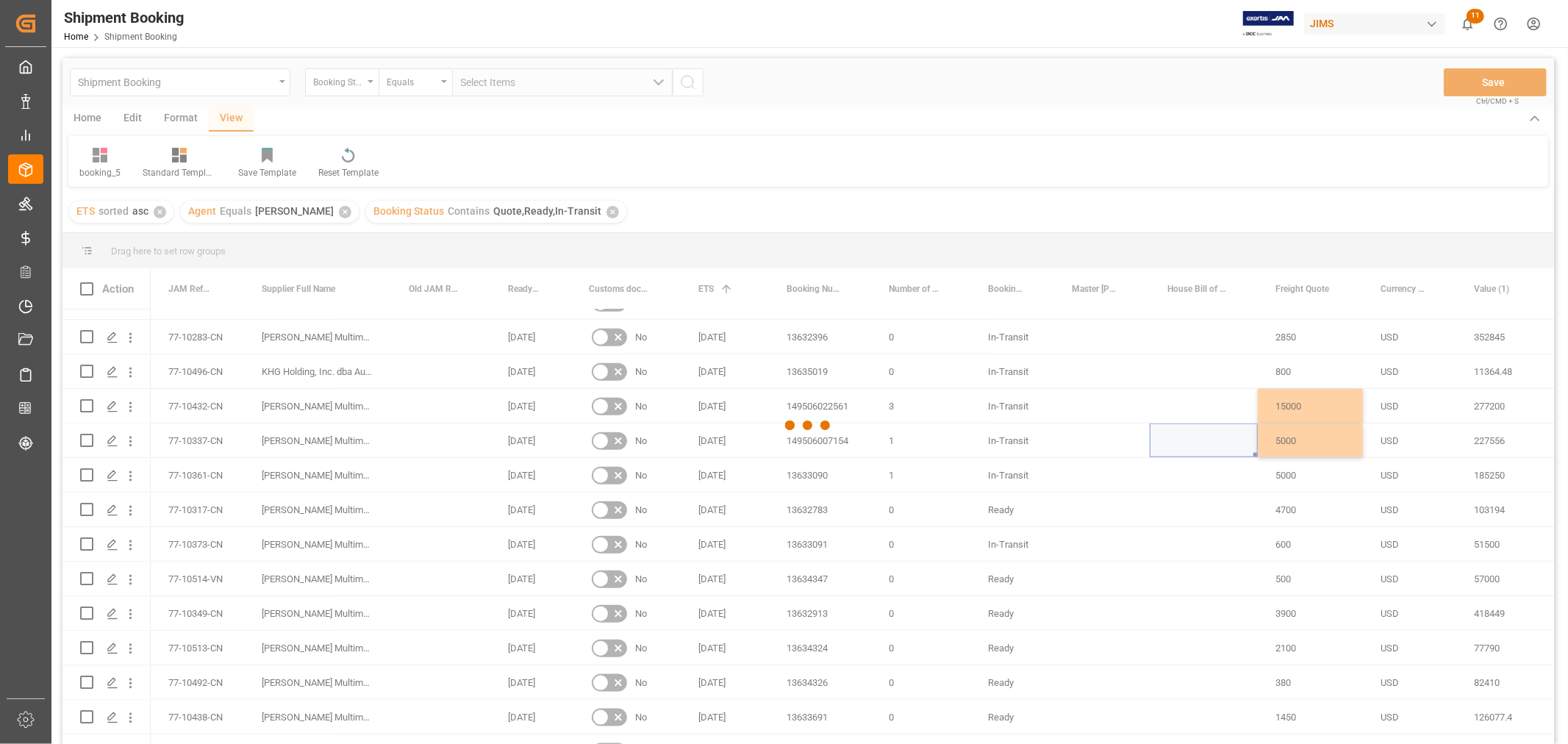
click at [868, 186] on div at bounding box center [808, 425] width 1492 height 735
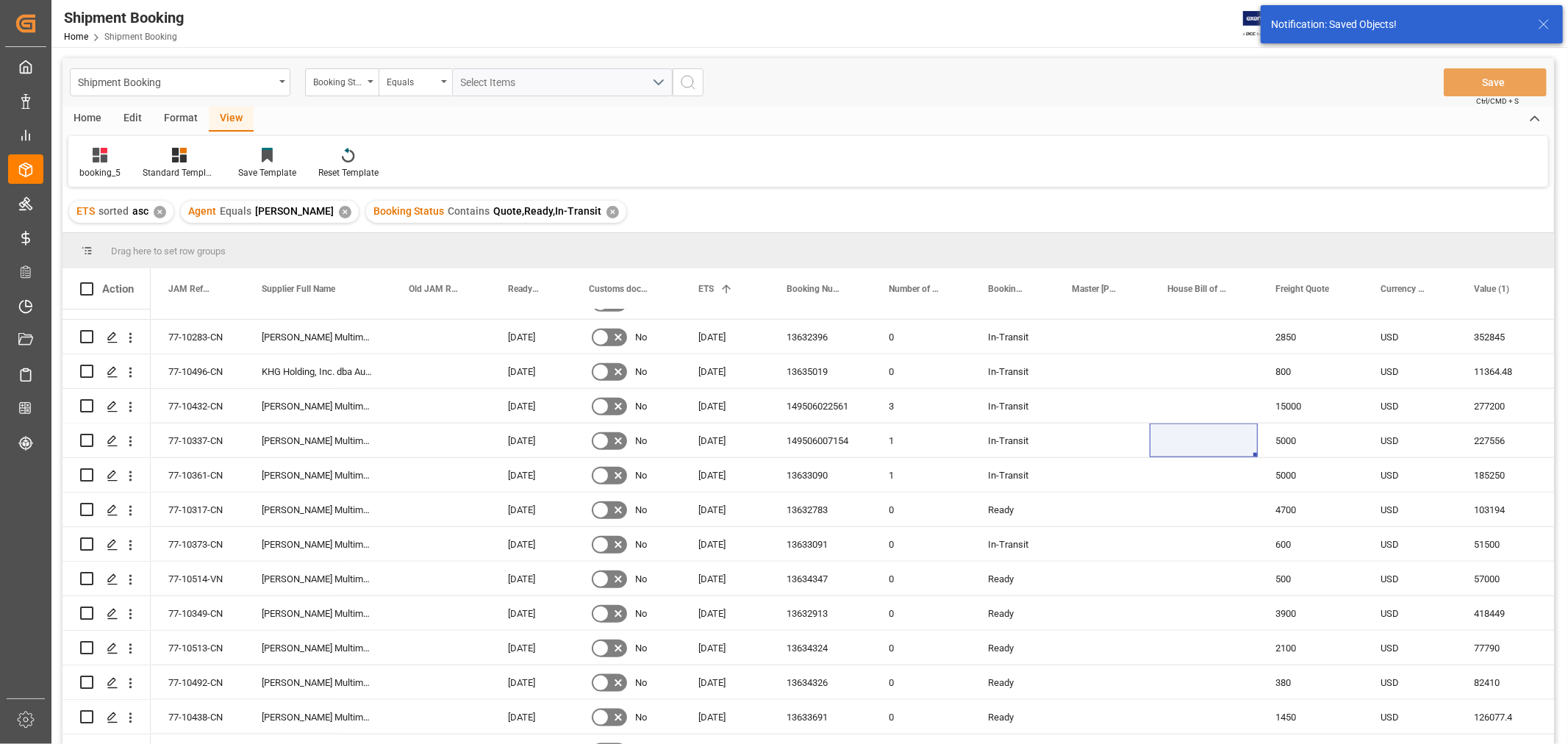
click at [1159, 150] on div "booking_5 Standard Templates Save Template Reset Template" at bounding box center [807, 161] width 1480 height 51
